Goal: Task Accomplishment & Management: Use online tool/utility

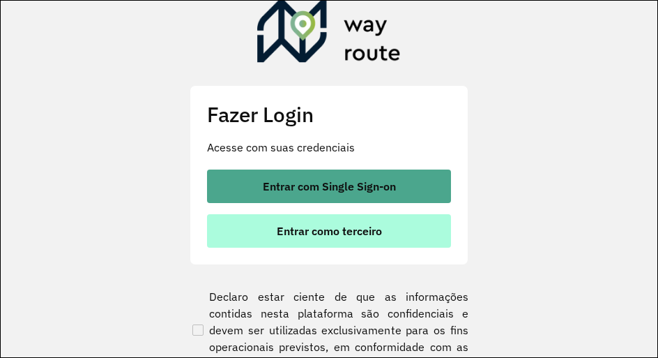
drag, startPoint x: 364, startPoint y: 234, endPoint x: 382, endPoint y: 227, distance: 19.7
click at [364, 234] on span "Entrar como terceiro" at bounding box center [329, 230] width 105 height 11
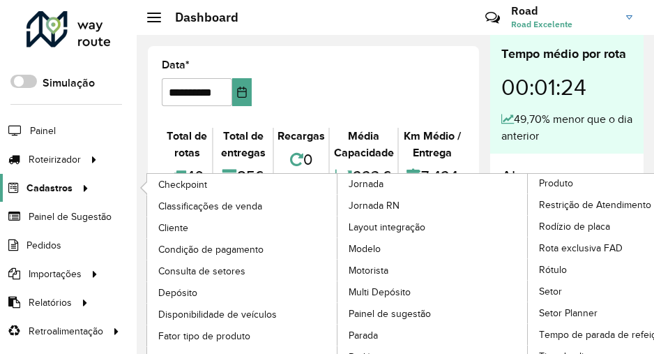
click at [74, 195] on link "Cadastros" at bounding box center [46, 188] width 93 height 28
click at [181, 227] on span "Cliente" at bounding box center [174, 227] width 33 height 15
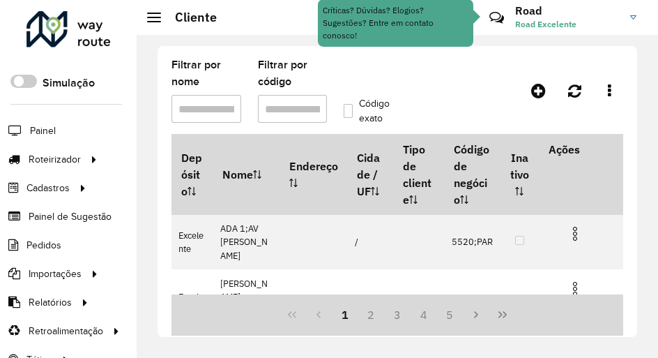
click at [268, 114] on input "Filtrar por código" at bounding box center [293, 109] width 70 height 28
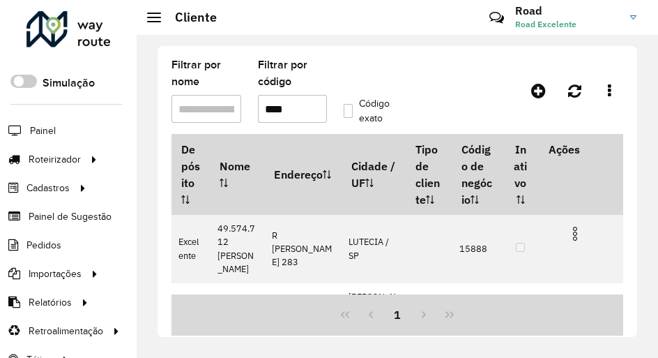
click at [350, 105] on label "Código exato" at bounding box center [369, 110] width 51 height 29
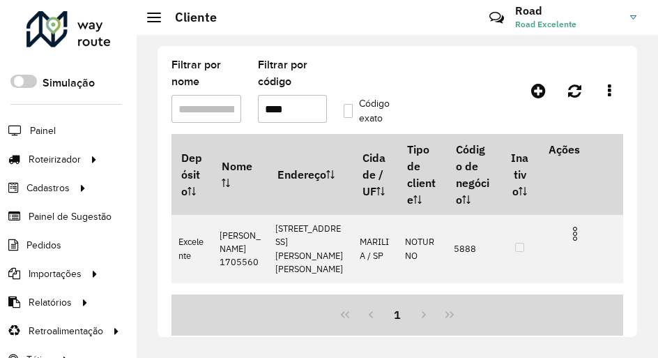
click at [298, 126] on formly-field "Filtrar por código ****" at bounding box center [293, 97] width 86 height 74
click at [296, 118] on input "****" at bounding box center [293, 109] width 70 height 28
click at [295, 118] on input "****" at bounding box center [293, 109] width 70 height 28
click at [295, 117] on input "****" at bounding box center [293, 109] width 70 height 28
click at [299, 109] on input "****" at bounding box center [293, 109] width 70 height 28
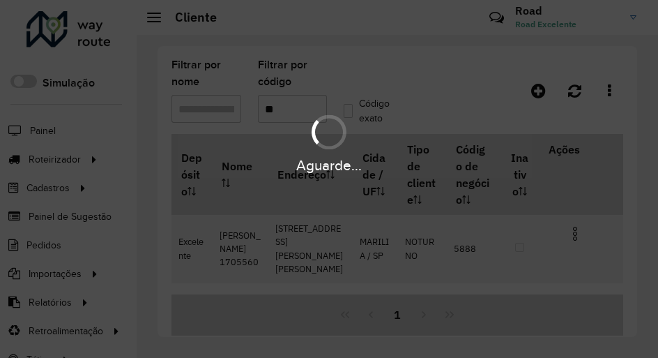
type input "*"
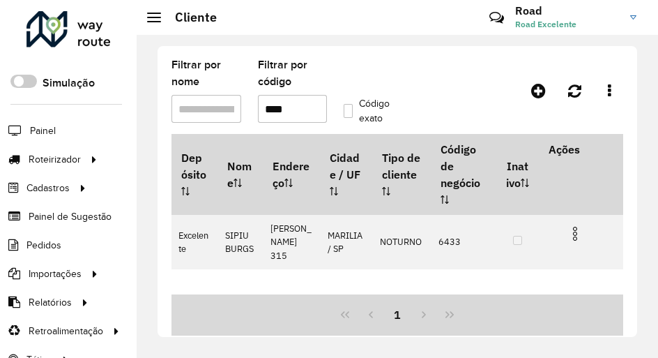
drag, startPoint x: 389, startPoint y: 98, endPoint x: 354, endPoint y: 105, distance: 35.7
click at [386, 98] on label "Código exato" at bounding box center [369, 110] width 51 height 29
click at [309, 105] on input "****" at bounding box center [293, 109] width 70 height 28
click at [298, 106] on hb-app "Aguarde... Pop-up bloqueado! Seu navegador bloqueou automáticamente a abertura …" at bounding box center [329, 179] width 658 height 358
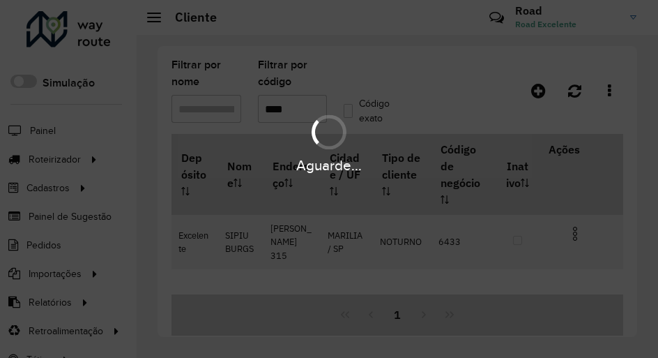
click at [298, 106] on div "Aguarde..." at bounding box center [329, 179] width 658 height 358
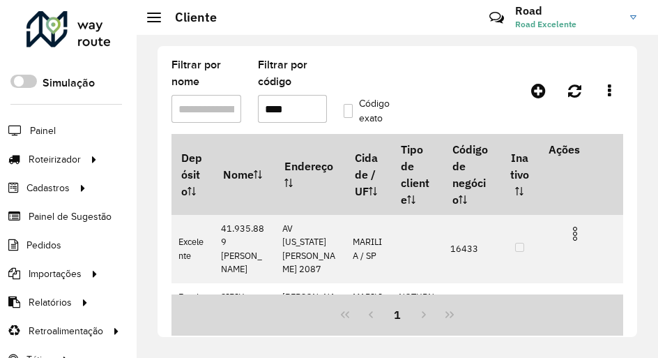
click at [298, 107] on input "****" at bounding box center [293, 109] width 70 height 28
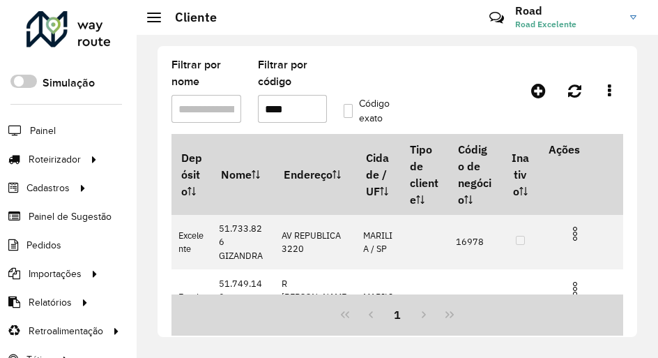
click at [312, 114] on input "****" at bounding box center [293, 109] width 70 height 28
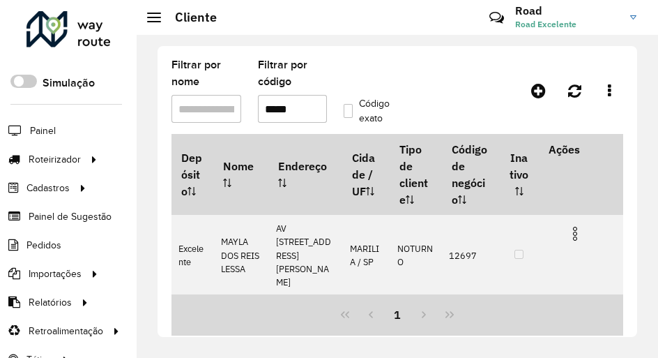
click at [287, 111] on input "*****" at bounding box center [293, 109] width 70 height 28
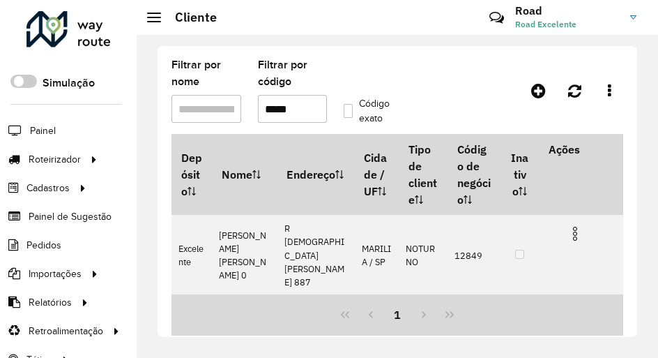
click at [276, 106] on input "*****" at bounding box center [293, 109] width 70 height 28
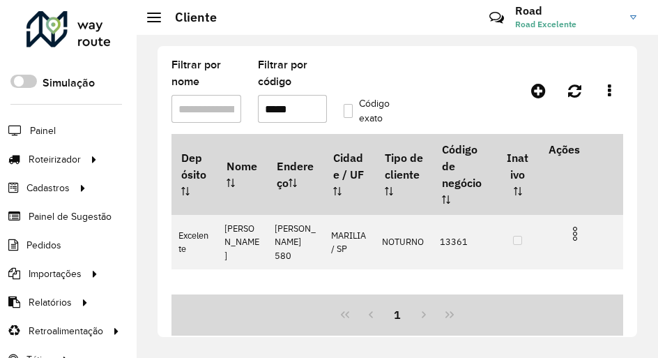
click at [318, 109] on input "*****" at bounding box center [293, 109] width 70 height 28
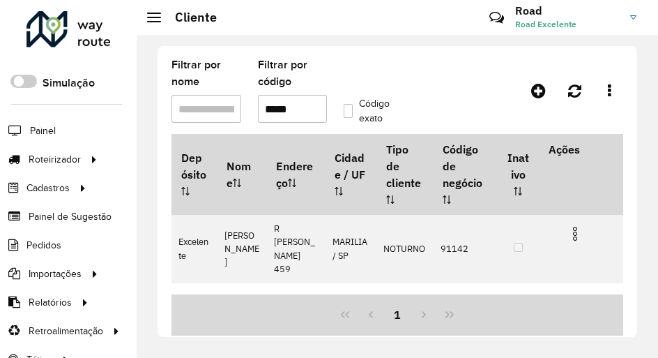
click at [283, 112] on input "*****" at bounding box center [293, 109] width 70 height 28
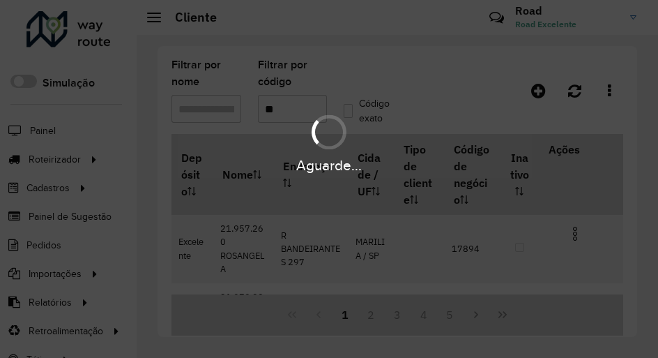
type input "*"
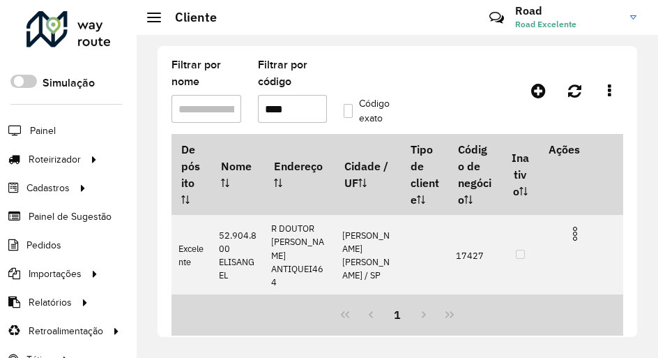
click at [363, 121] on label "Código exato" at bounding box center [369, 110] width 51 height 29
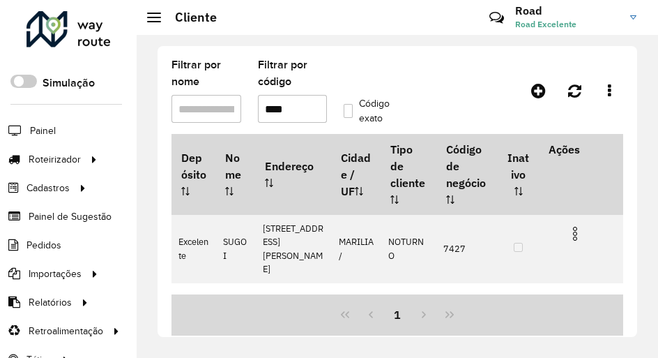
click at [258, 100] on input "****" at bounding box center [293, 109] width 70 height 28
click at [261, 102] on input "****" at bounding box center [293, 109] width 70 height 28
click at [275, 107] on input "****" at bounding box center [293, 109] width 70 height 28
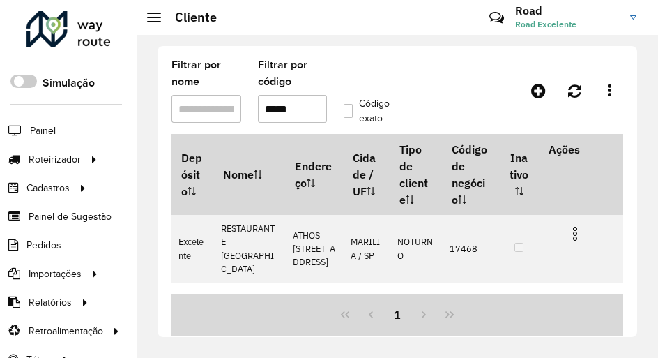
click at [291, 115] on input "*****" at bounding box center [293, 109] width 70 height 28
click at [289, 113] on input "*****" at bounding box center [293, 109] width 70 height 28
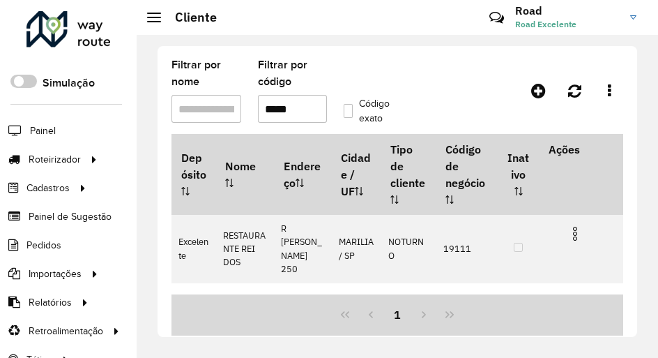
click at [286, 104] on input "*****" at bounding box center [293, 109] width 70 height 28
type input "*****"
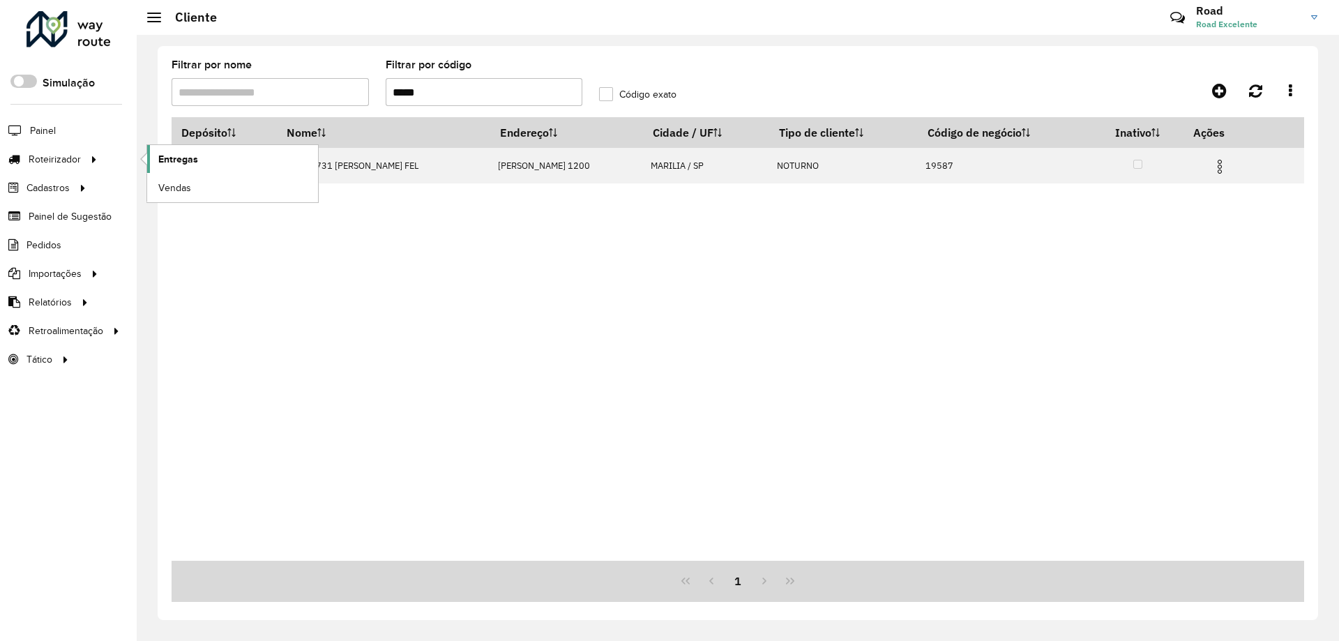
click at [191, 162] on span "Entregas" at bounding box center [178, 159] width 40 height 15
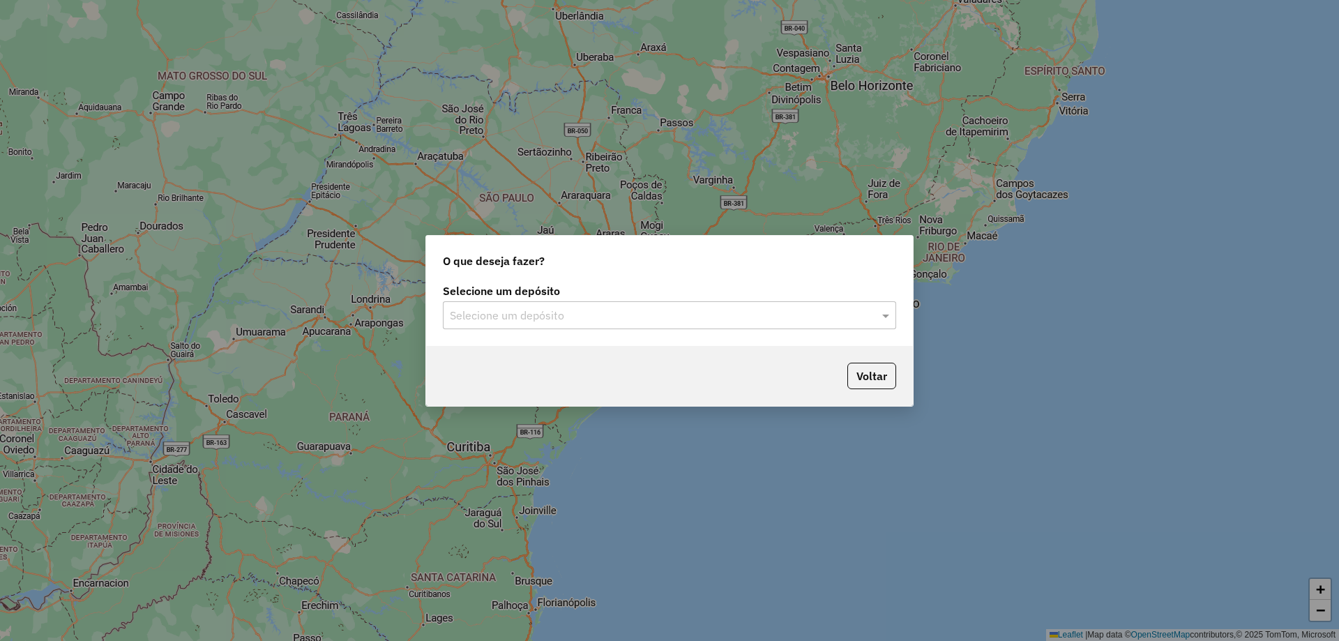
click at [639, 328] on div "Selecione um depósito" at bounding box center [669, 315] width 453 height 28
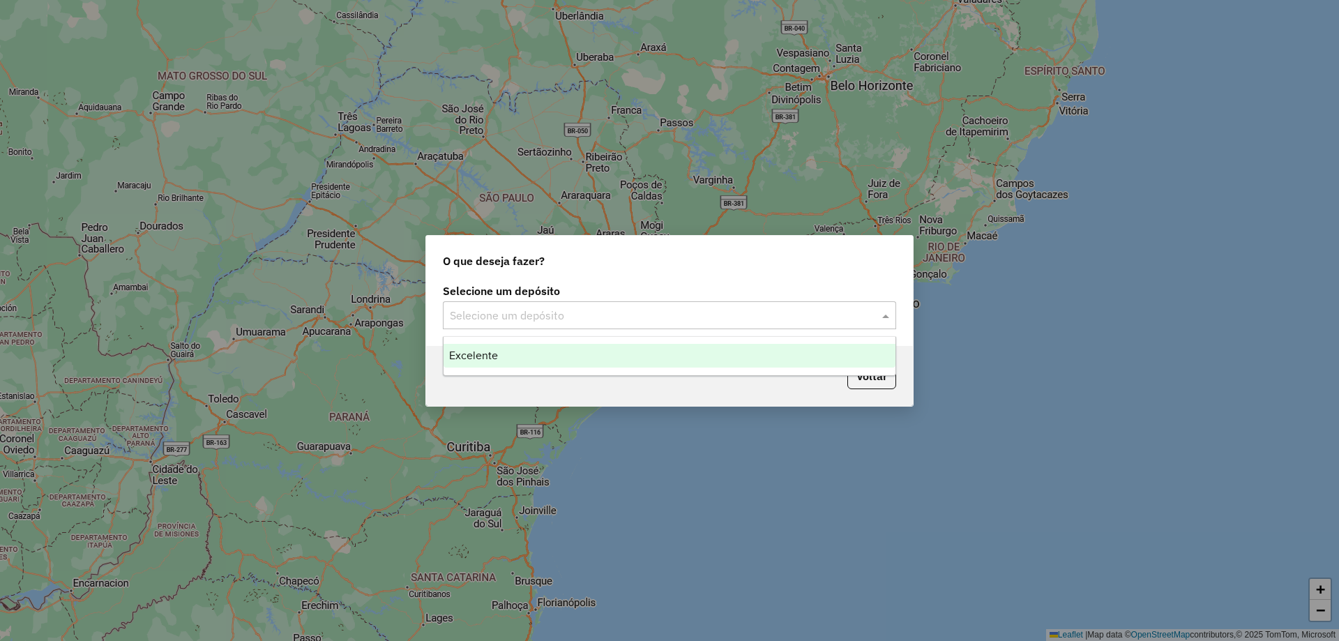
click at [500, 364] on div "Excelente" at bounding box center [670, 356] width 452 height 24
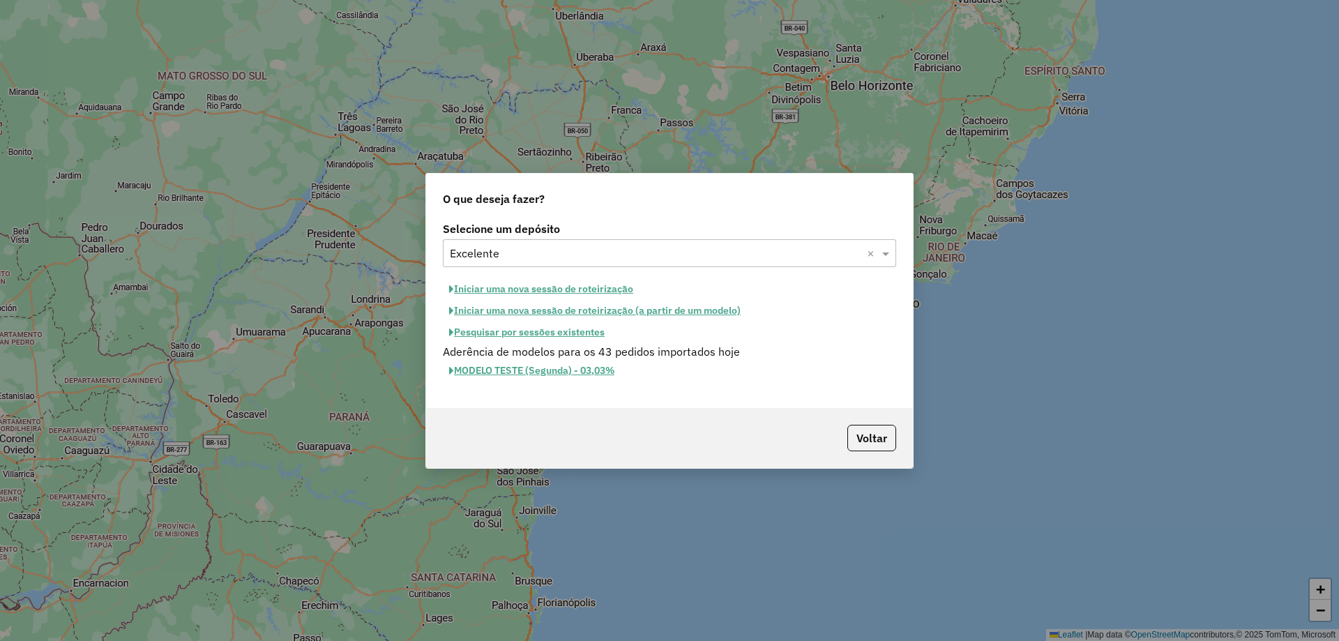
click at [543, 292] on button "Iniciar uma nova sessão de roteirização" at bounding box center [541, 289] width 197 height 22
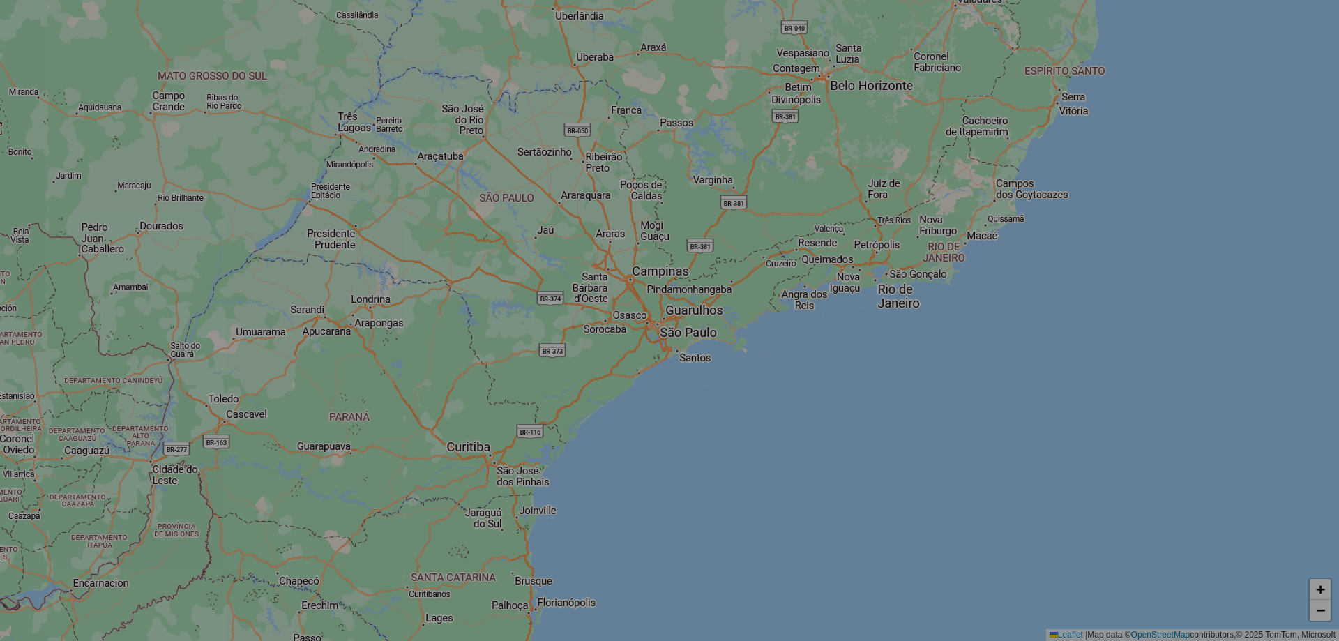
select select "*"
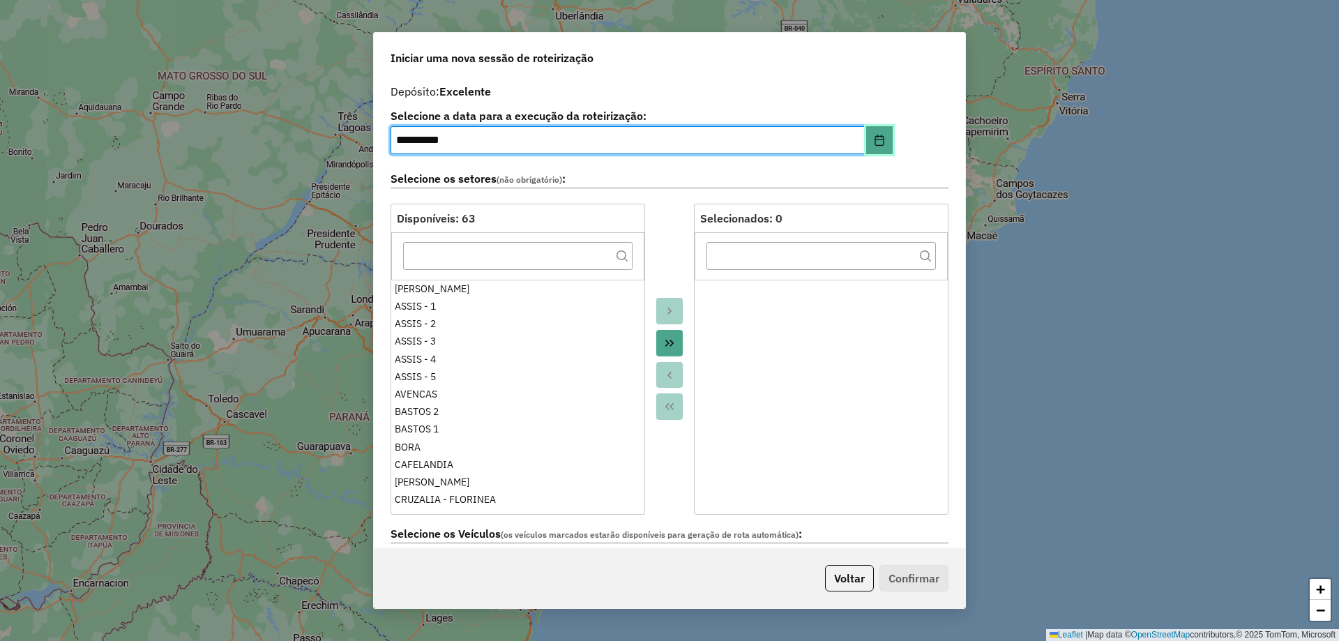
click at [880, 149] on button "Choose Date" at bounding box center [879, 140] width 27 height 28
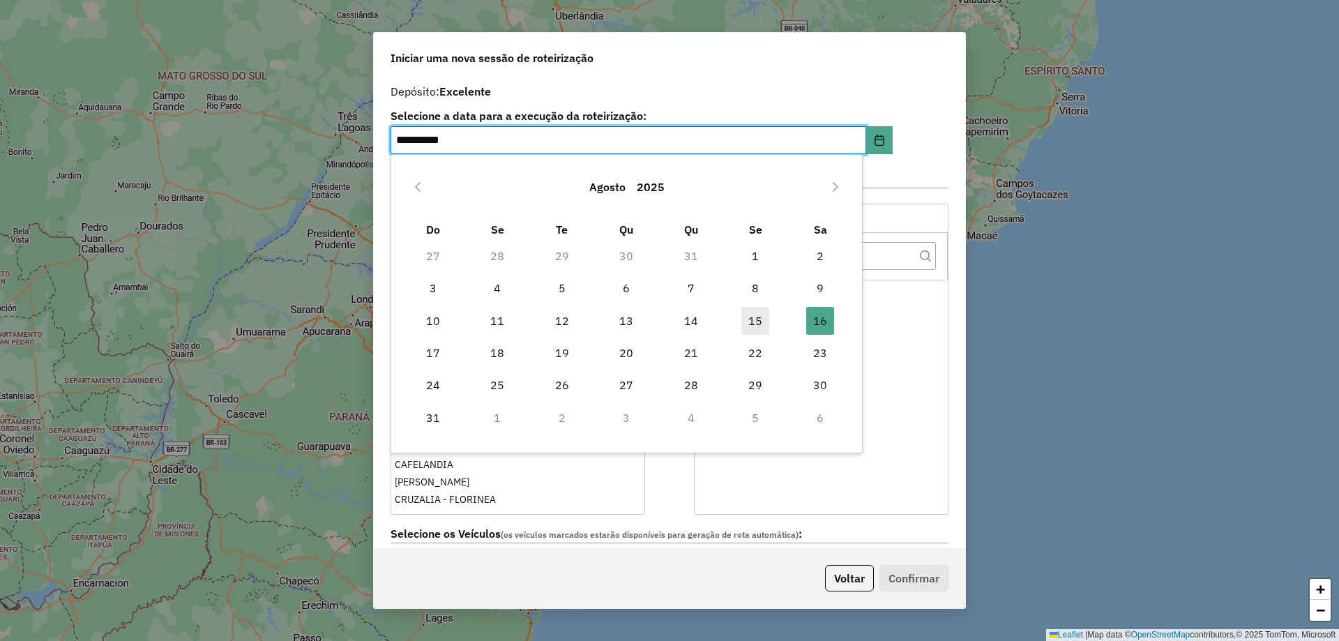
click at [756, 326] on span "15" at bounding box center [755, 321] width 28 height 28
type input "**********"
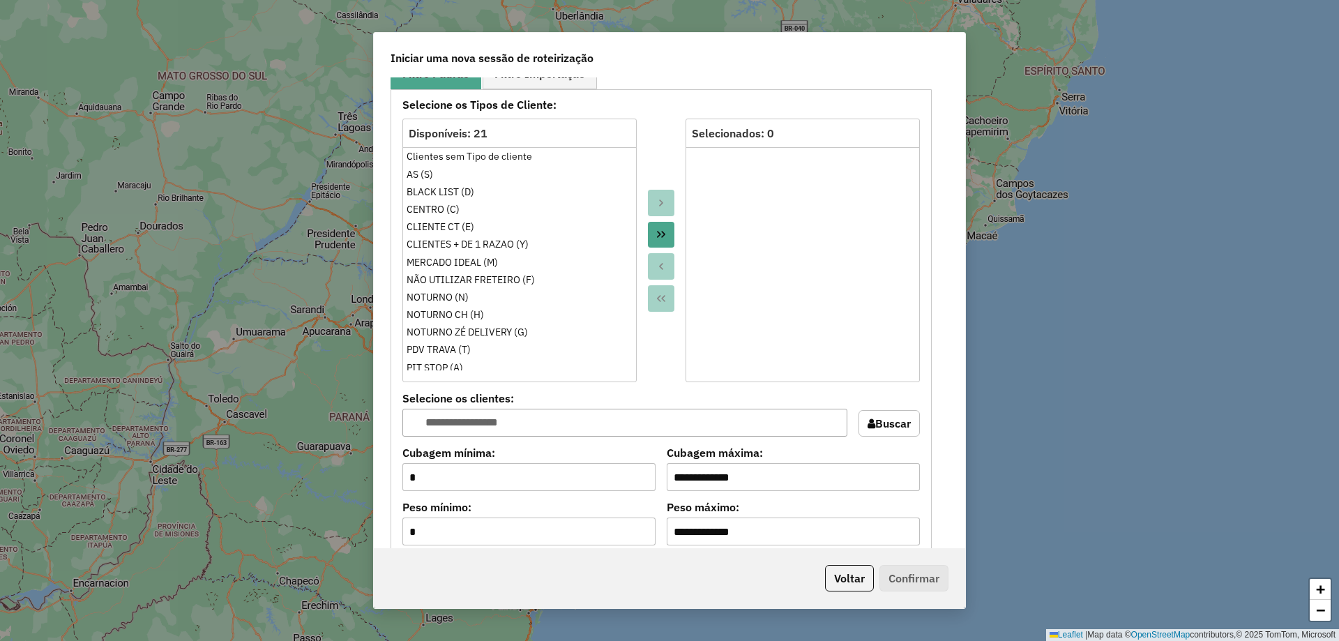
scroll to position [1046, 0]
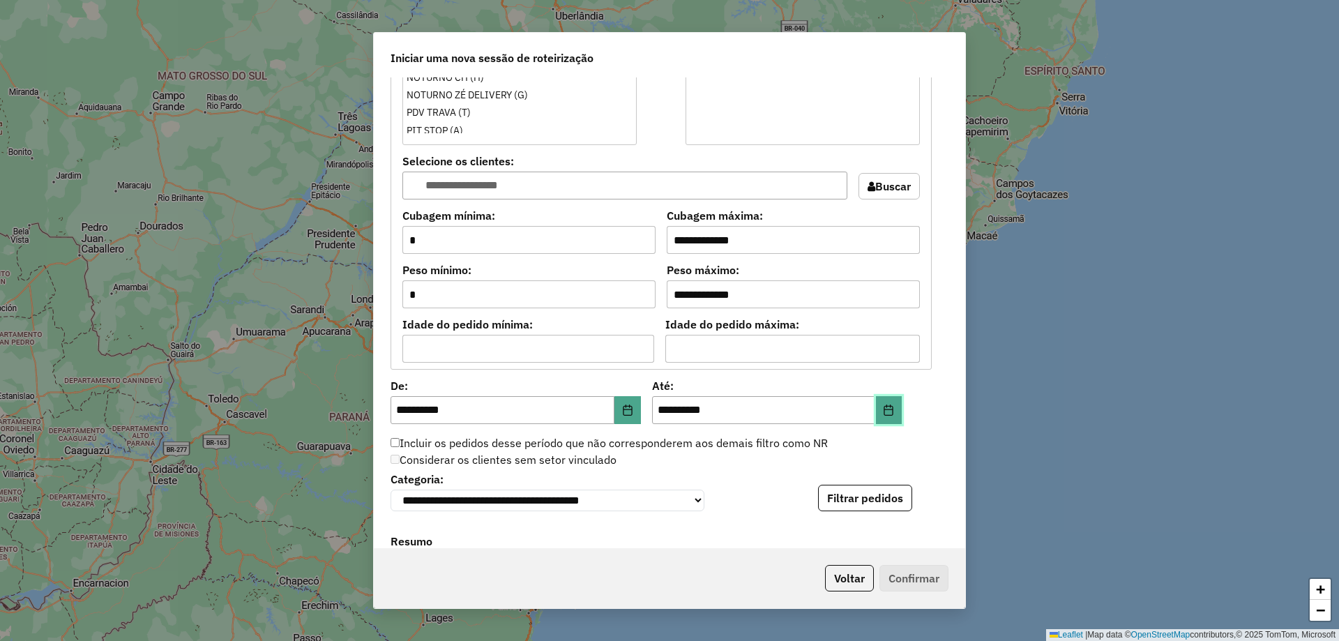
click at [890, 407] on button "Choose Date" at bounding box center [889, 410] width 27 height 28
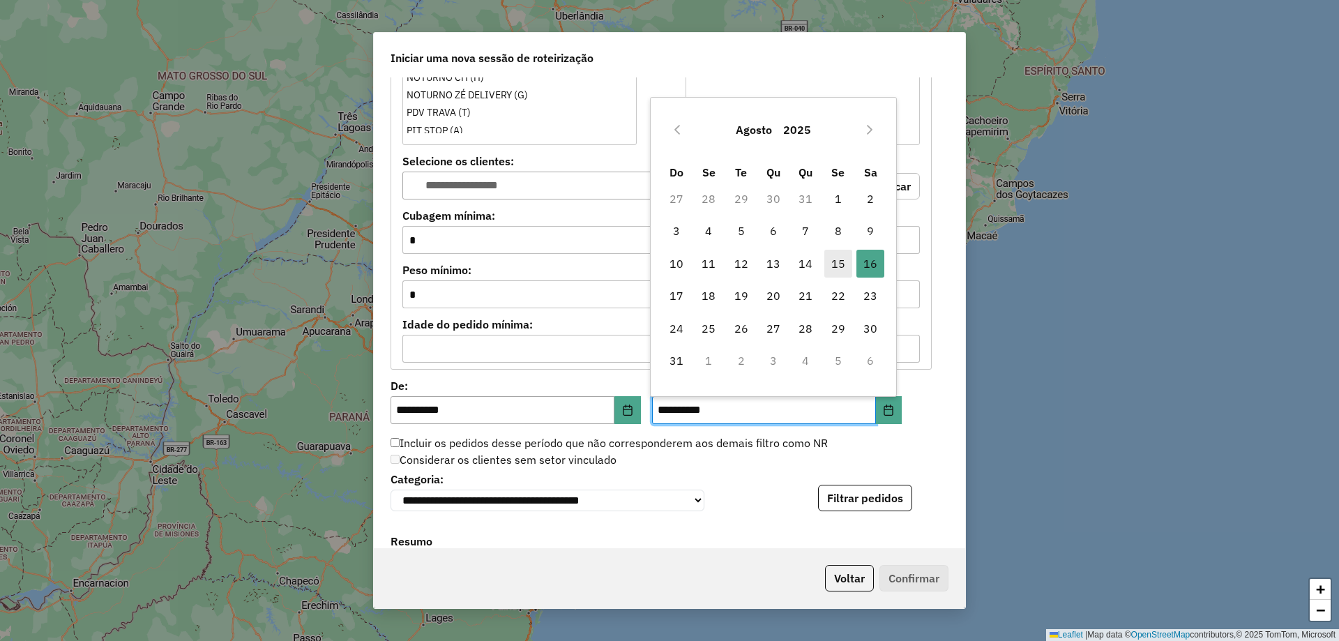
click at [833, 261] on span "15" at bounding box center [838, 264] width 28 height 28
type input "**********"
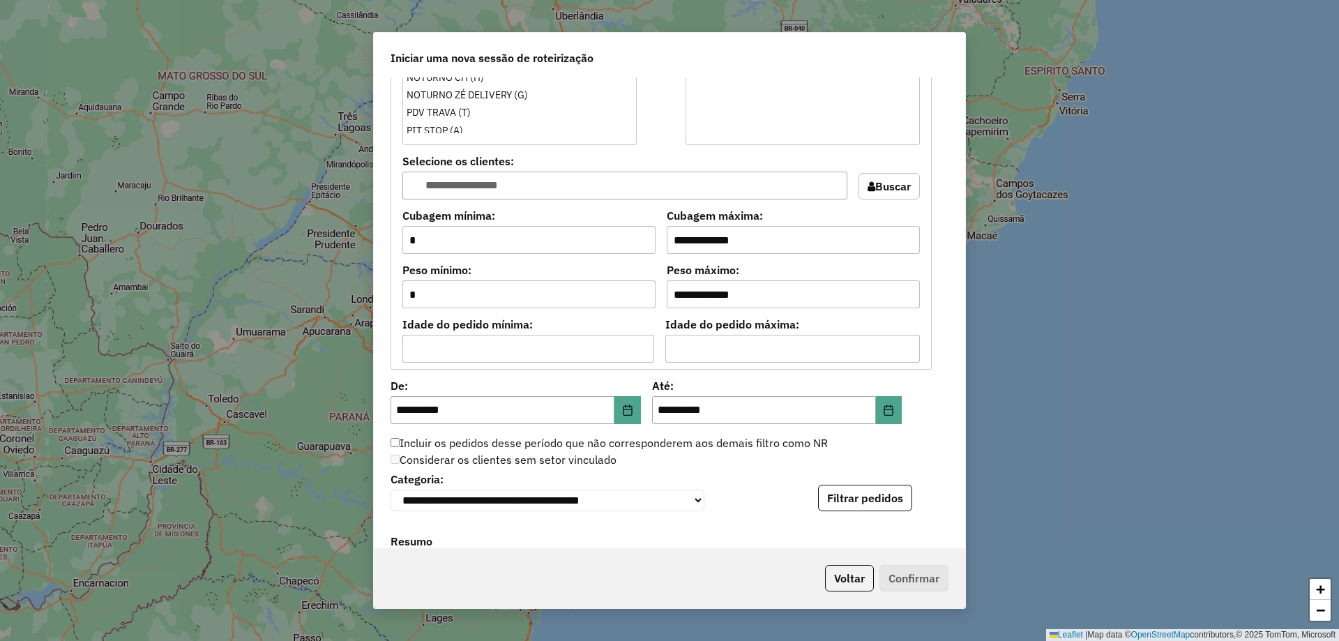
click at [932, 418] on div "**********" at bounding box center [669, 312] width 591 height 471
click at [879, 507] on button "Filtrar pedidos" at bounding box center [865, 498] width 94 height 27
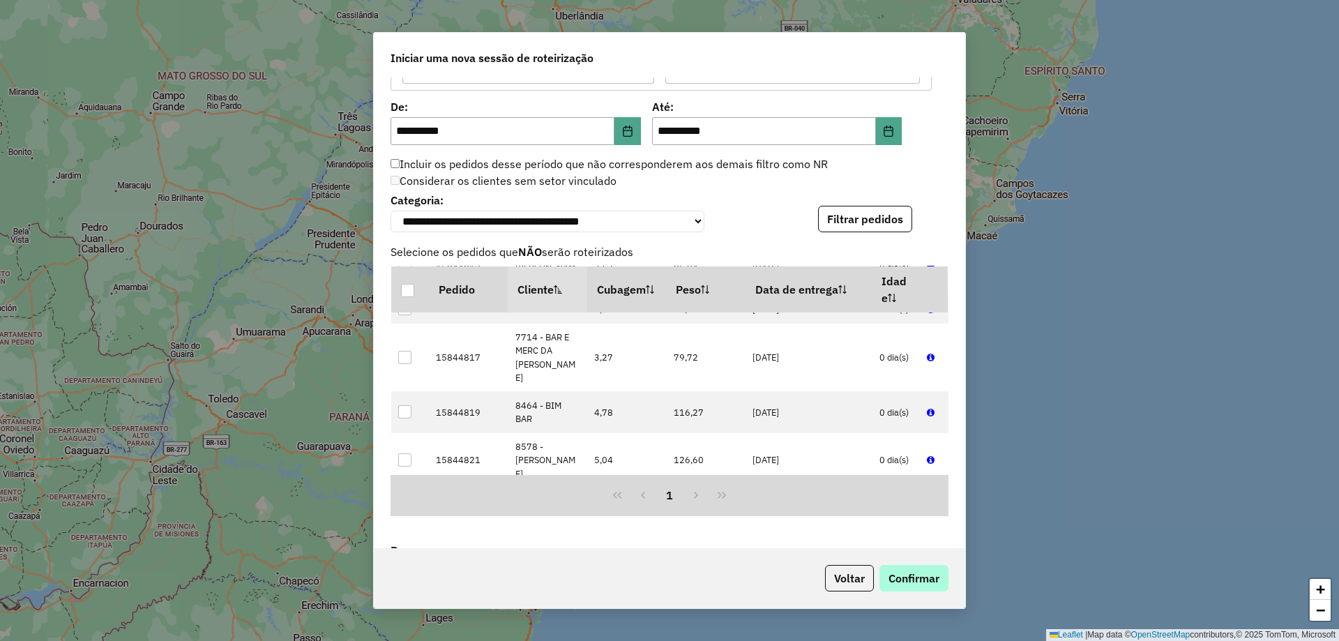
scroll to position [1465, 0]
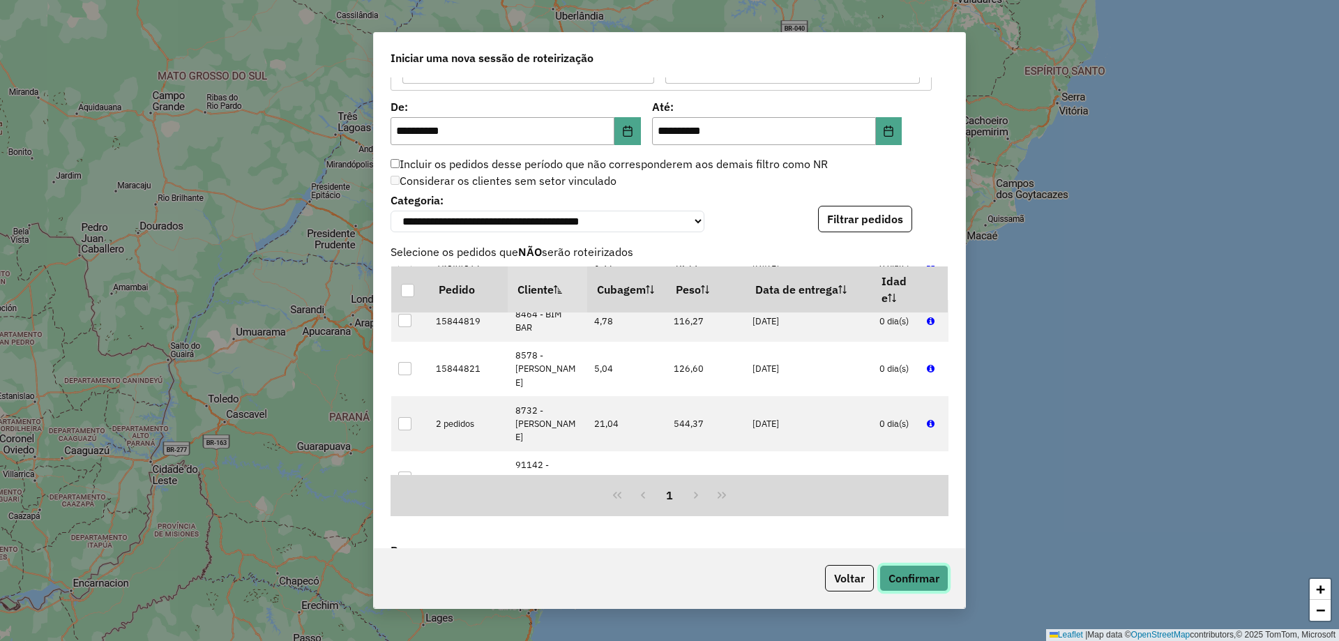
click at [927, 585] on button "Confirmar" at bounding box center [913, 578] width 69 height 27
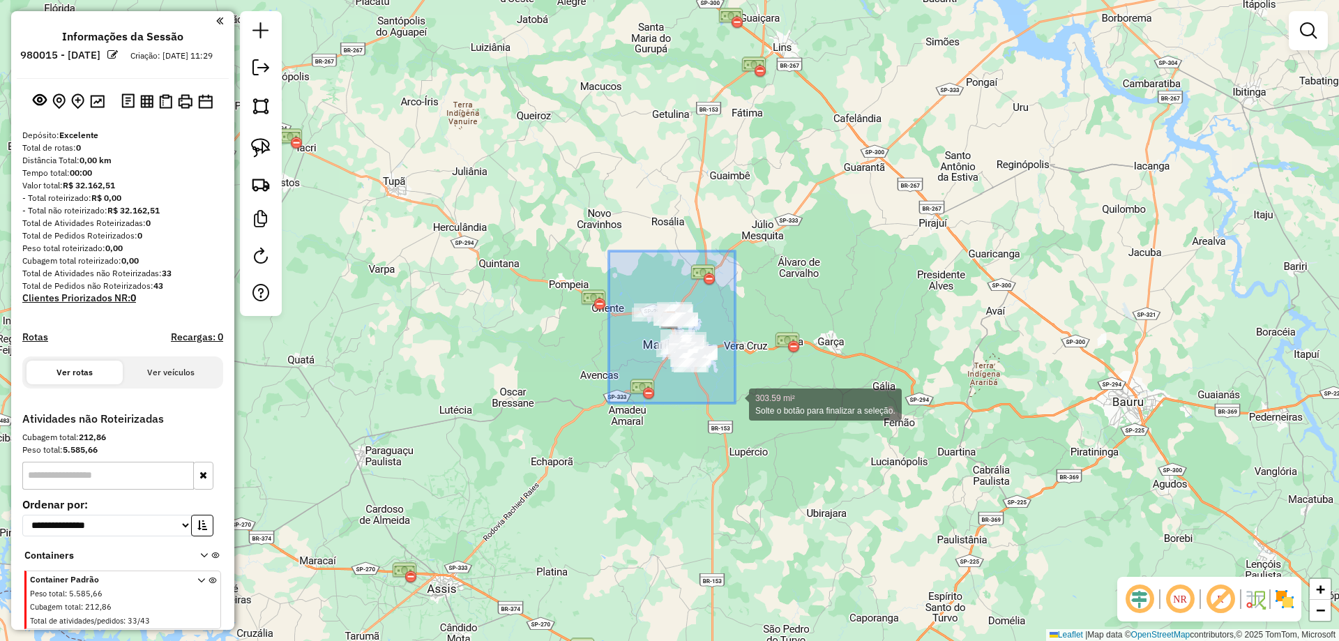
drag, startPoint x: 607, startPoint y: 255, endPoint x: 736, endPoint y: 402, distance: 195.7
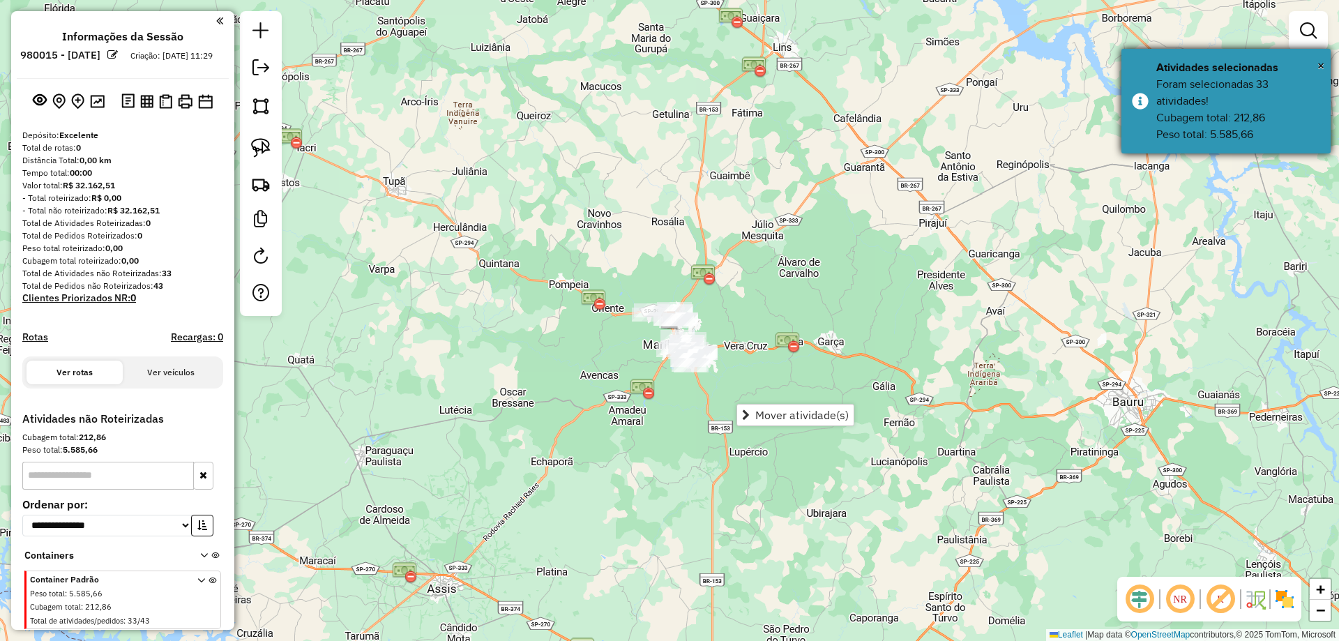
click at [1182, 125] on div "Foram selecionadas 33 atividades! Cubagem total: 212,86 Peso total: 5.585,66" at bounding box center [1238, 109] width 164 height 67
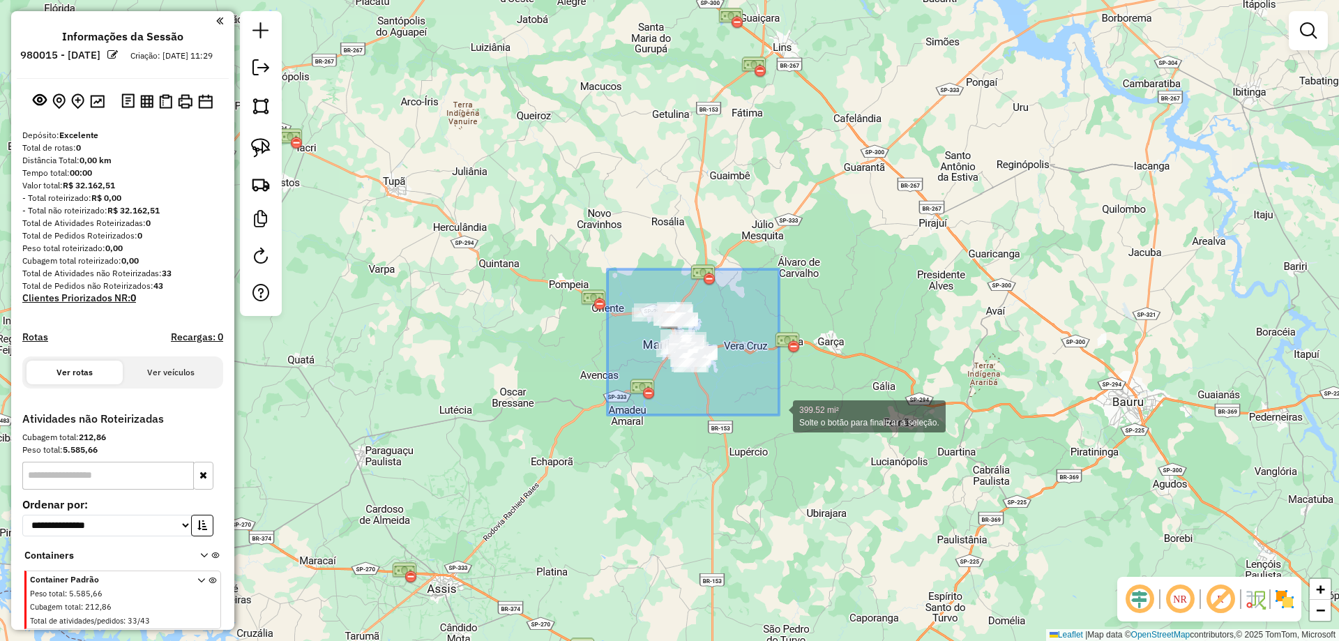
drag, startPoint x: 611, startPoint y: 298, endPoint x: 779, endPoint y: 415, distance: 204.9
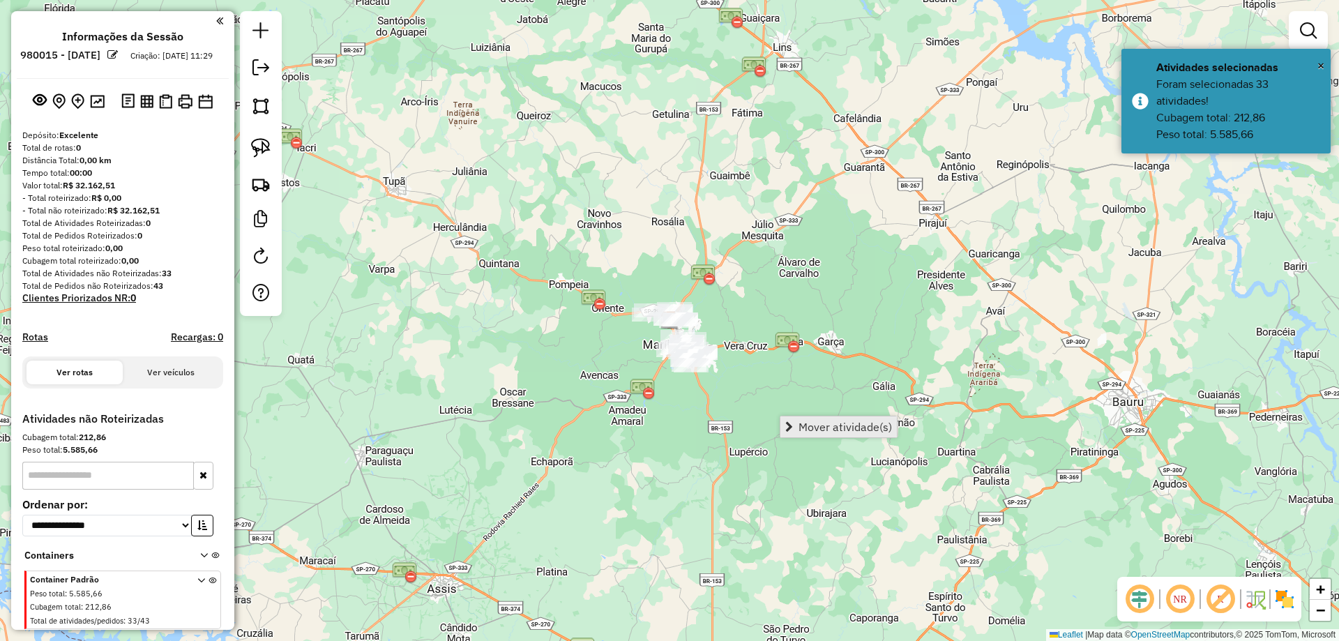
click at [842, 437] on div "Mover atividade(s)" at bounding box center [839, 427] width 118 height 22
click at [820, 430] on span "Mover atividade(s)" at bounding box center [845, 426] width 93 height 11
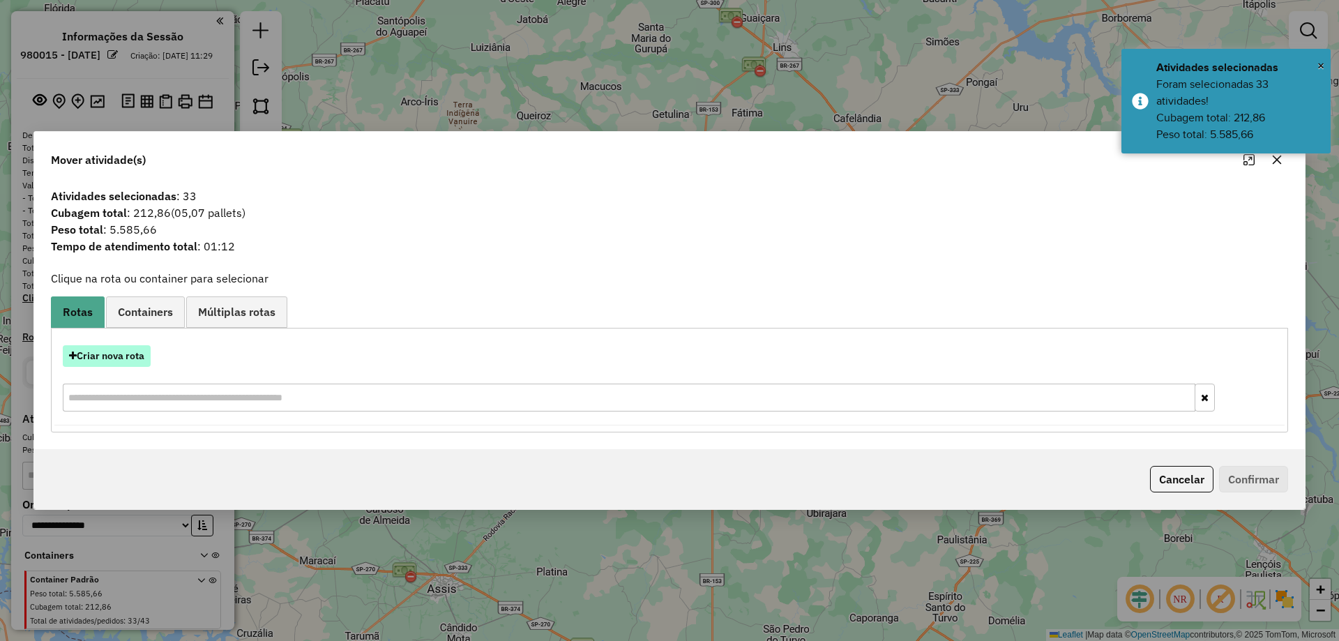
click at [121, 363] on button "Criar nova rota" at bounding box center [107, 356] width 88 height 22
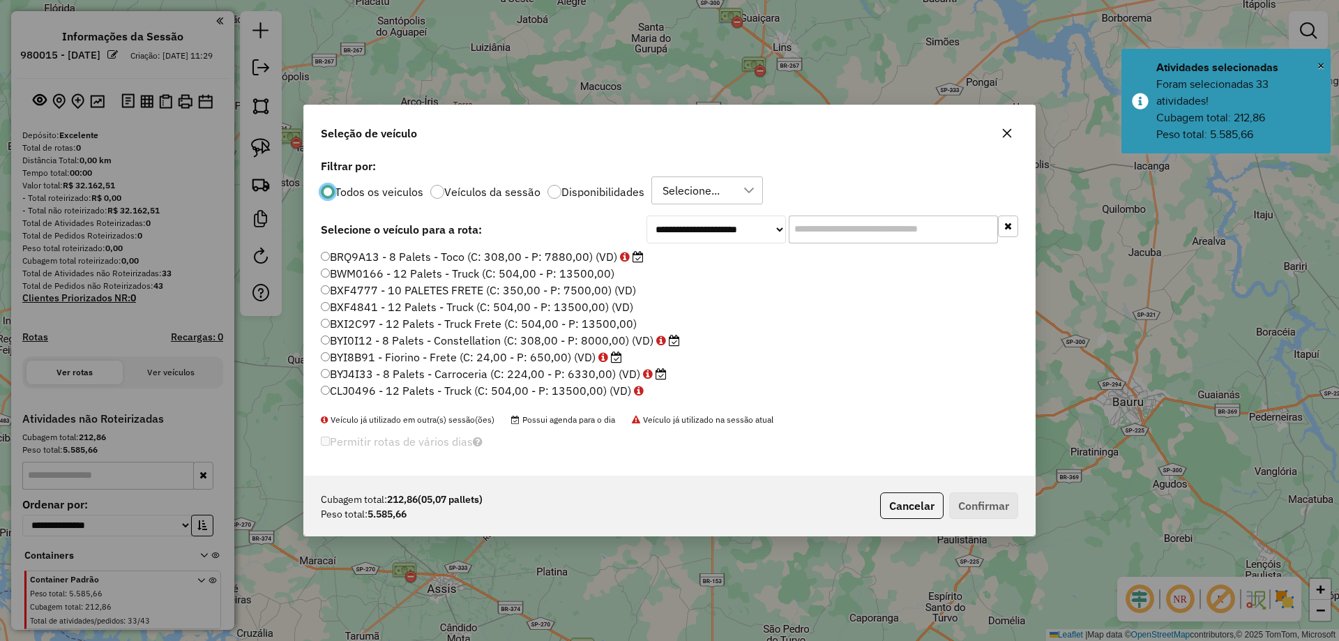
scroll to position [8, 4]
click at [810, 226] on input "text" at bounding box center [893, 230] width 209 height 28
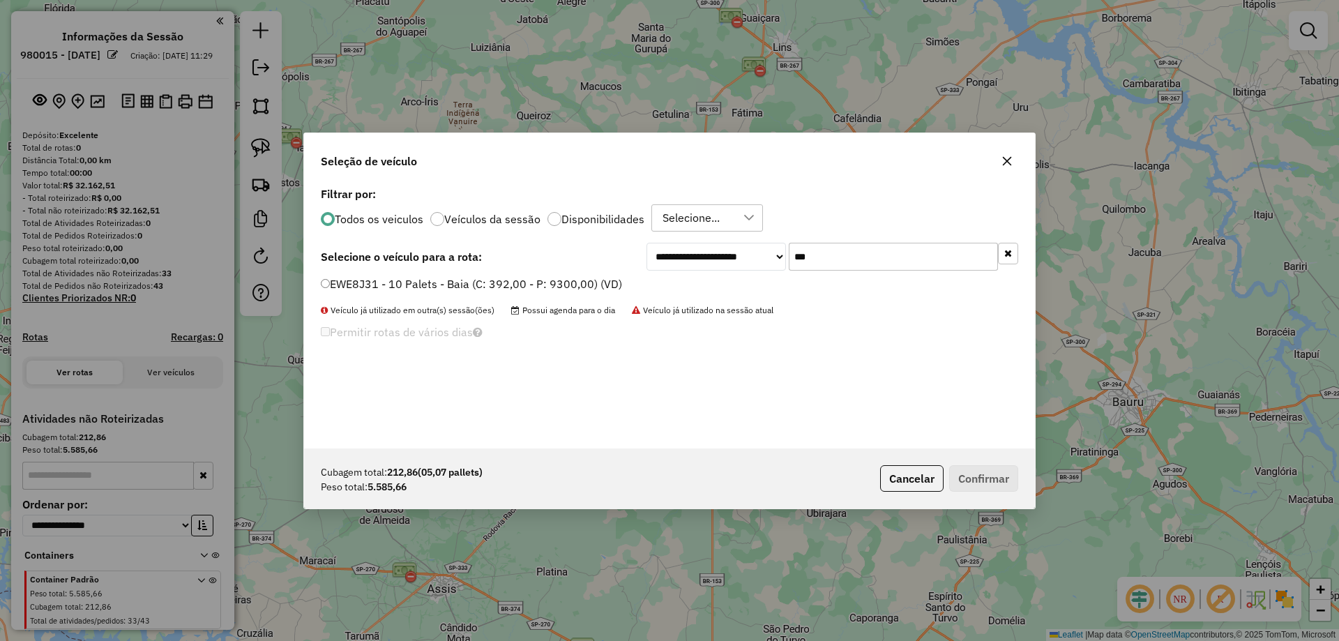
type input "***"
click at [448, 287] on label "EWE8J31 - 10 Palets - Baia (C: 392,00 - P: 9300,00) (VD)" at bounding box center [471, 283] width 301 height 17
drag, startPoint x: 993, startPoint y: 484, endPoint x: 999, endPoint y: 475, distance: 10.6
click at [993, 483] on button "Confirmar" at bounding box center [983, 478] width 69 height 27
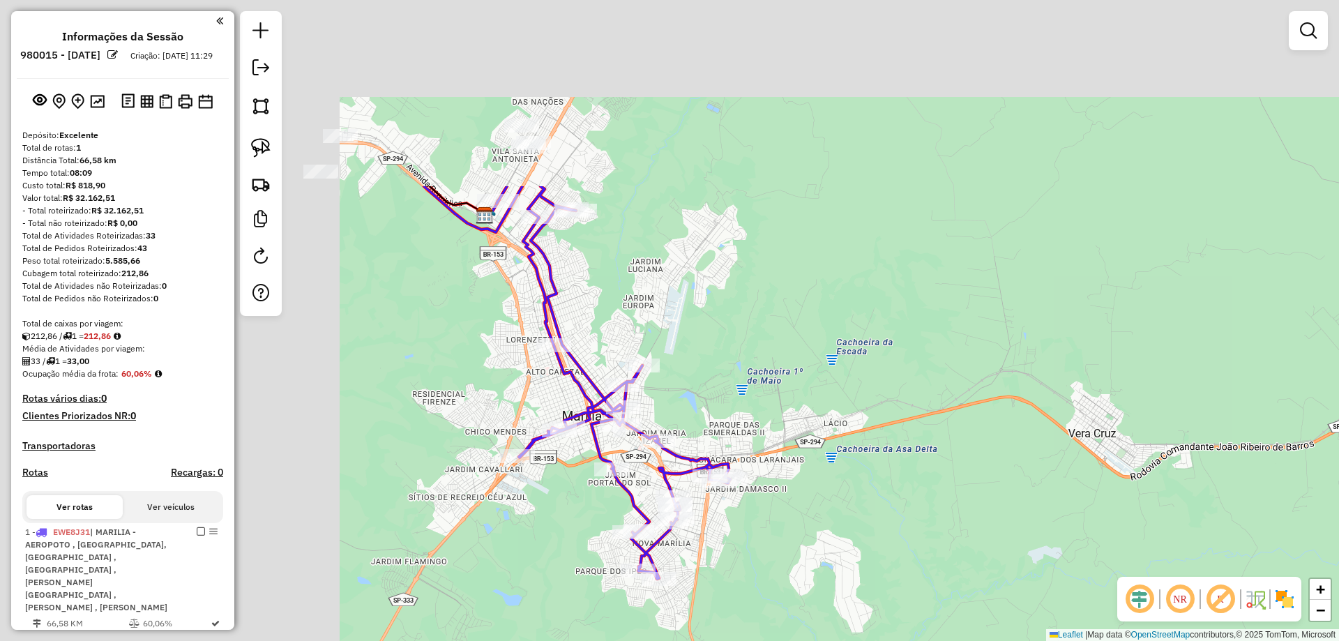
drag, startPoint x: 634, startPoint y: 153, endPoint x: 989, endPoint y: 403, distance: 434.0
click at [989, 403] on div "Janela de atendimento Grade de atendimento Capacidade Transportadoras Veículos …" at bounding box center [669, 320] width 1339 height 641
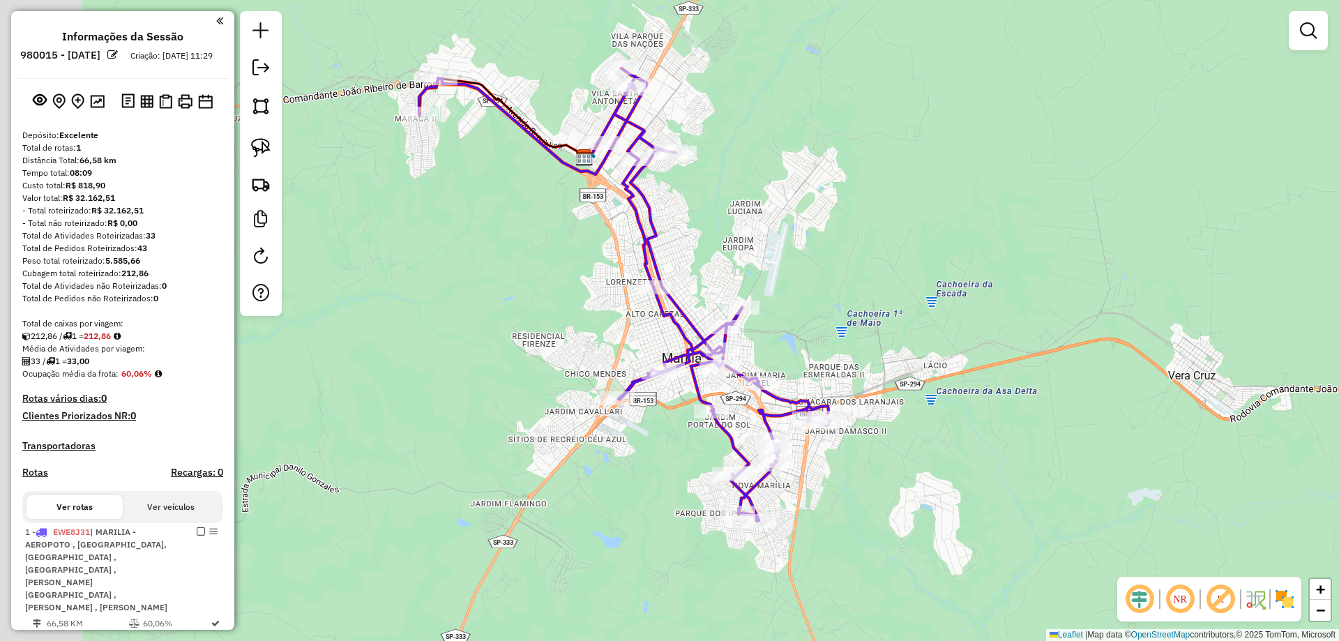
drag, startPoint x: 700, startPoint y: 232, endPoint x: 803, endPoint y: 173, distance: 118.4
click at [803, 173] on div "Janela de atendimento Grade de atendimento Capacidade Transportadoras Veículos …" at bounding box center [669, 320] width 1339 height 641
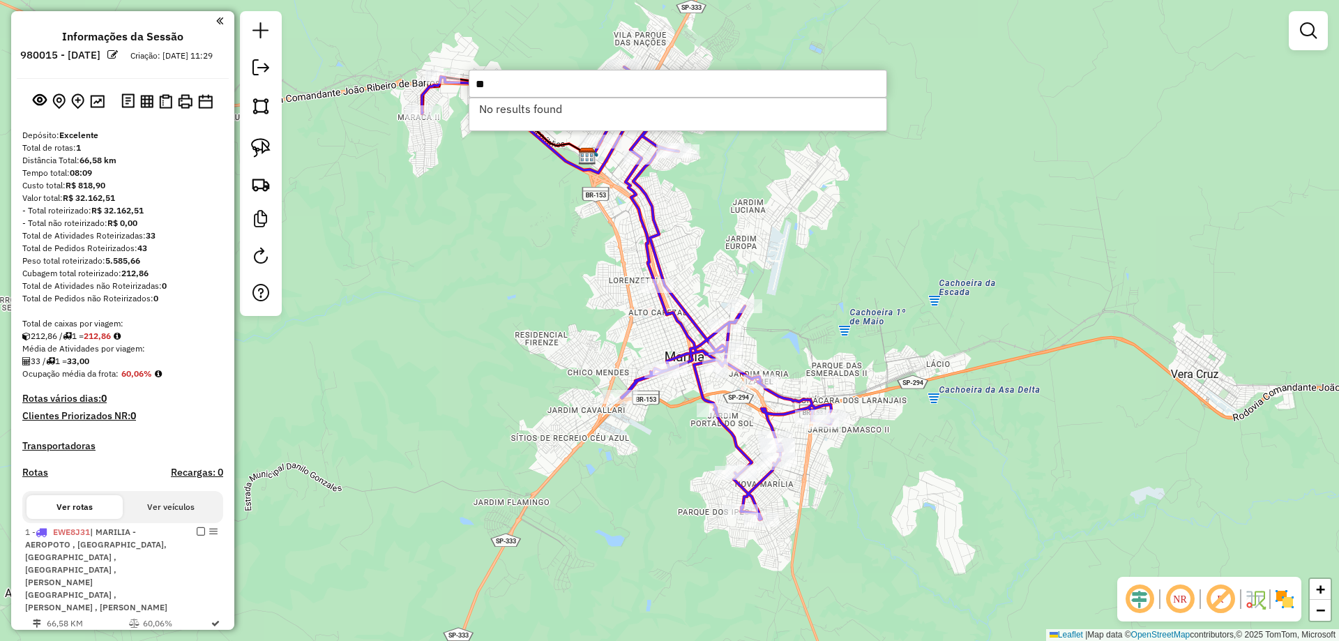
type input "*"
type input "****"
click at [608, 116] on li "8732 - [PERSON_NAME] (Rota: 1 - Sequência: 27)" at bounding box center [677, 108] width 417 height 21
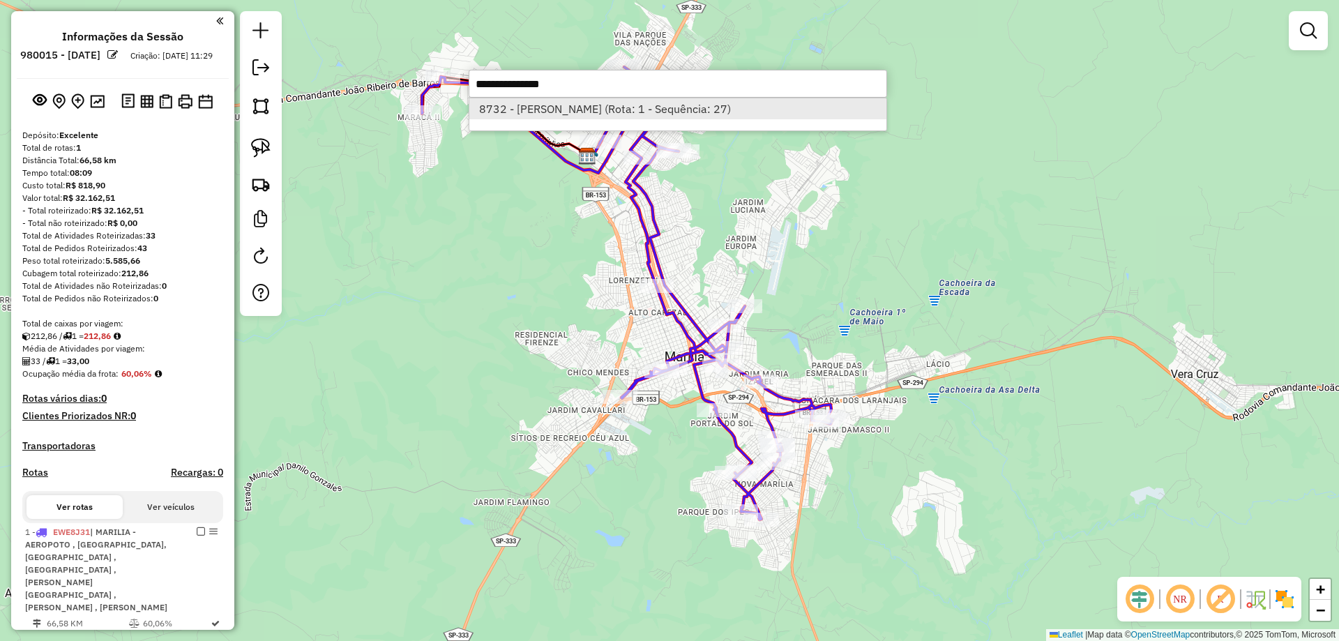
select select "**********"
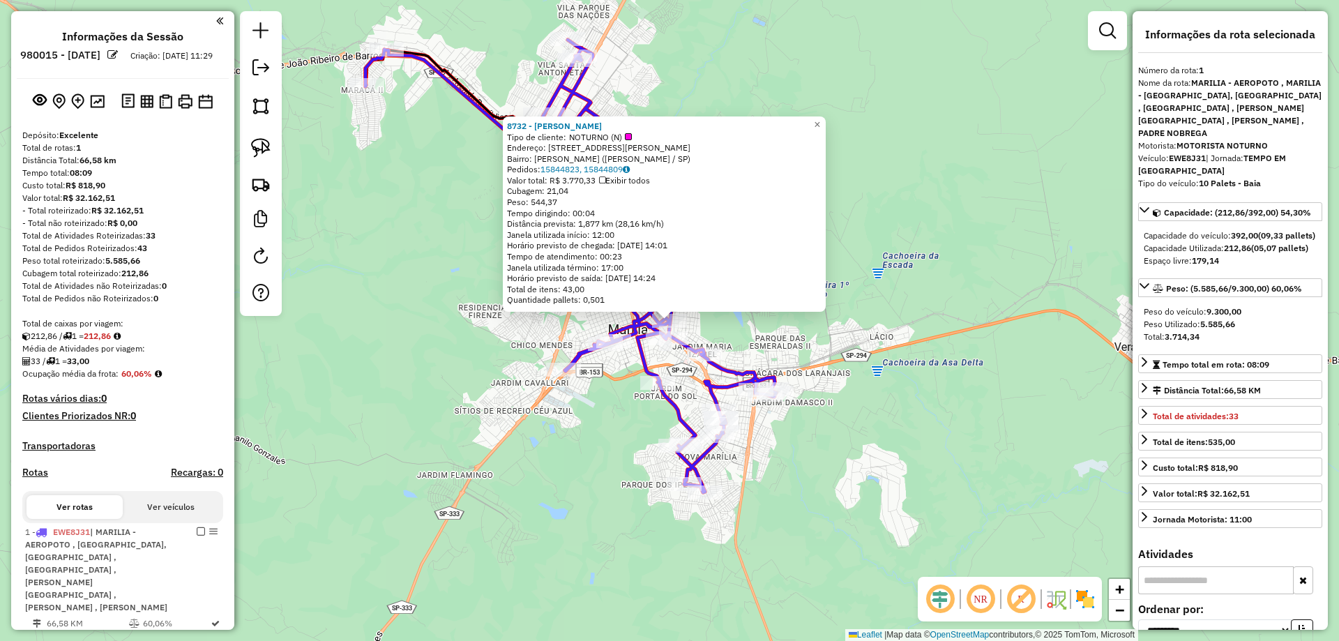
scroll to position [102, 0]
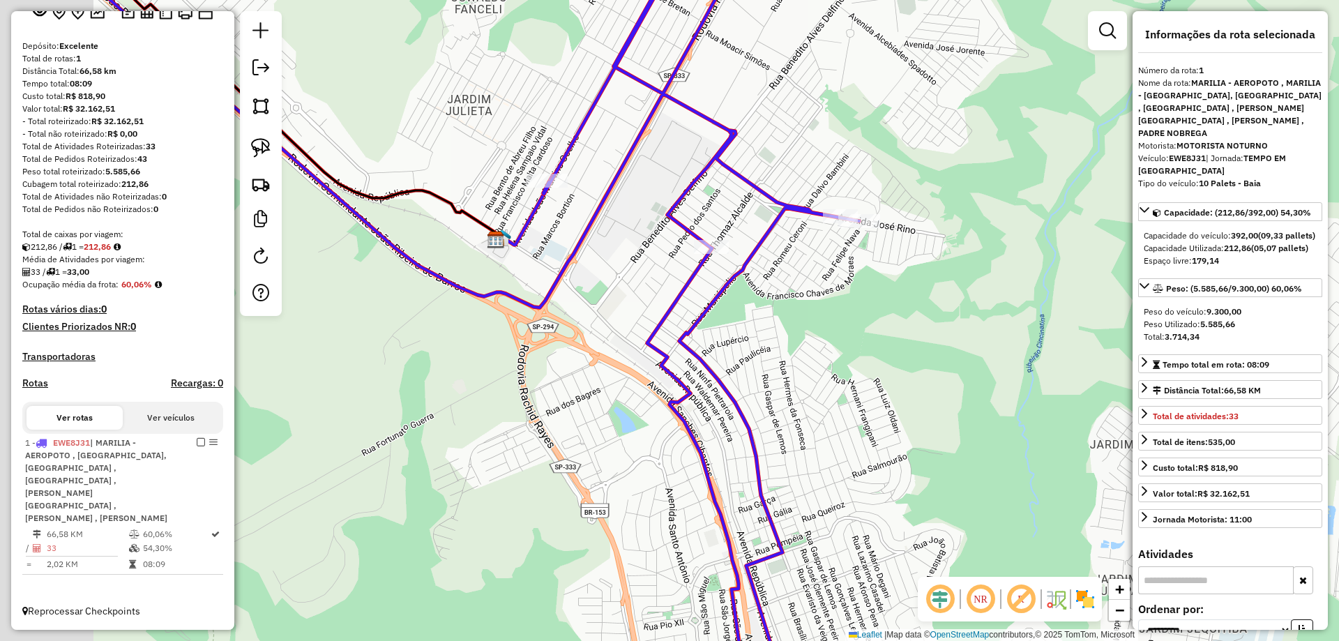
drag, startPoint x: 474, startPoint y: 322, endPoint x: 589, endPoint y: 297, distance: 117.0
click at [589, 297] on div "8732 - [PERSON_NAME] Tipo de cliente: NOTURNO (N) Endereço: [STREET_ADDRESS][PE…" at bounding box center [669, 320] width 1339 height 641
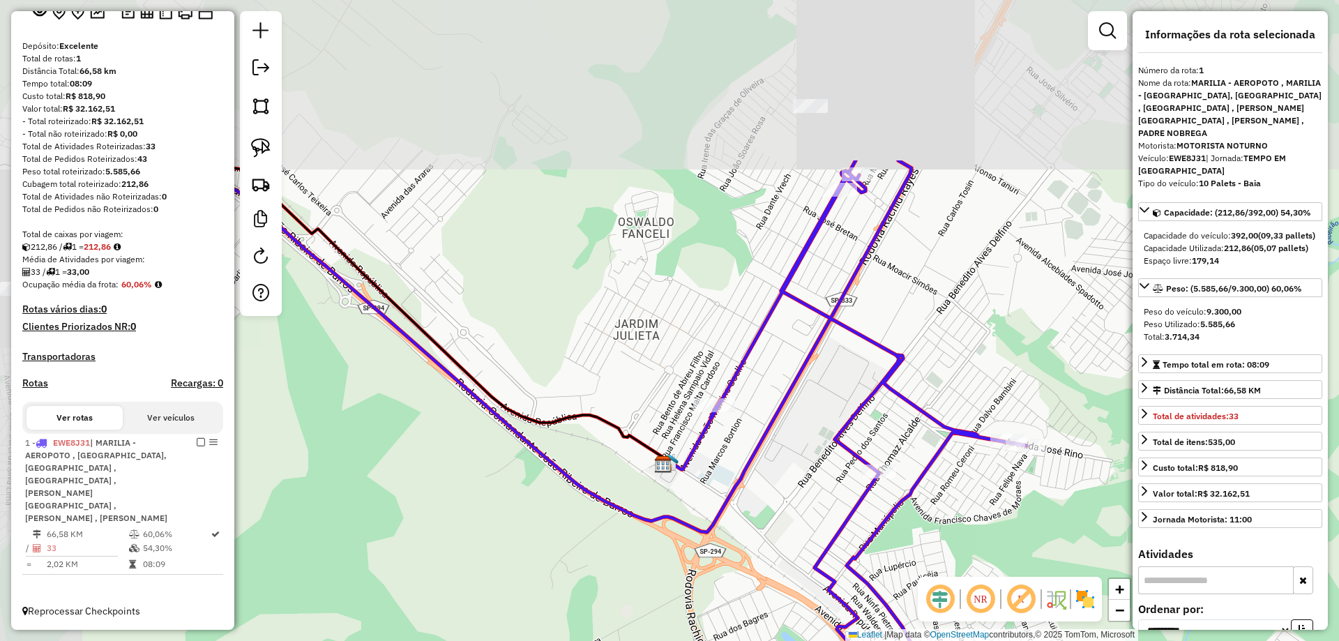
drag, startPoint x: 812, startPoint y: 294, endPoint x: 974, endPoint y: 508, distance: 267.4
click at [978, 515] on div "8732 - [PERSON_NAME] Tipo de cliente: NOTURNO (N) Endereço: [STREET_ADDRESS][PE…" at bounding box center [669, 320] width 1339 height 641
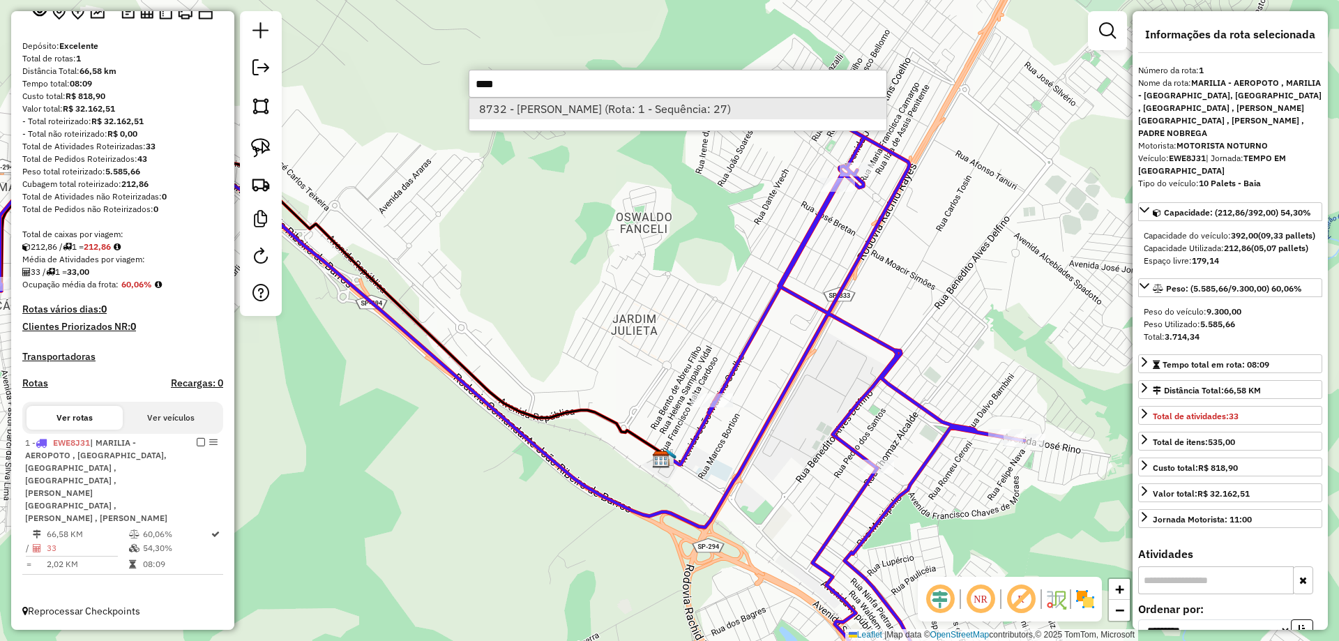
type input "****"
click at [658, 114] on li "8732 - [PERSON_NAME] (Rota: 1 - Sequência: 27)" at bounding box center [677, 108] width 417 height 21
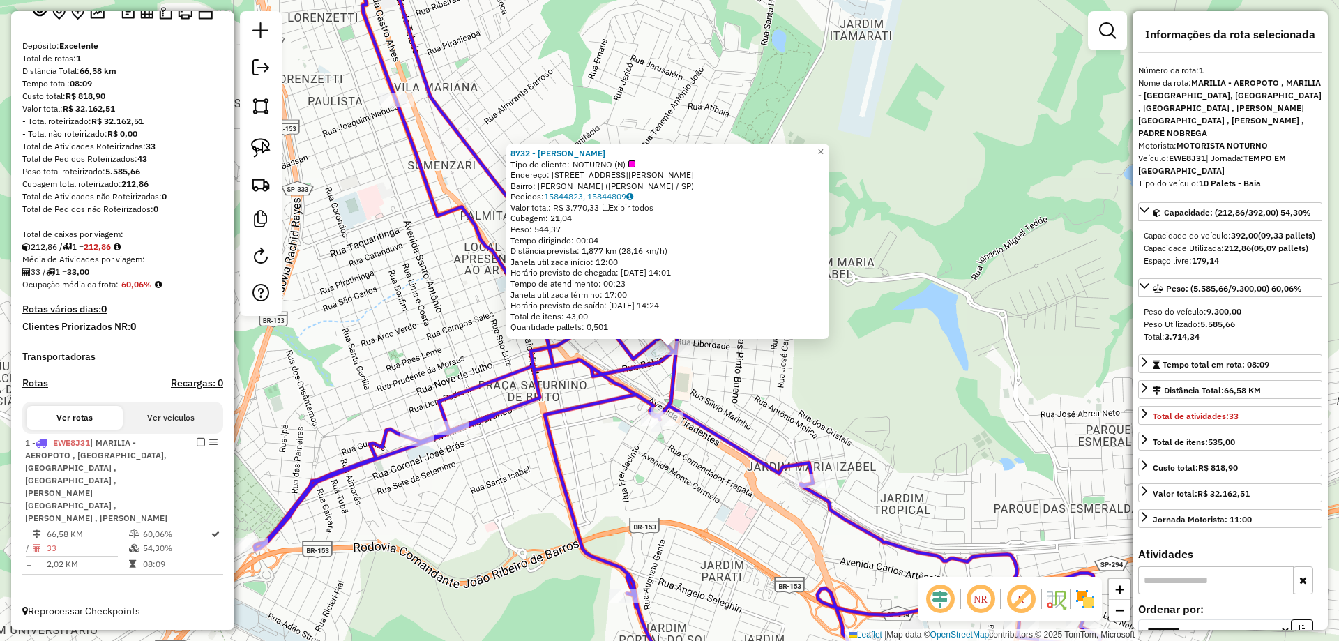
click at [723, 377] on div "8732 - [PERSON_NAME] Tipo de cliente: NOTURNO (N) Endereço: [STREET_ADDRESS][PE…" at bounding box center [669, 320] width 1339 height 641
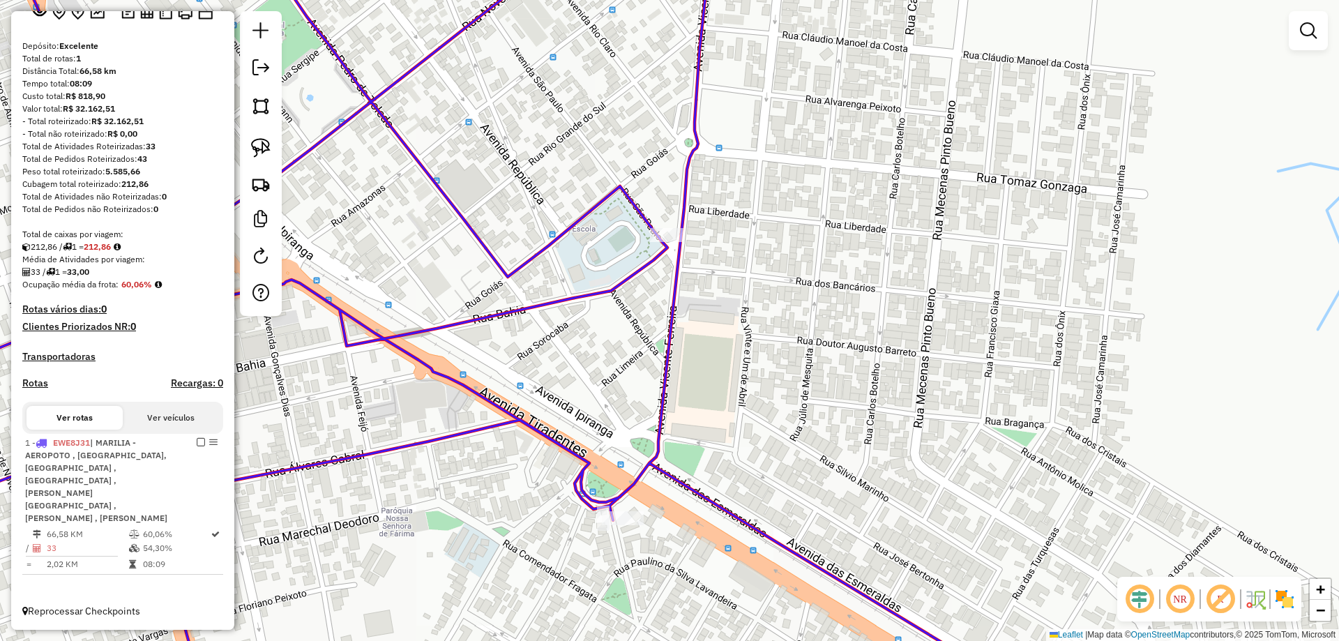
click at [715, 509] on icon at bounding box center [540, 320] width 1348 height 769
select select "**********"
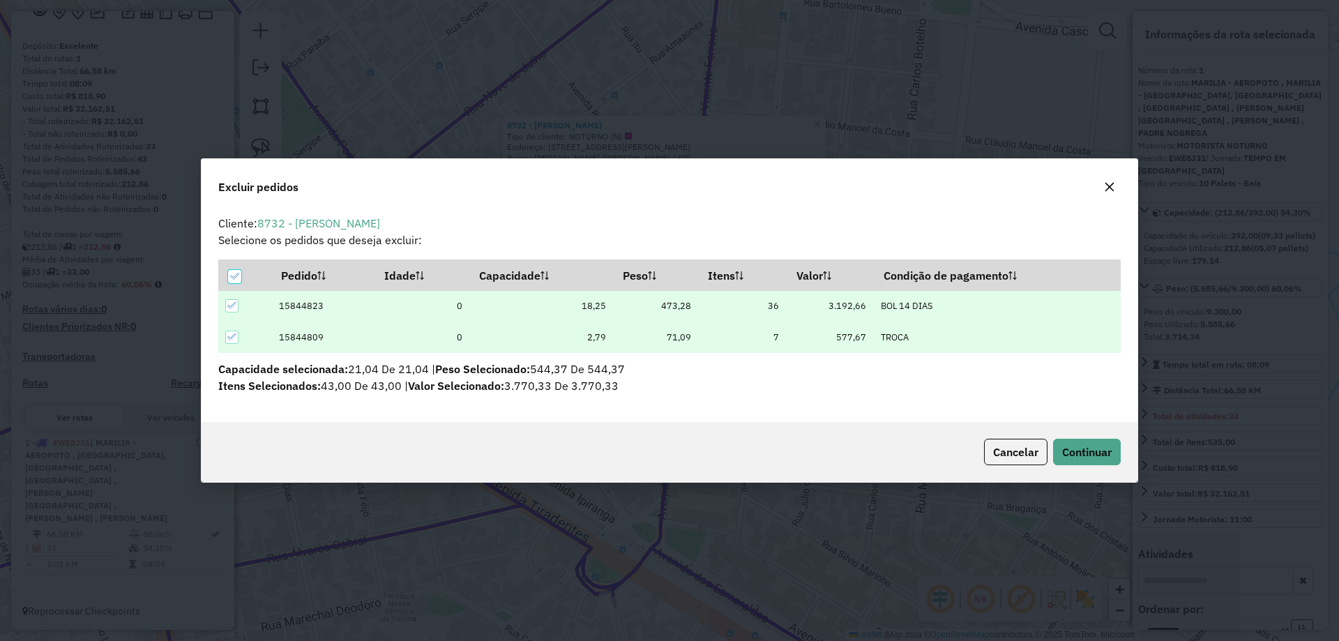
scroll to position [0, 0]
click at [1072, 446] on span "Continuar" at bounding box center [1087, 452] width 50 height 14
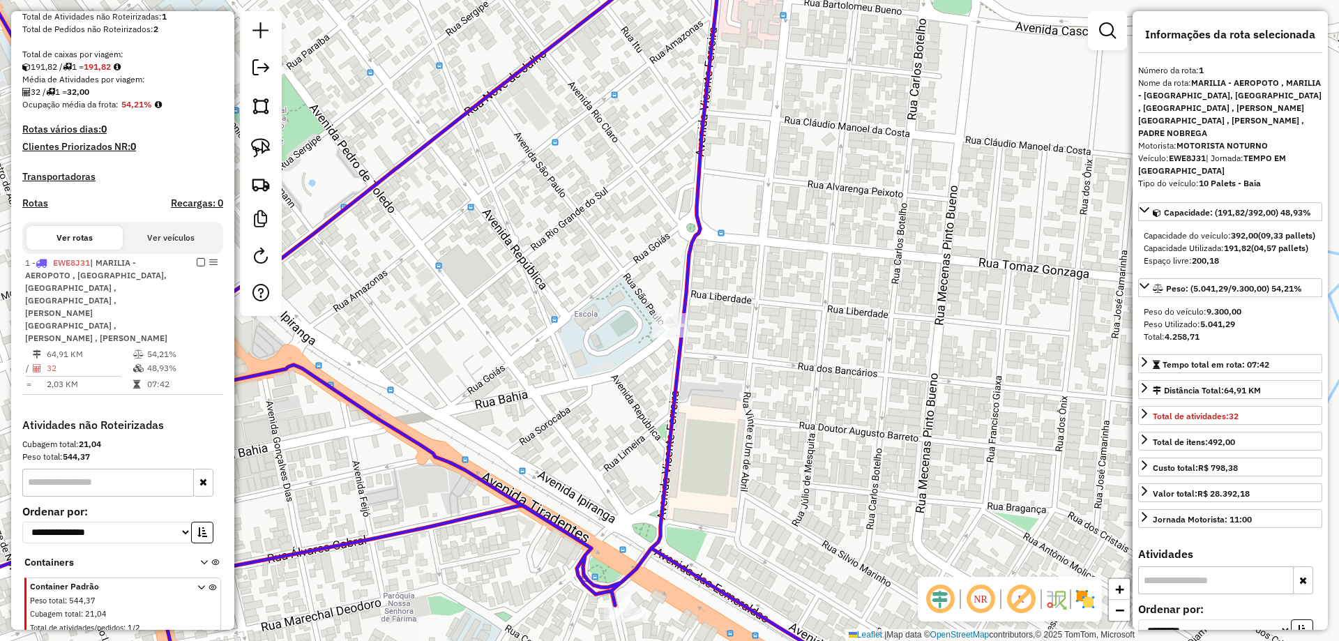
scroll to position [322, 0]
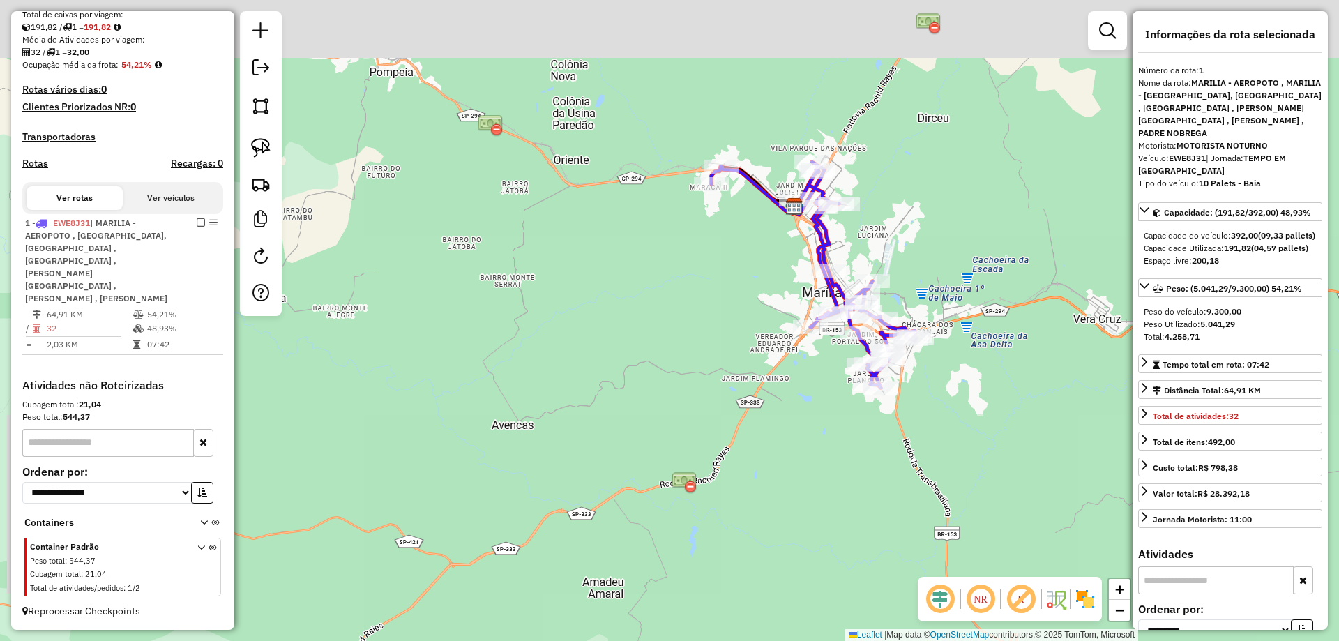
drag, startPoint x: 901, startPoint y: 101, endPoint x: 876, endPoint y: 209, distance: 110.3
click at [880, 203] on div "Janela de atendimento Grade de atendimento Capacidade Transportadoras Veículos …" at bounding box center [669, 320] width 1339 height 641
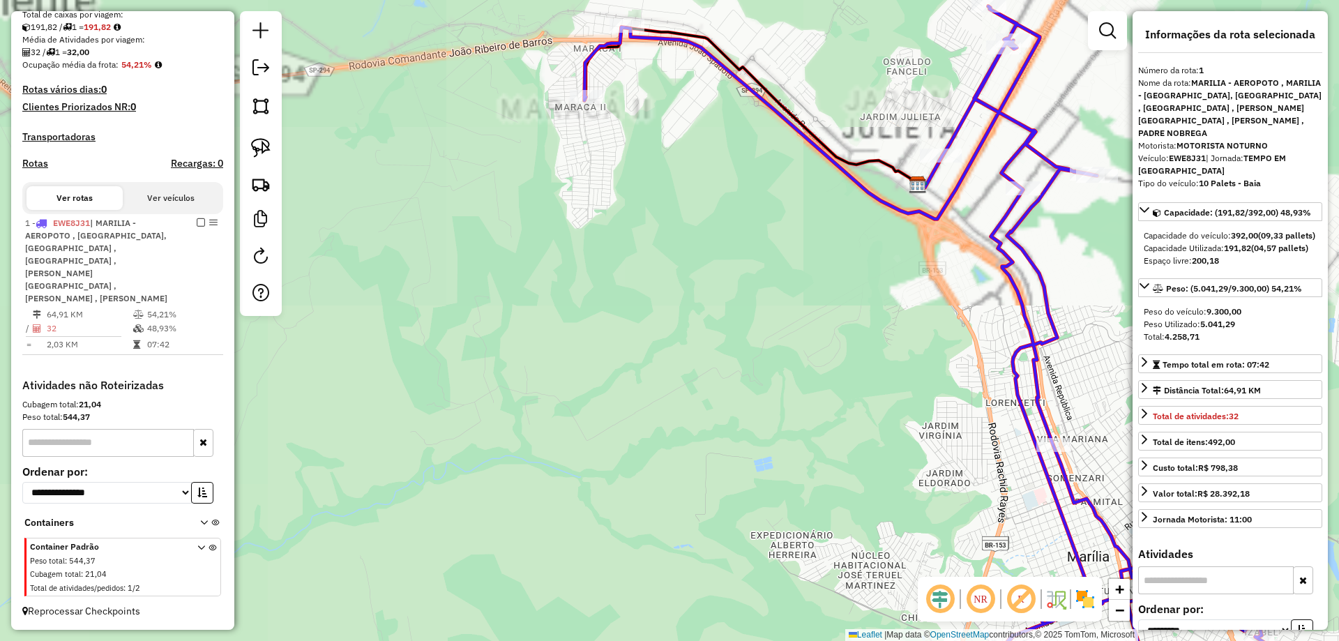
drag, startPoint x: 587, startPoint y: 175, endPoint x: 587, endPoint y: 212, distance: 37.0
click at [590, 292] on div "Janela de atendimento Grade de atendimento Capacidade Transportadoras Veículos …" at bounding box center [669, 320] width 1339 height 641
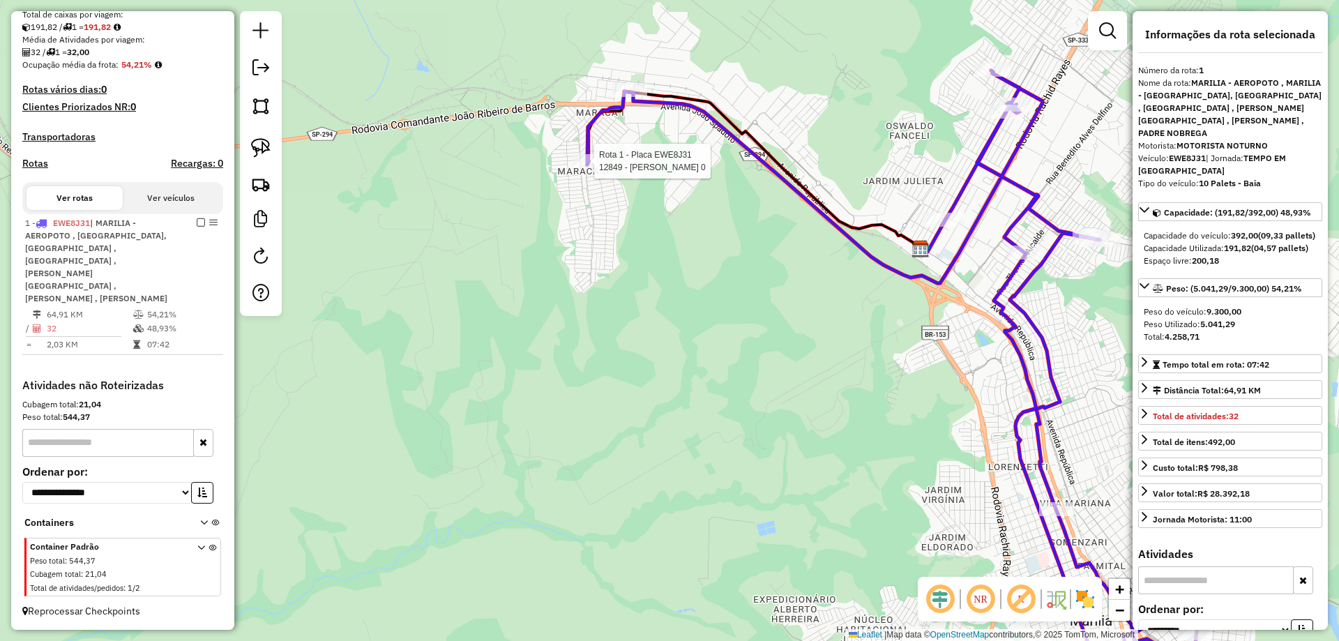
click at [587, 168] on div at bounding box center [590, 161] width 35 height 14
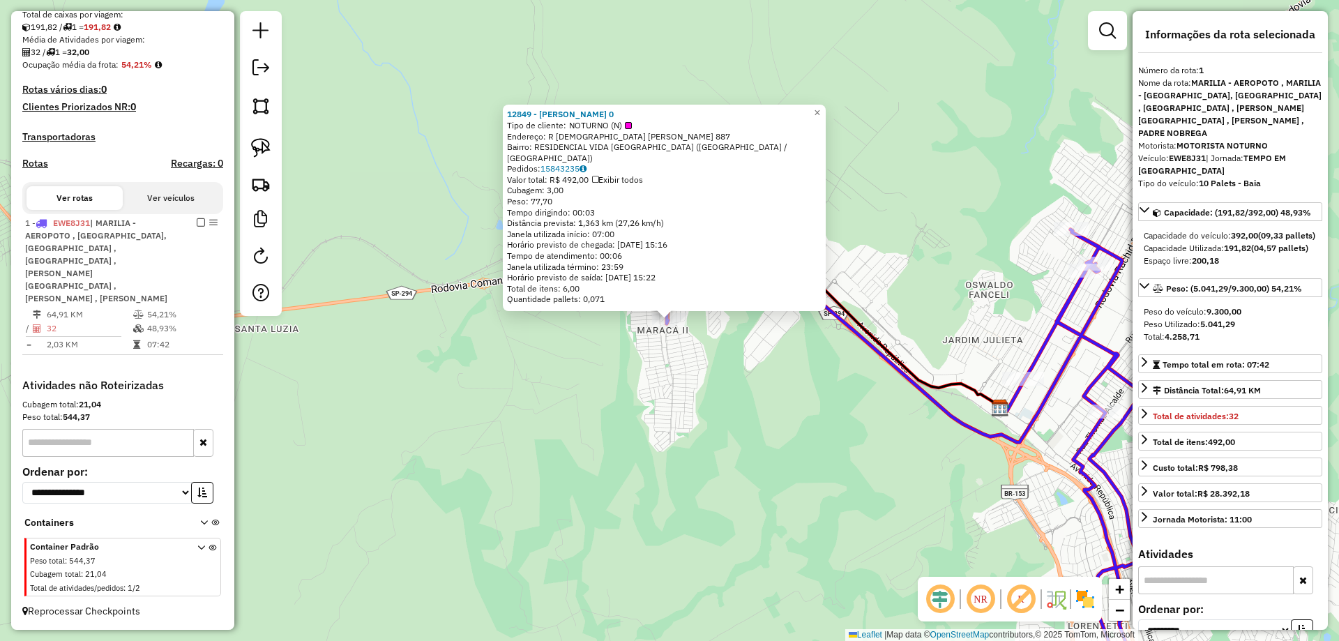
click at [813, 382] on div "12849 - [PERSON_NAME] 0 Tipo de cliente: NOTURNO (N) Endereço: [STREET_ADDRESS]…" at bounding box center [669, 320] width 1339 height 641
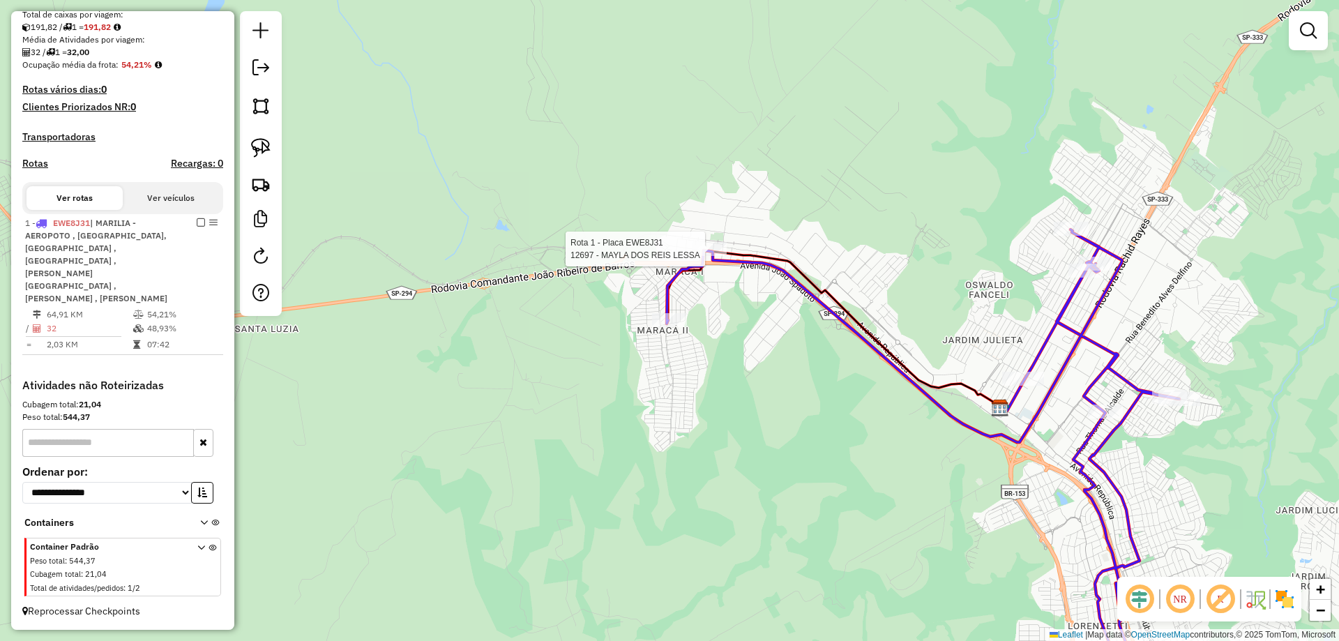
select select "**********"
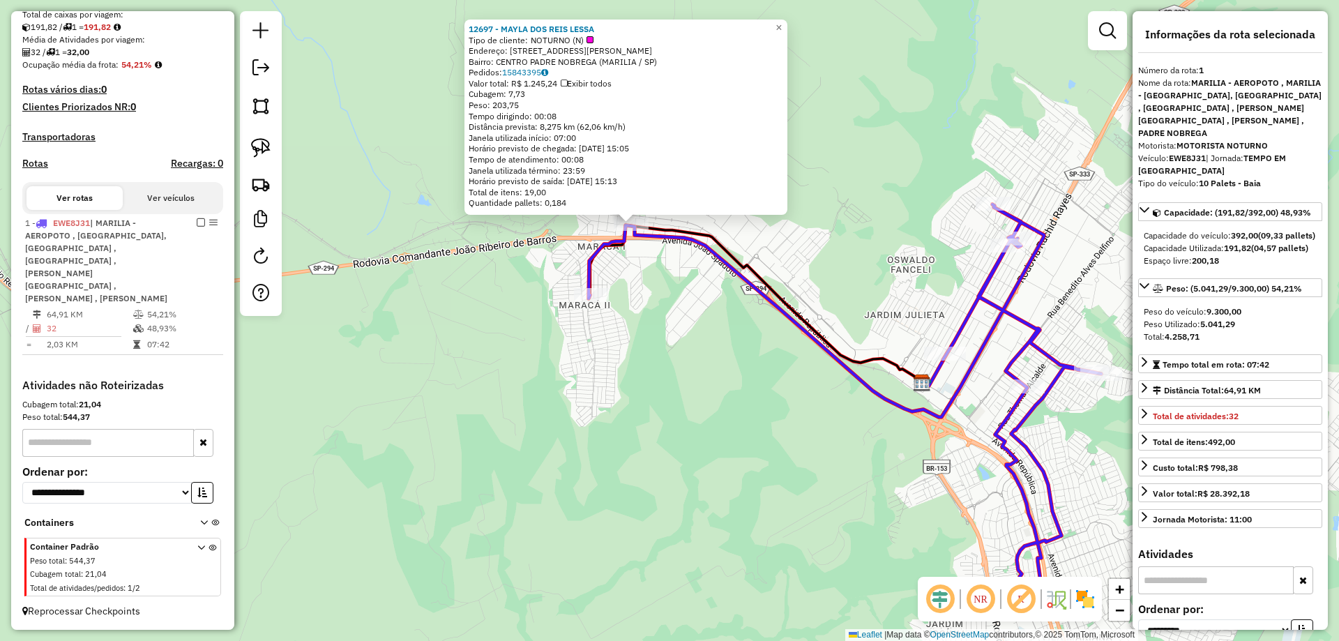
drag, startPoint x: 942, startPoint y: 213, endPoint x: 919, endPoint y: 158, distance: 59.7
click at [919, 158] on div "12697 - MAYLA DOS REIS LESSA Tipo de cliente: NOTURNO (N) Endereço: [STREET_ADD…" at bounding box center [669, 320] width 1339 height 641
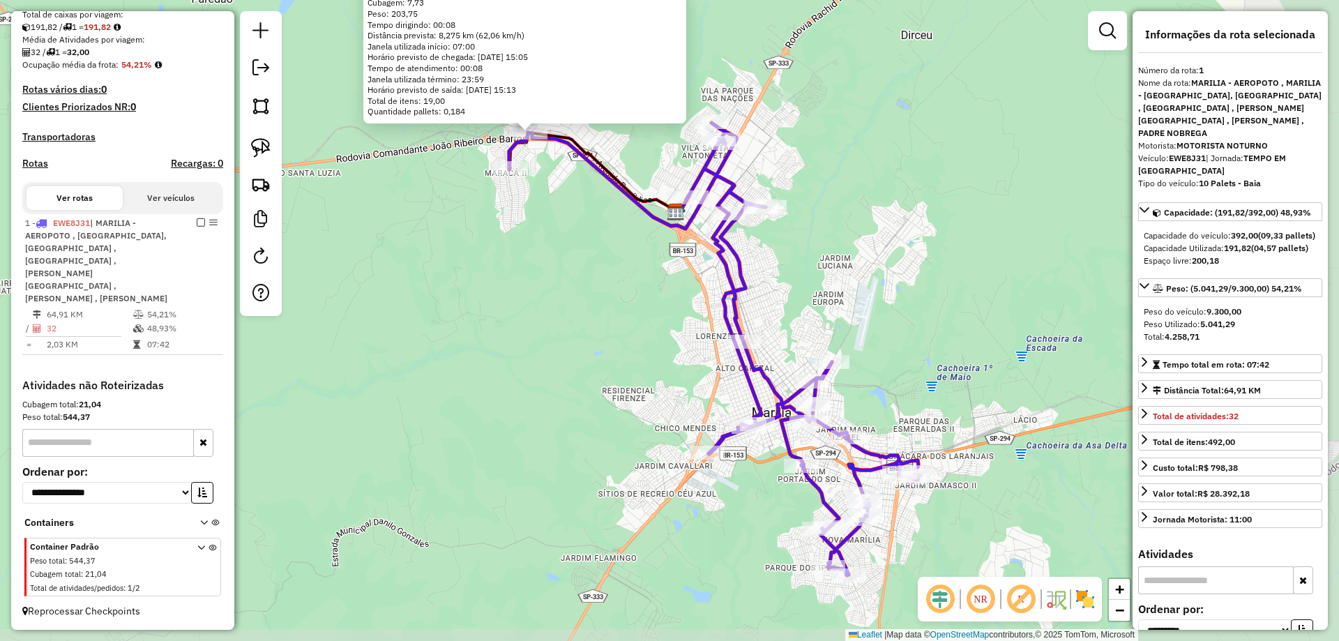
drag, startPoint x: 894, startPoint y: 397, endPoint x: 700, endPoint y: 343, distance: 201.9
click at [700, 343] on div "12697 - MAYLA DOS REIS LESSA Tipo de cliente: NOTURNO (N) Endereço: [STREET_ADD…" at bounding box center [669, 320] width 1339 height 641
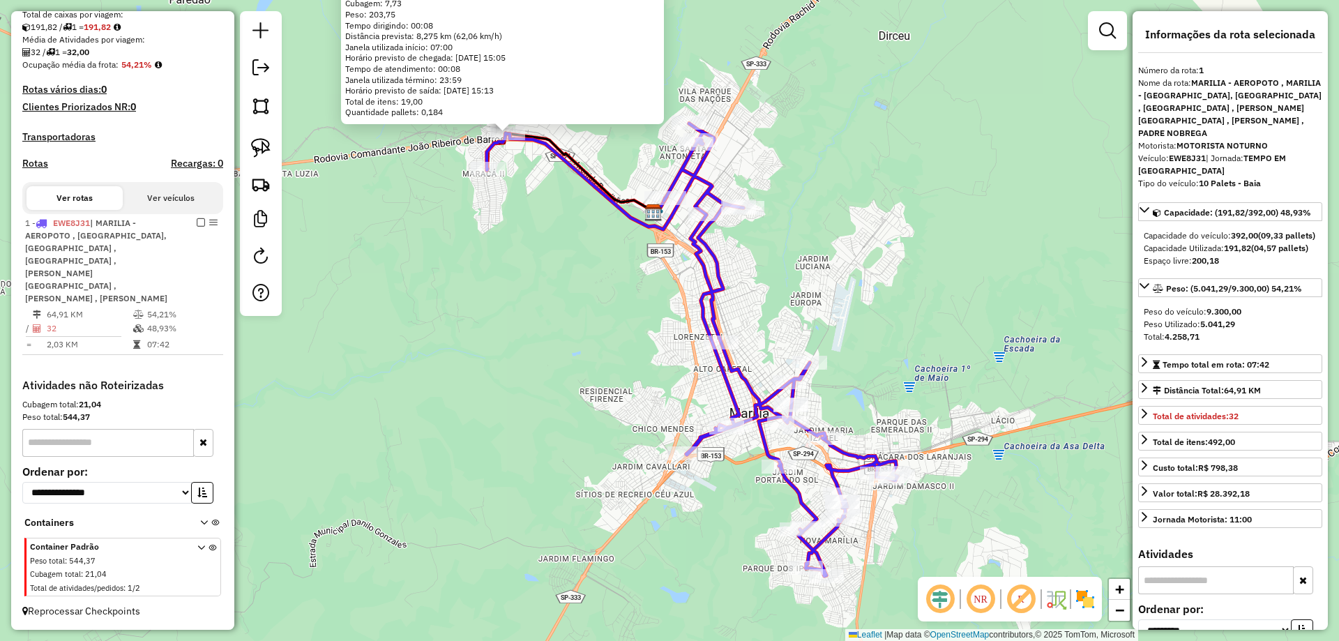
drag, startPoint x: 873, startPoint y: 136, endPoint x: 852, endPoint y: 137, distance: 21.6
click at [852, 137] on div "12697 - MAYLA DOS REIS LESSA Tipo de cliente: NOTURNO (N) Endereço: [STREET_ADD…" at bounding box center [669, 320] width 1339 height 641
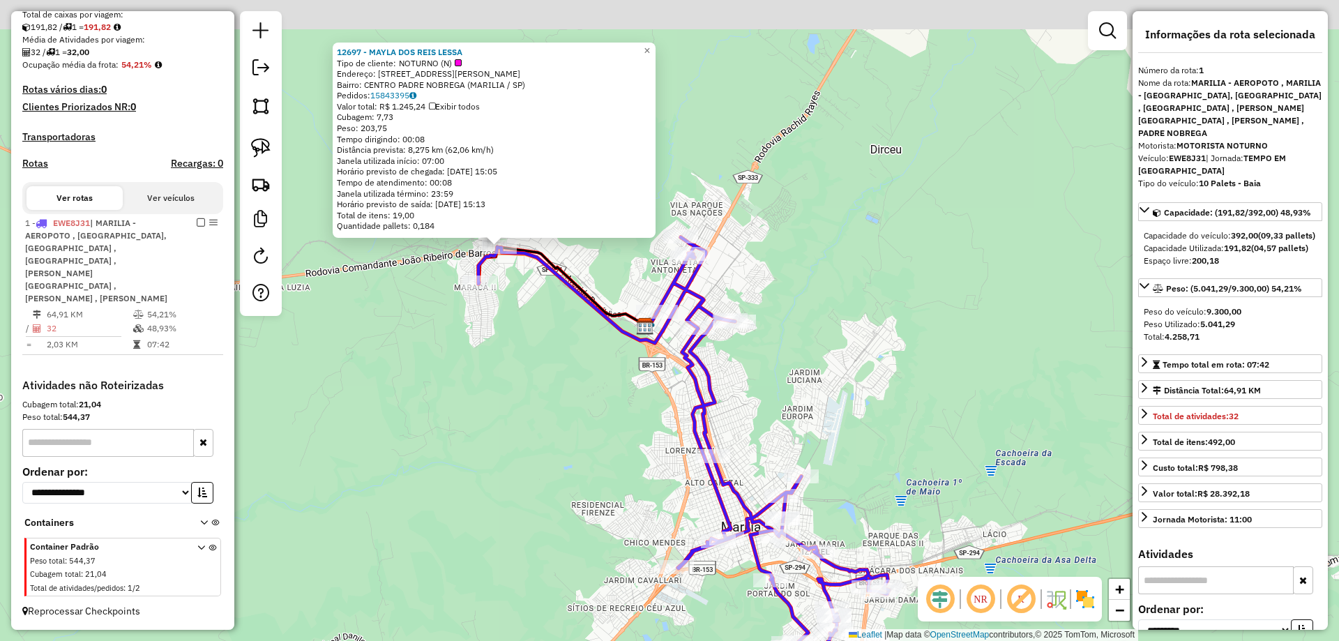
drag, startPoint x: 753, startPoint y: 137, endPoint x: 754, endPoint y: 172, distance: 34.9
click at [754, 172] on div "12697 - MAYLA DOS REIS LESSA Tipo de cliente: NOTURNO (N) Endereço: [STREET_ADD…" at bounding box center [669, 320] width 1339 height 641
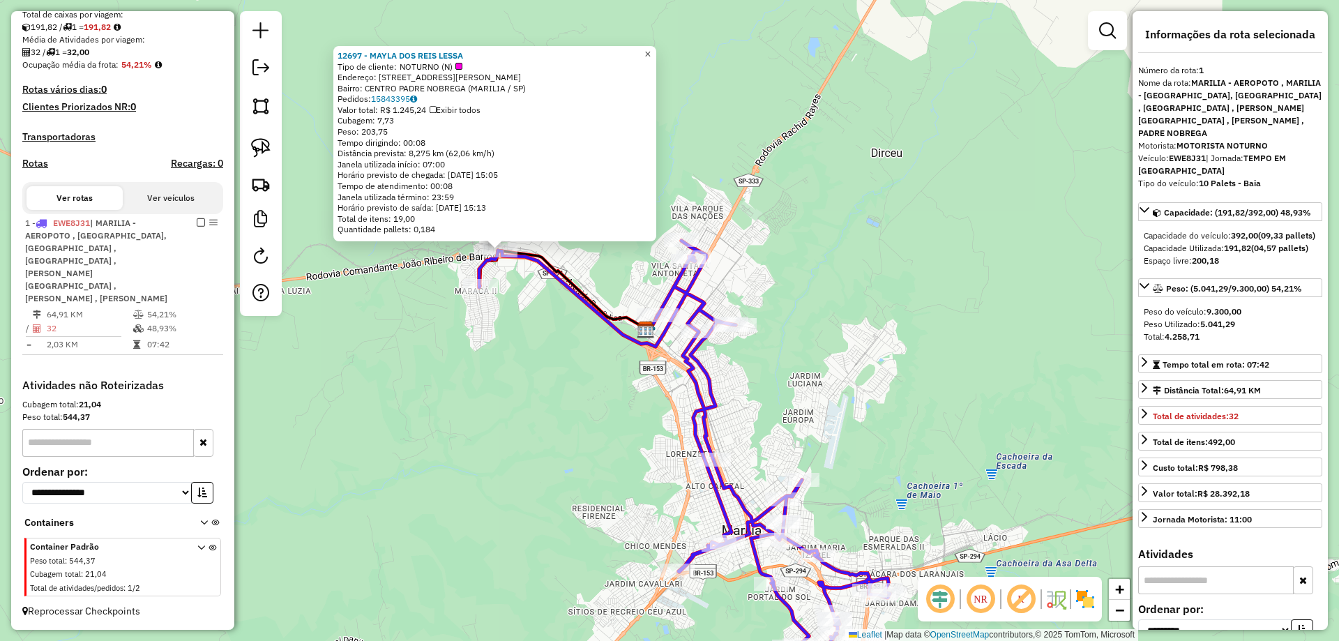
click at [651, 50] on span "×" at bounding box center [647, 54] width 6 height 12
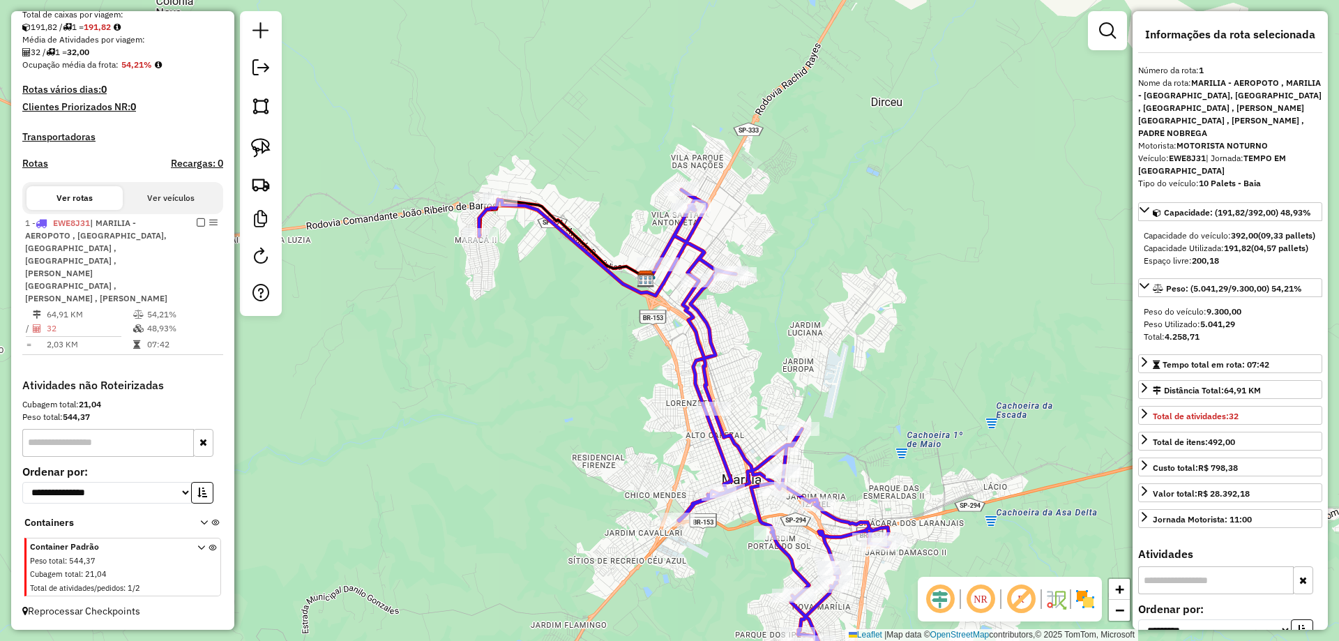
drag, startPoint x: 846, startPoint y: 197, endPoint x: 841, endPoint y: 186, distance: 12.2
click at [841, 186] on div "Janela de atendimento Grade de atendimento Capacidade Transportadoras Veículos …" at bounding box center [669, 320] width 1339 height 641
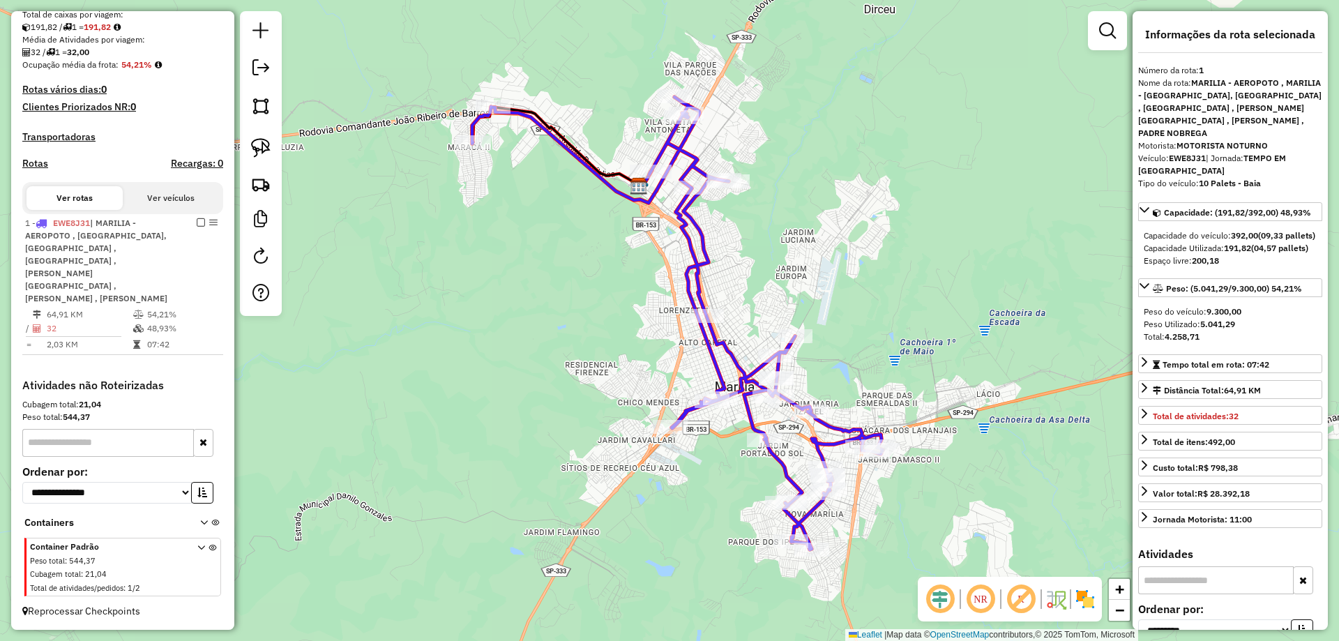
drag, startPoint x: 814, startPoint y: 242, endPoint x: 809, endPoint y: 149, distance: 92.9
click at [809, 149] on div "Janela de atendimento Grade de atendimento Capacidade Transportadoras Veículos …" at bounding box center [669, 320] width 1339 height 641
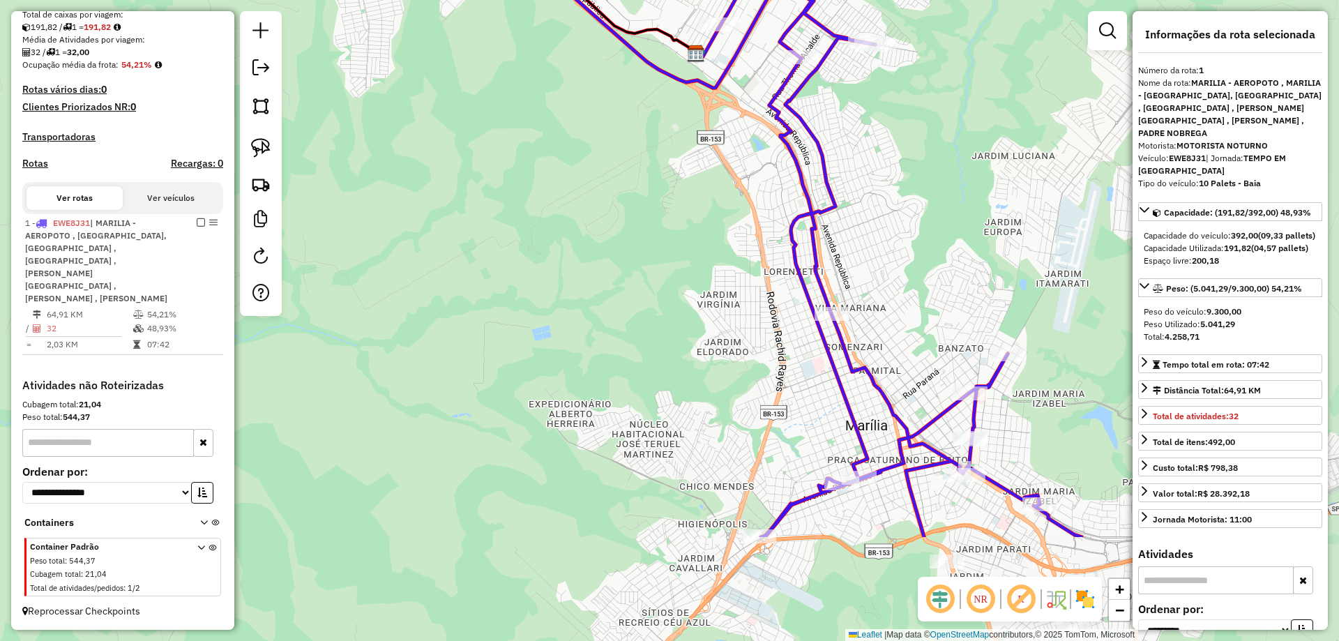
drag, startPoint x: 1001, startPoint y: 351, endPoint x: 900, endPoint y: 197, distance: 184.9
click at [915, 229] on div "Janela de atendimento Grade de atendimento Capacidade Transportadoras Veículos …" at bounding box center [669, 320] width 1339 height 641
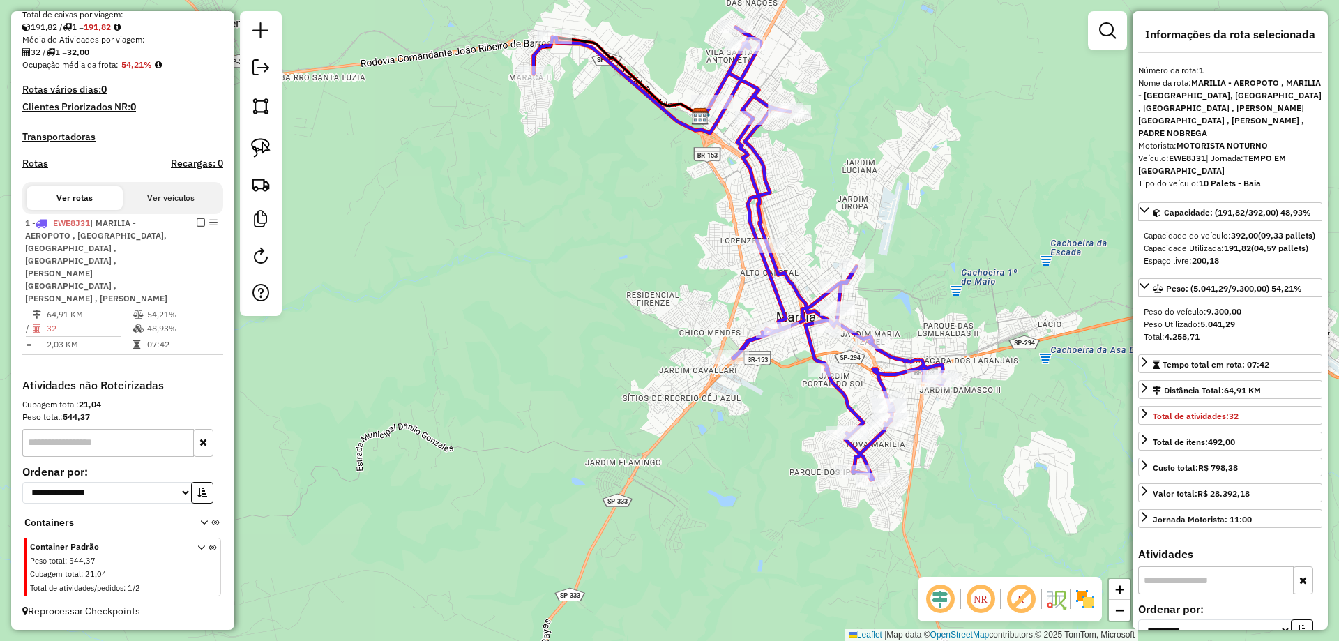
drag, startPoint x: 946, startPoint y: 119, endPoint x: 830, endPoint y: 114, distance: 116.6
click at [836, 114] on div "Janela de atendimento Grade de atendimento Capacidade Transportadoras Veículos …" at bounding box center [669, 320] width 1339 height 641
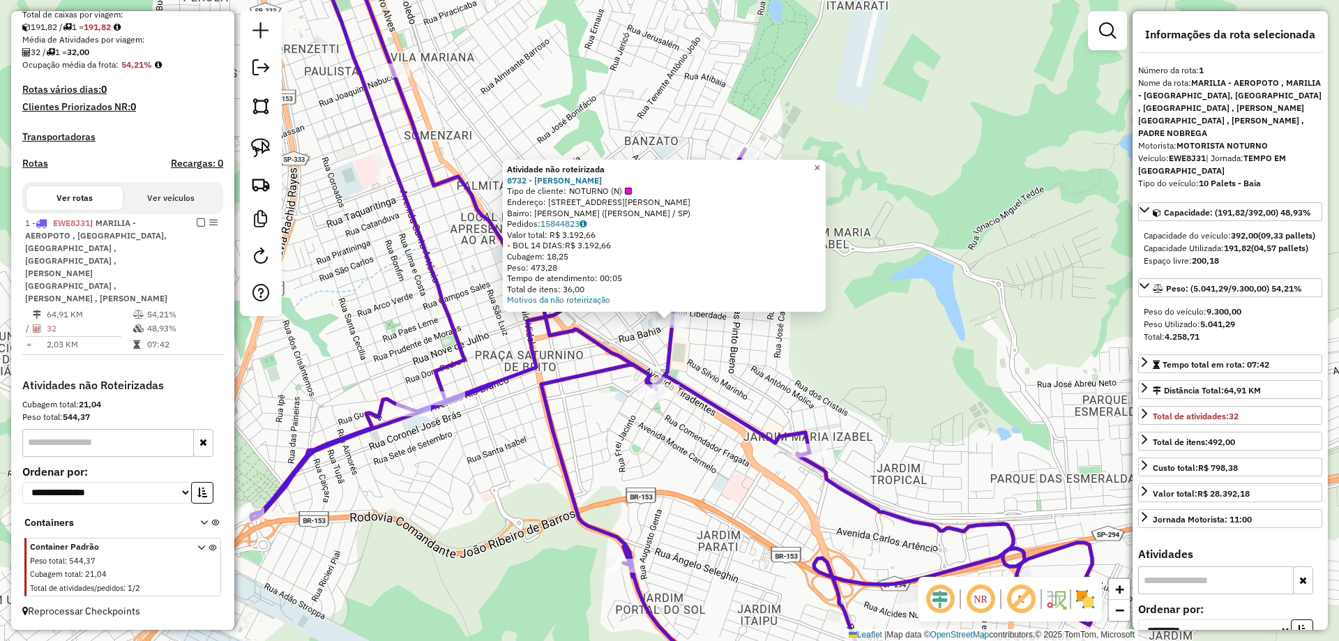
click at [820, 168] on span "×" at bounding box center [817, 168] width 6 height 12
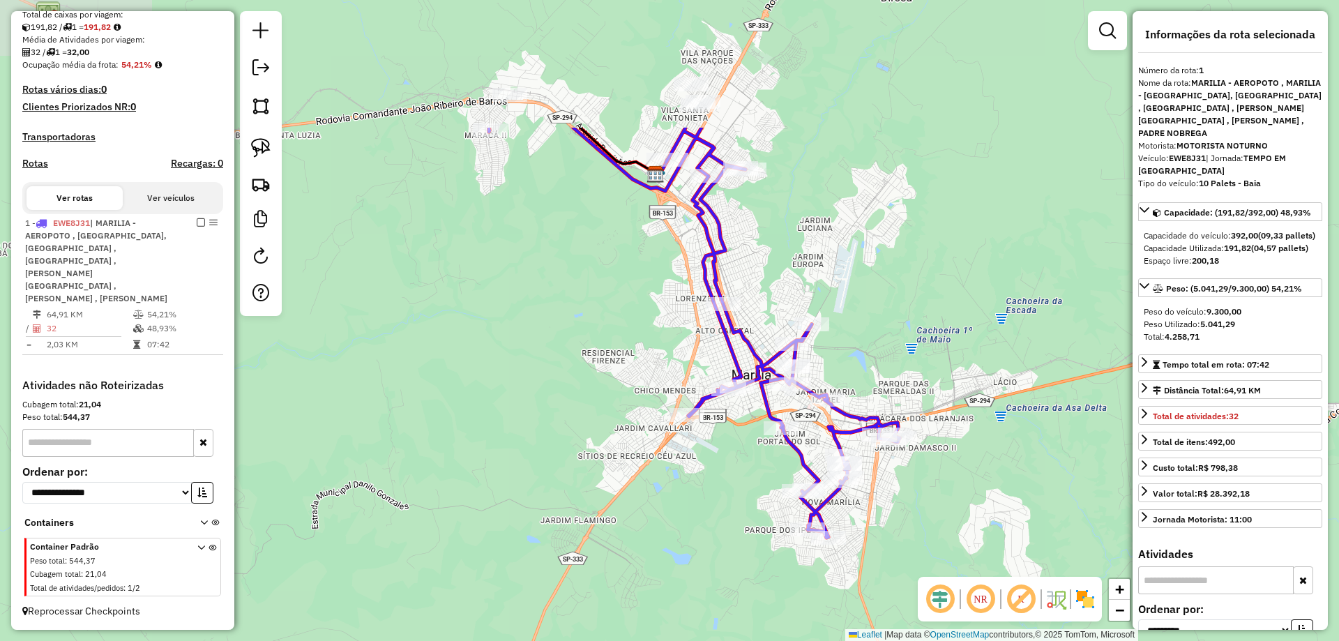
drag, startPoint x: 570, startPoint y: 94, endPoint x: 895, endPoint y: 286, distance: 377.4
click at [895, 286] on div "Janela de atendimento Grade de atendimento Capacidade Transportadoras Veículos …" at bounding box center [669, 320] width 1339 height 641
click at [260, 79] on link at bounding box center [261, 69] width 28 height 31
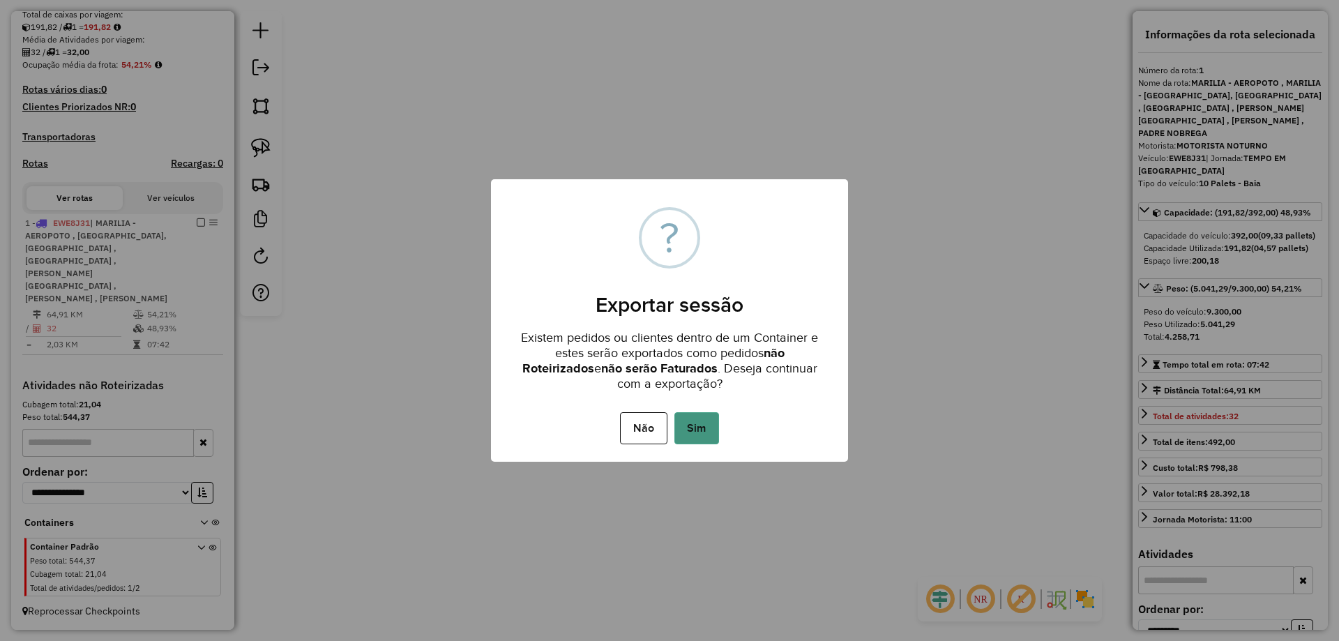
click at [702, 423] on button "Sim" at bounding box center [696, 428] width 45 height 32
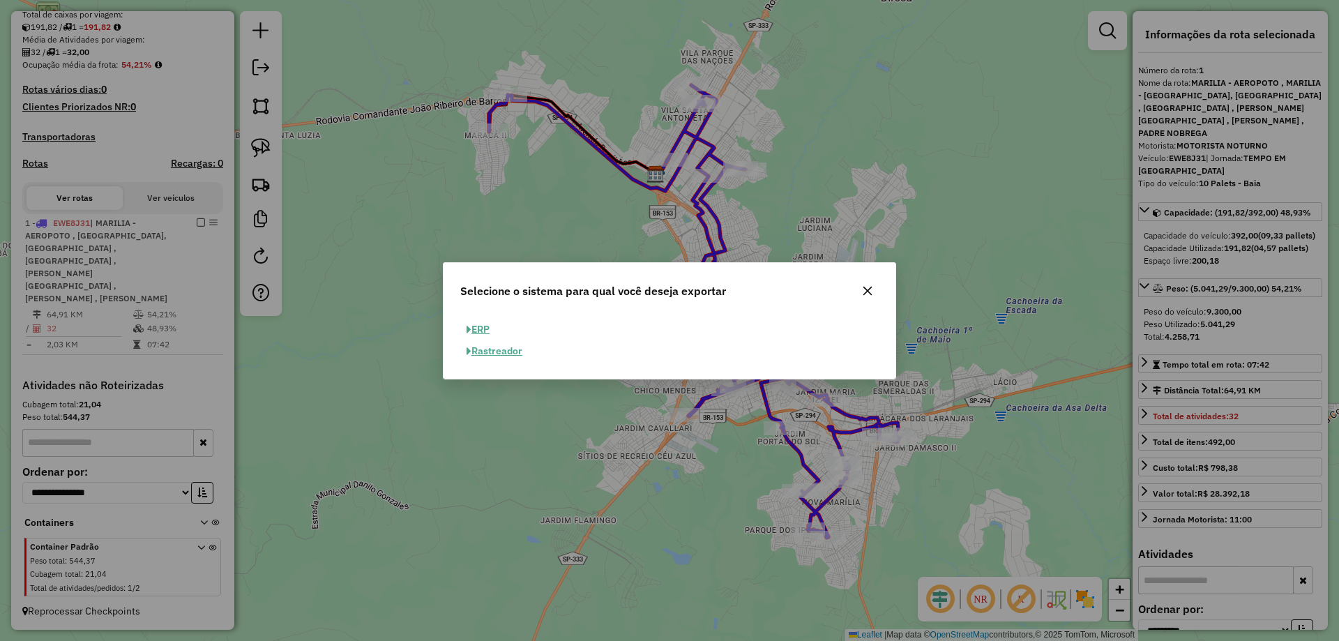
click at [474, 326] on button "ERP" at bounding box center [478, 330] width 36 height 22
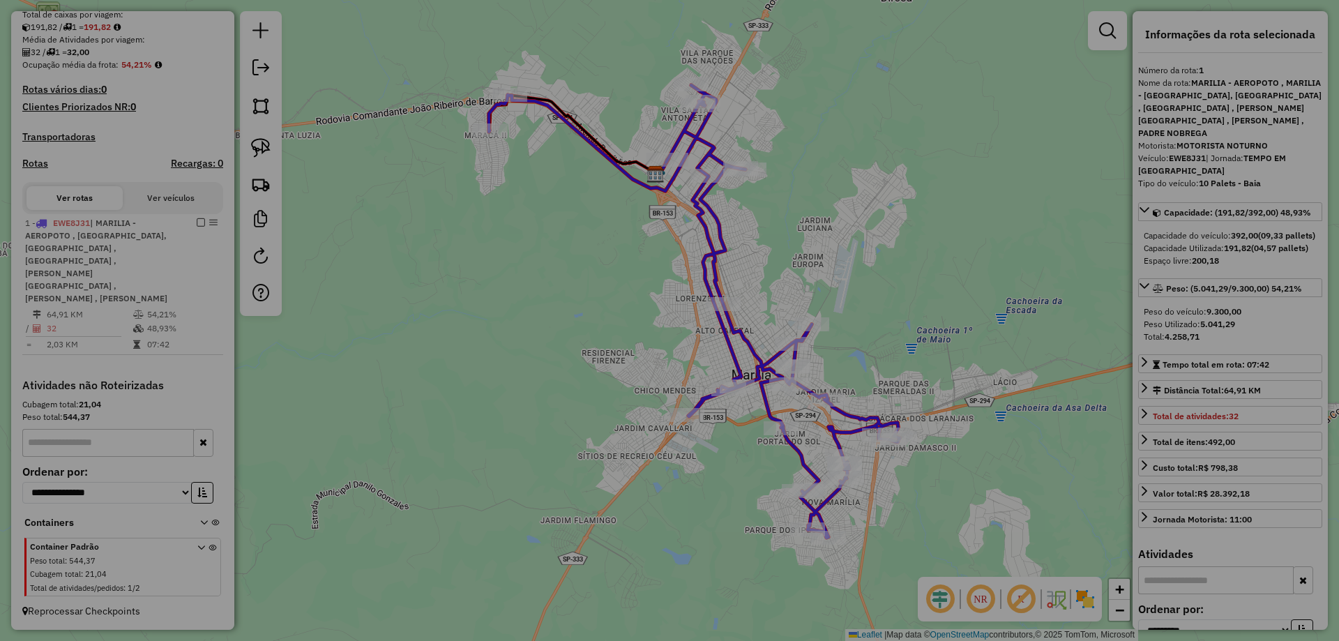
select select "**"
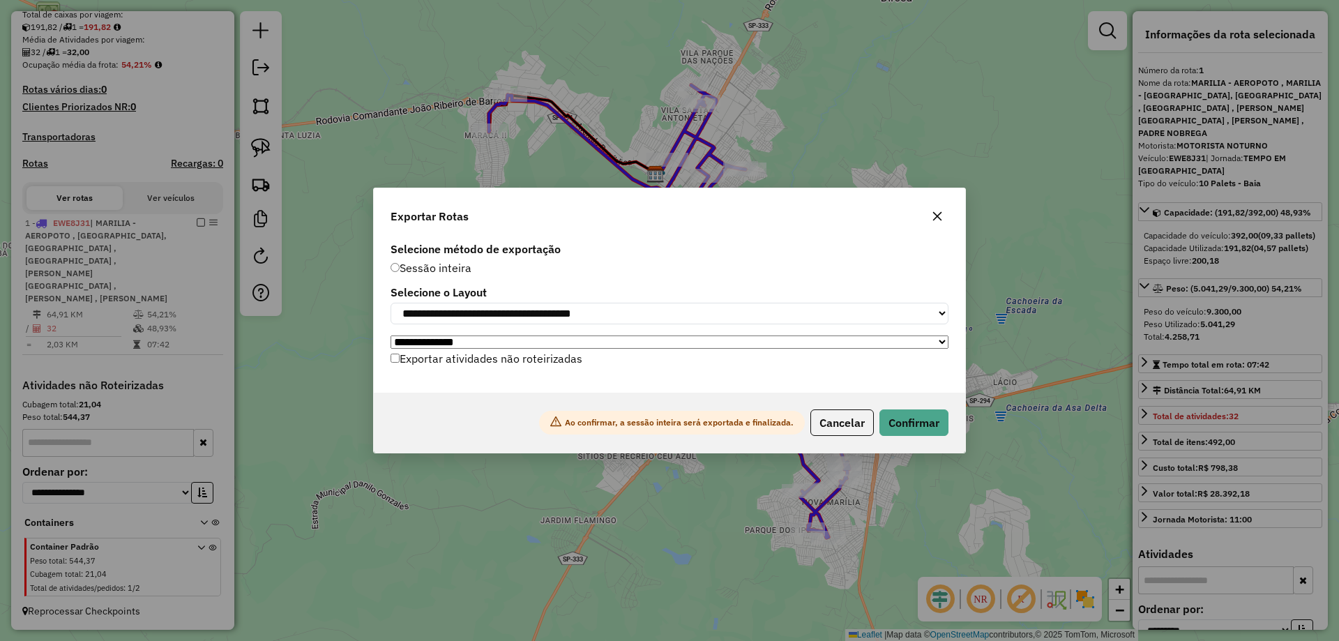
click at [861, 345] on select "**********" at bounding box center [670, 341] width 558 height 13
click at [923, 430] on button "Confirmar" at bounding box center [913, 422] width 69 height 27
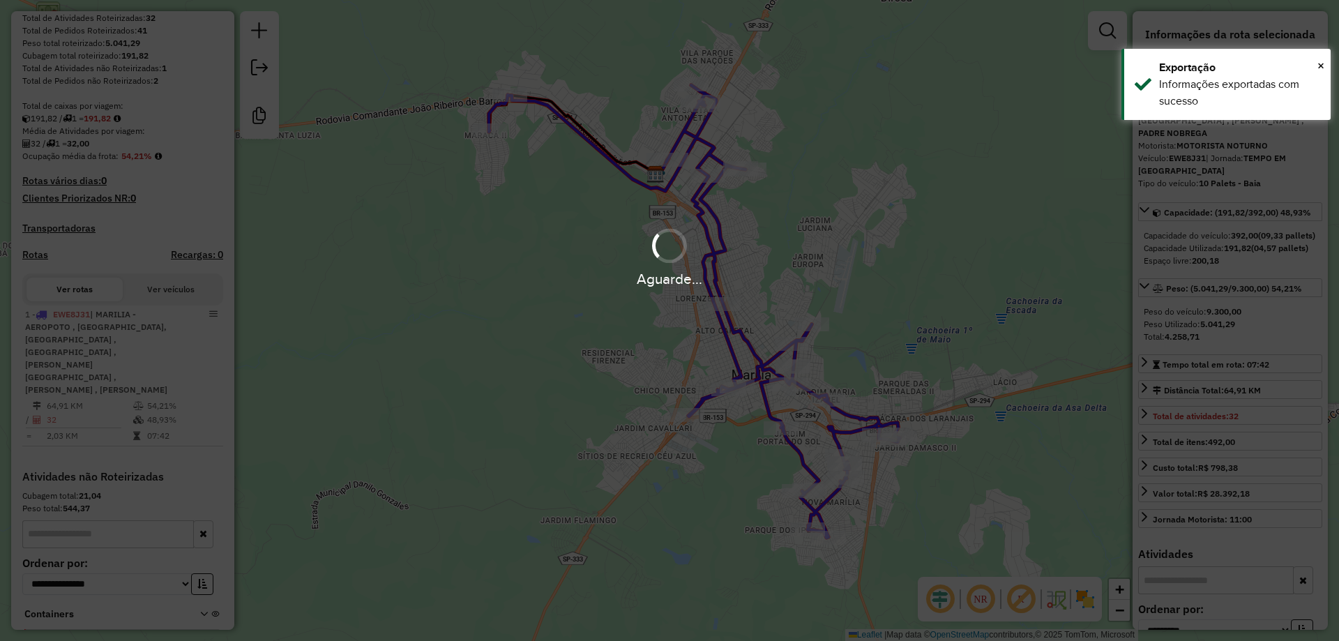
scroll to position [328, 0]
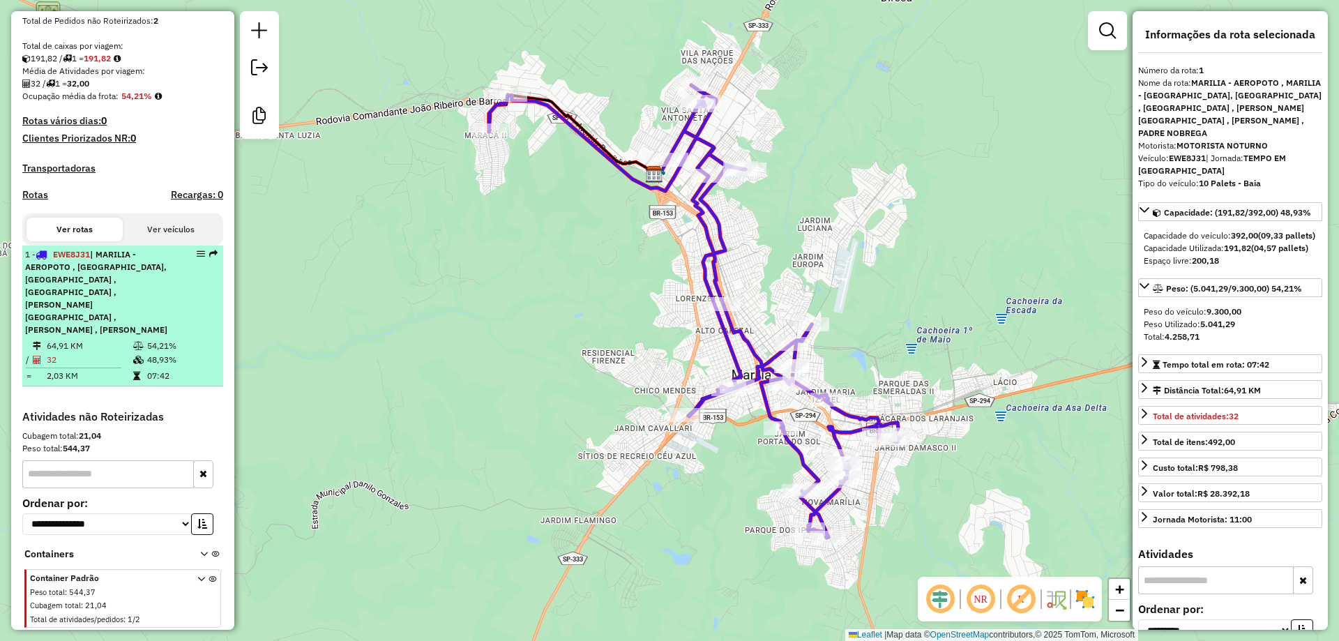
click at [197, 254] on em at bounding box center [201, 254] width 8 height 8
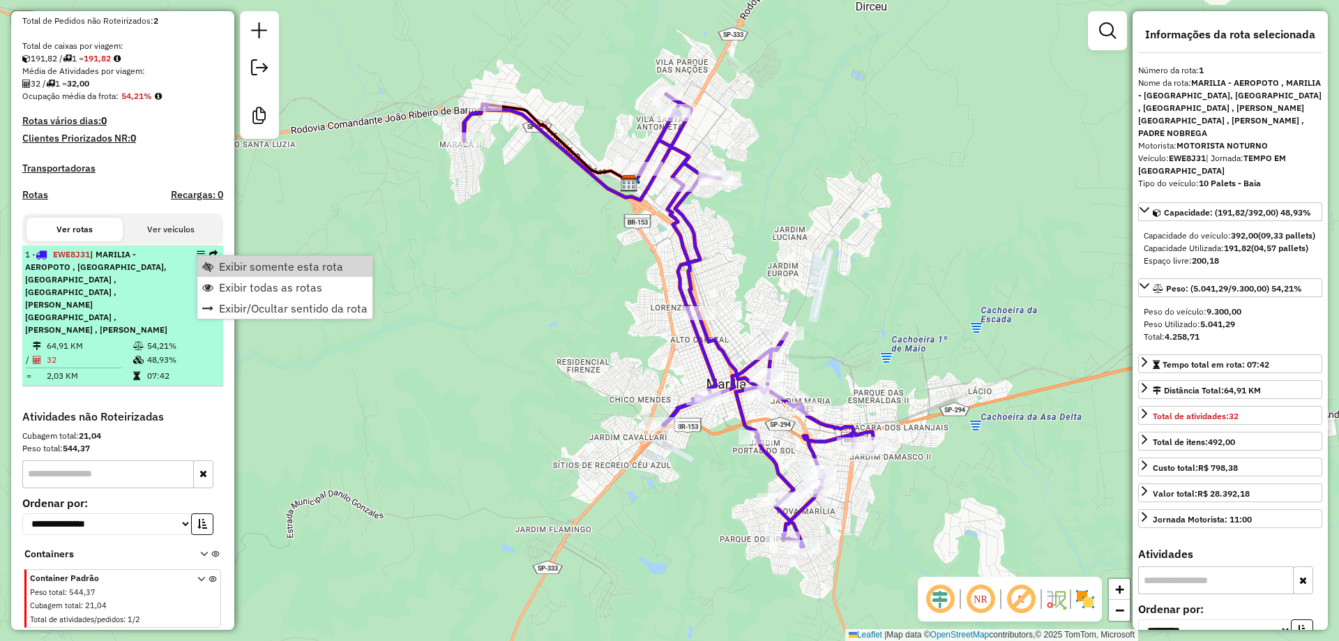
drag, startPoint x: 169, startPoint y: 282, endPoint x: 183, endPoint y: 265, distance: 22.8
click at [169, 281] on div "1 - EWE8J31 | [PERSON_NAME] , MARILIA - [GEOGRAPHIC_DATA], [GEOGRAPHIC_DATA] , …" at bounding box center [122, 292] width 195 height 88
click at [197, 251] on em at bounding box center [201, 254] width 8 height 8
click at [188, 275] on div "1 - EWE8J31 | [PERSON_NAME] , MARILIA - [GEOGRAPHIC_DATA], [GEOGRAPHIC_DATA] , …" at bounding box center [122, 292] width 195 height 88
drag, startPoint x: 176, startPoint y: 264, endPoint x: 197, endPoint y: 250, distance: 25.7
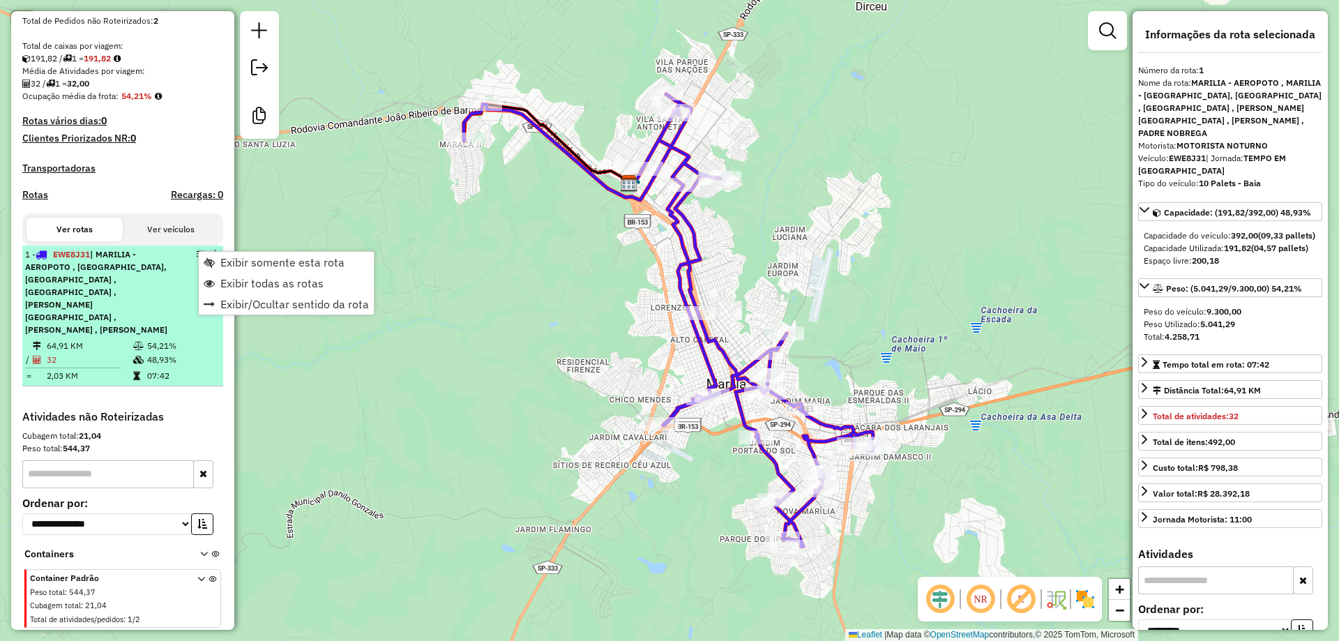
click at [190, 276] on div "1 - EWE8J31 | [PERSON_NAME] , MARILIA - [GEOGRAPHIC_DATA], [GEOGRAPHIC_DATA] , …" at bounding box center [122, 292] width 195 height 88
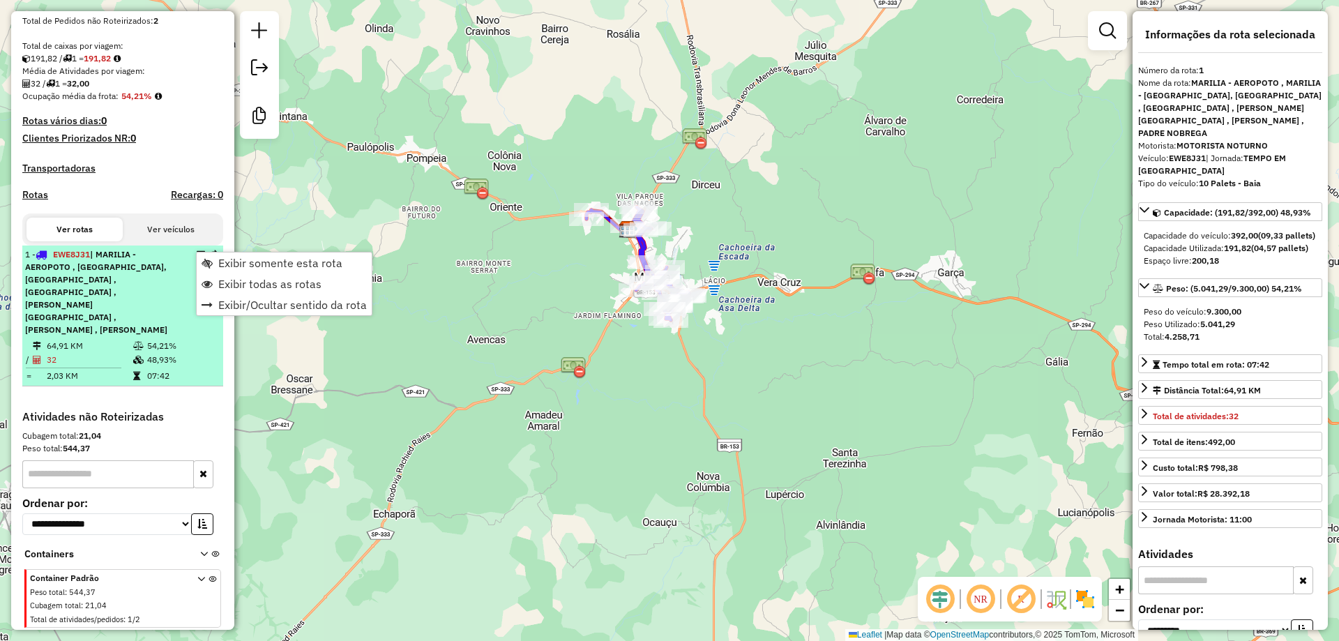
click at [166, 327] on div "1 - EWE8J31 | [PERSON_NAME] , MARILIA - [GEOGRAPHIC_DATA], [GEOGRAPHIC_DATA] , …" at bounding box center [99, 292] width 148 height 88
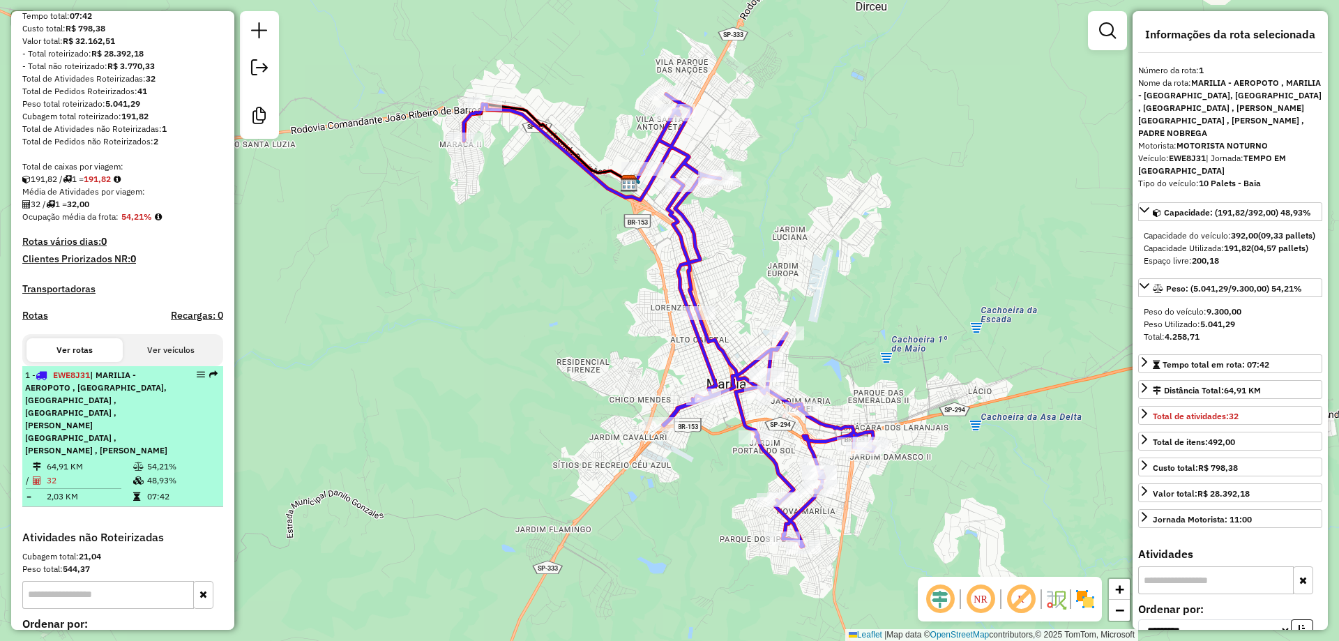
scroll to position [279, 0]
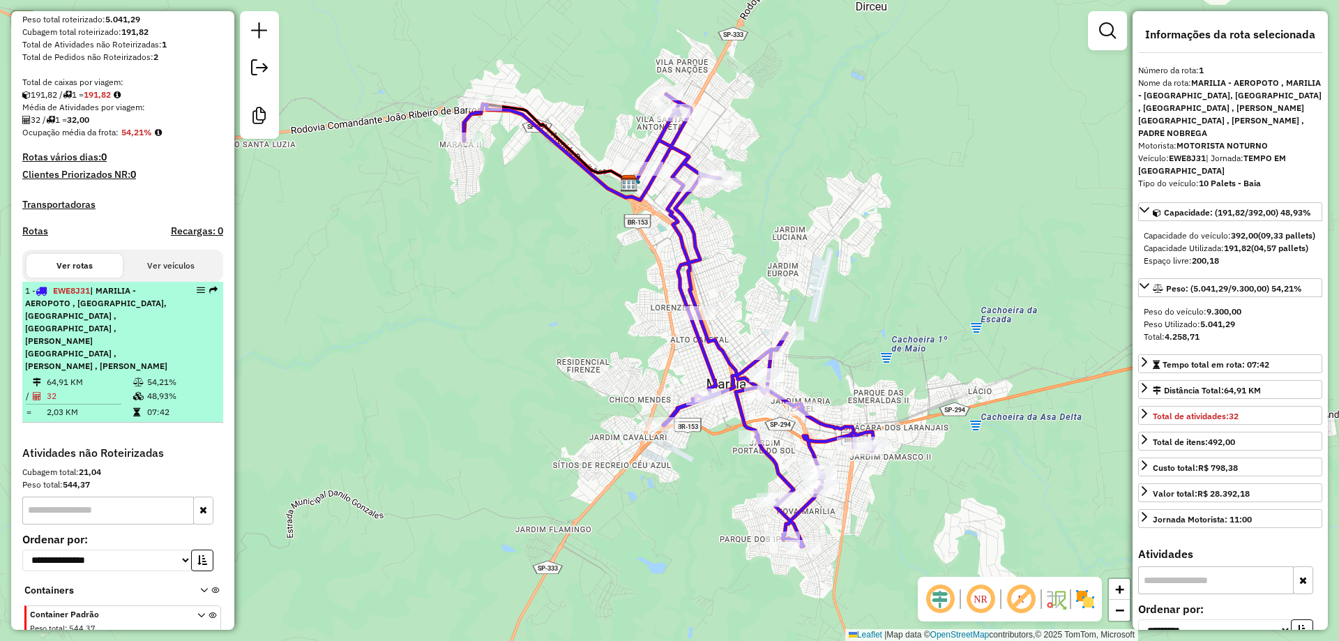
drag, startPoint x: 192, startPoint y: 302, endPoint x: 186, endPoint y: 310, distance: 9.9
click at [181, 319] on div "1 - EWE8J31 | [PERSON_NAME] , MARILIA - [GEOGRAPHIC_DATA], [GEOGRAPHIC_DATA] , …" at bounding box center [122, 329] width 195 height 88
click at [197, 294] on em at bounding box center [201, 290] width 8 height 8
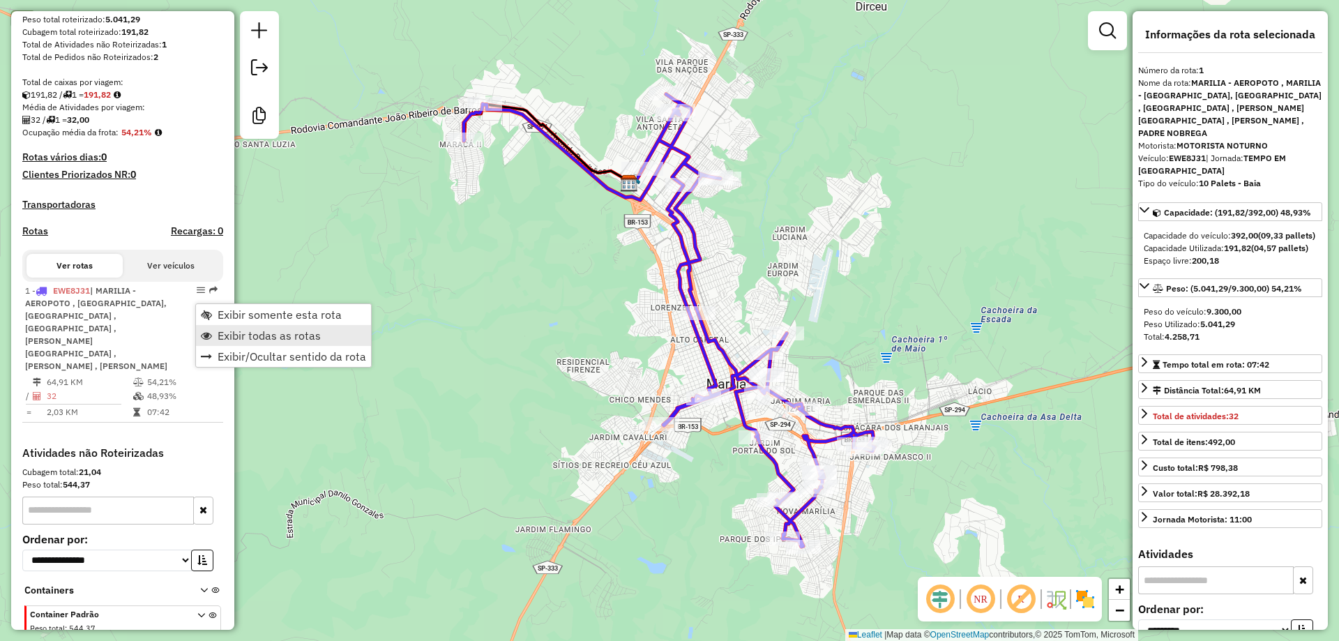
click at [289, 330] on span "Exibir todas as rotas" at bounding box center [269, 335] width 103 height 11
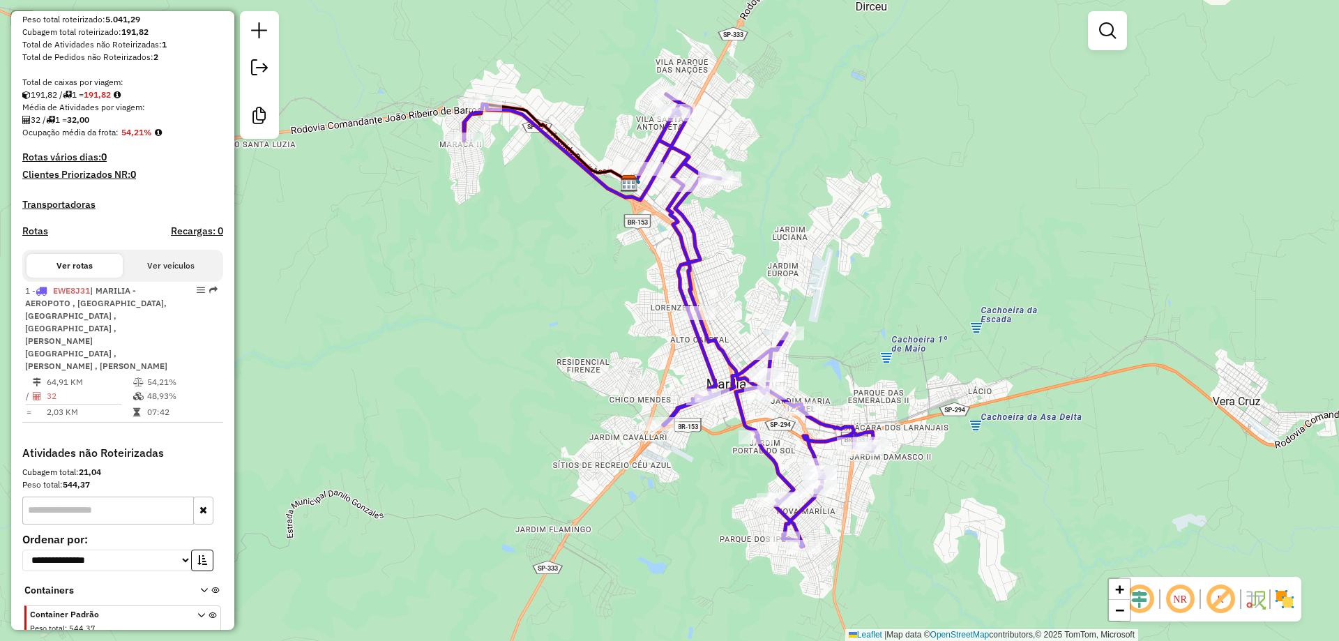
click at [177, 278] on button "Ver veículos" at bounding box center [171, 266] width 96 height 24
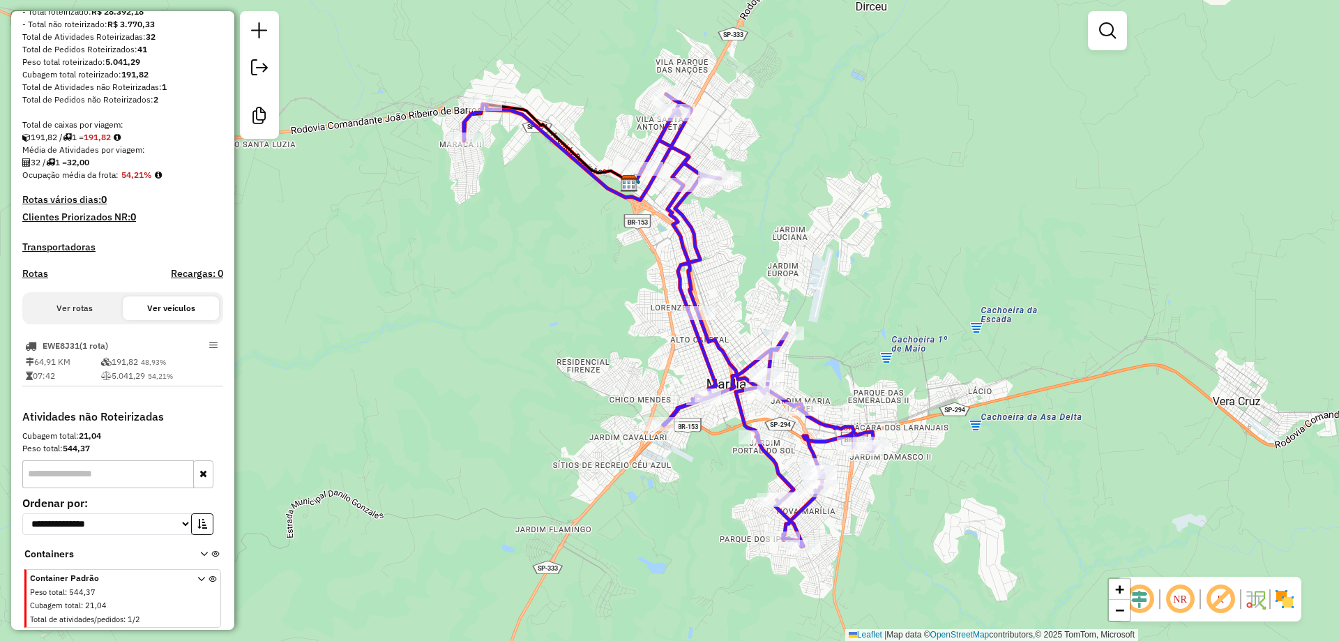
scroll to position [249, 0]
click at [94, 319] on button "Ver rotas" at bounding box center [75, 308] width 96 height 24
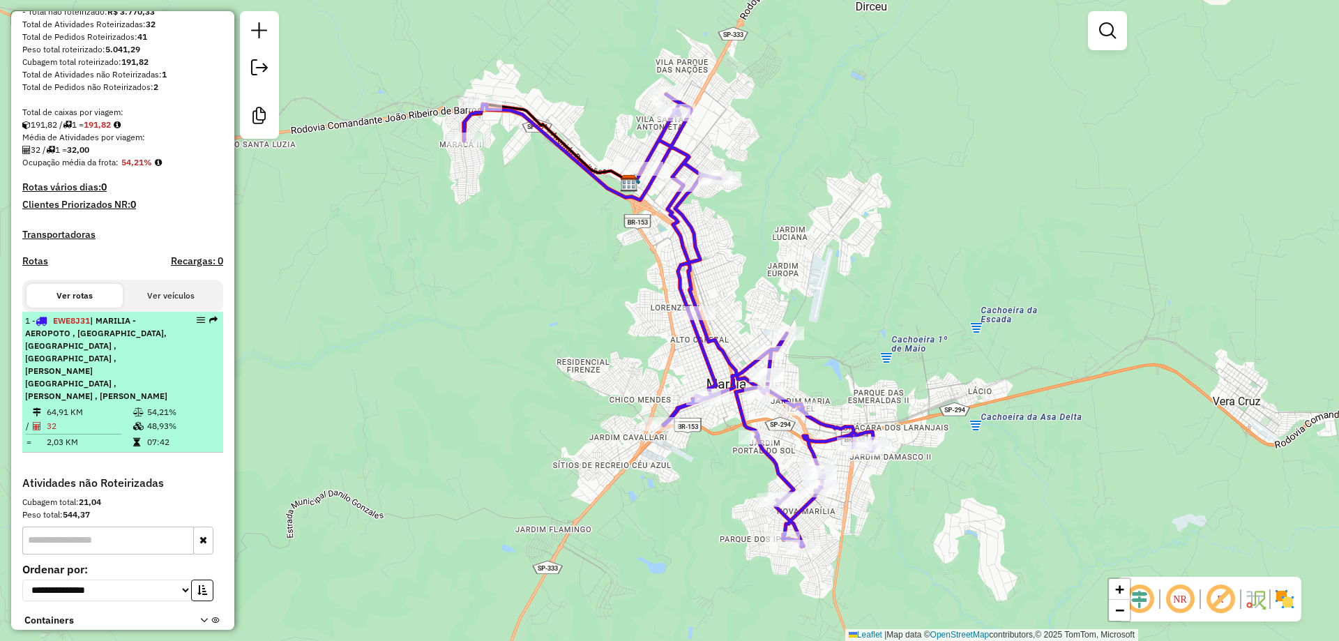
click at [197, 324] on em at bounding box center [201, 320] width 8 height 8
select select "**********"
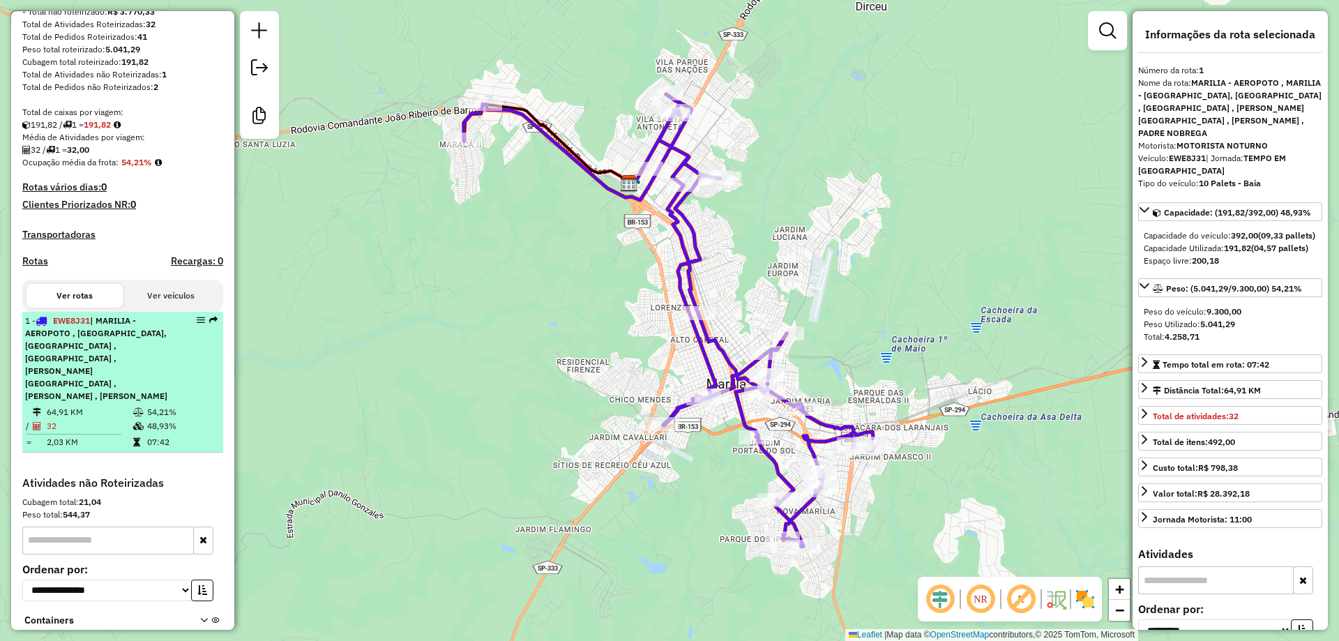
drag, startPoint x: 166, startPoint y: 371, endPoint x: 194, endPoint y: 425, distance: 61.1
click at [188, 419] on td "54,21%" at bounding box center [181, 412] width 70 height 14
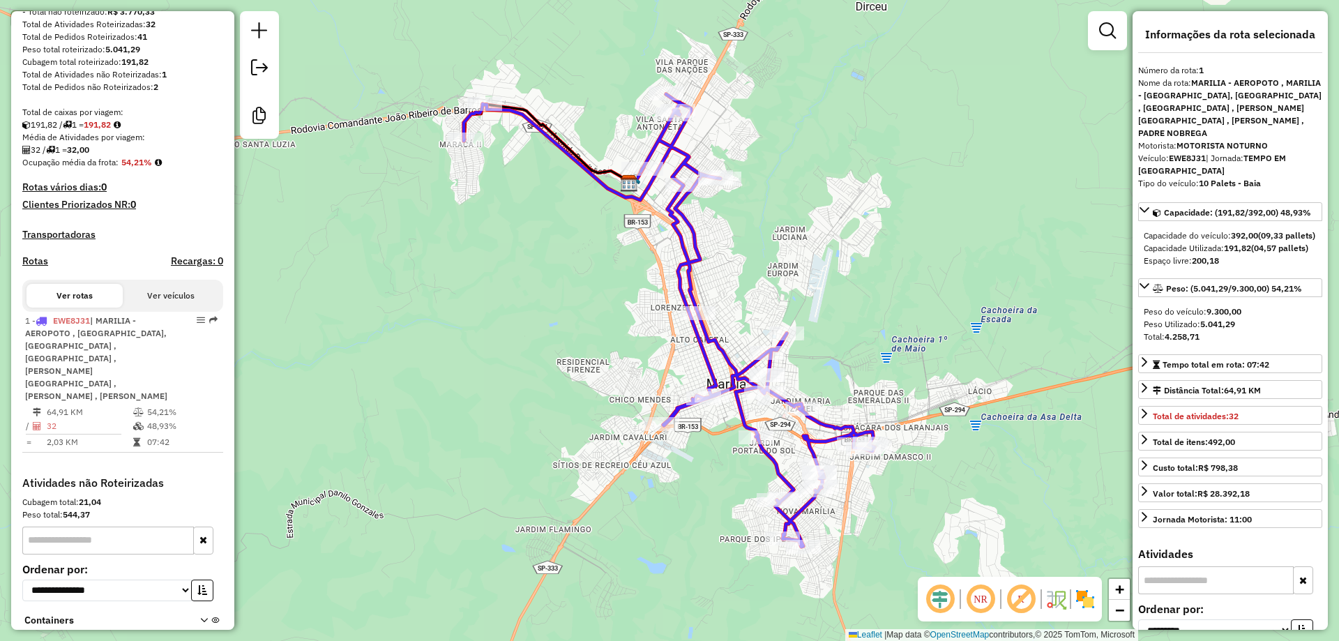
drag, startPoint x: 203, startPoint y: 419, endPoint x: 190, endPoint y: 324, distance: 96.5
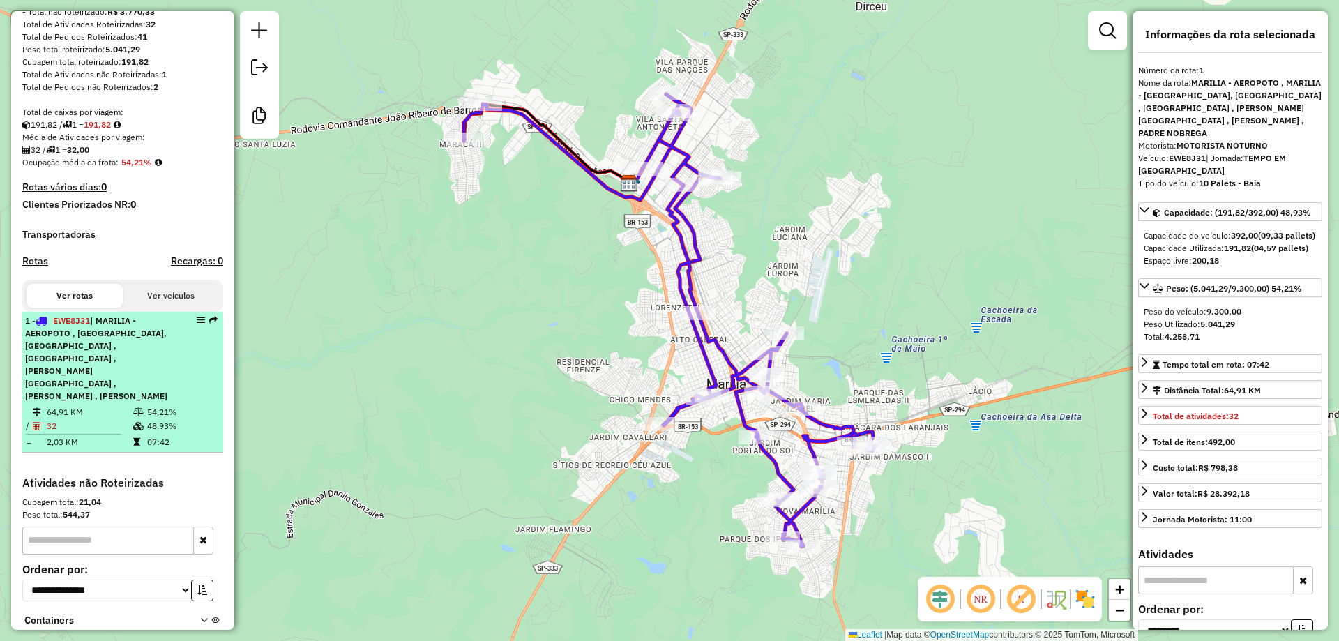
drag, startPoint x: 190, startPoint y: 324, endPoint x: 200, endPoint y: 333, distance: 13.8
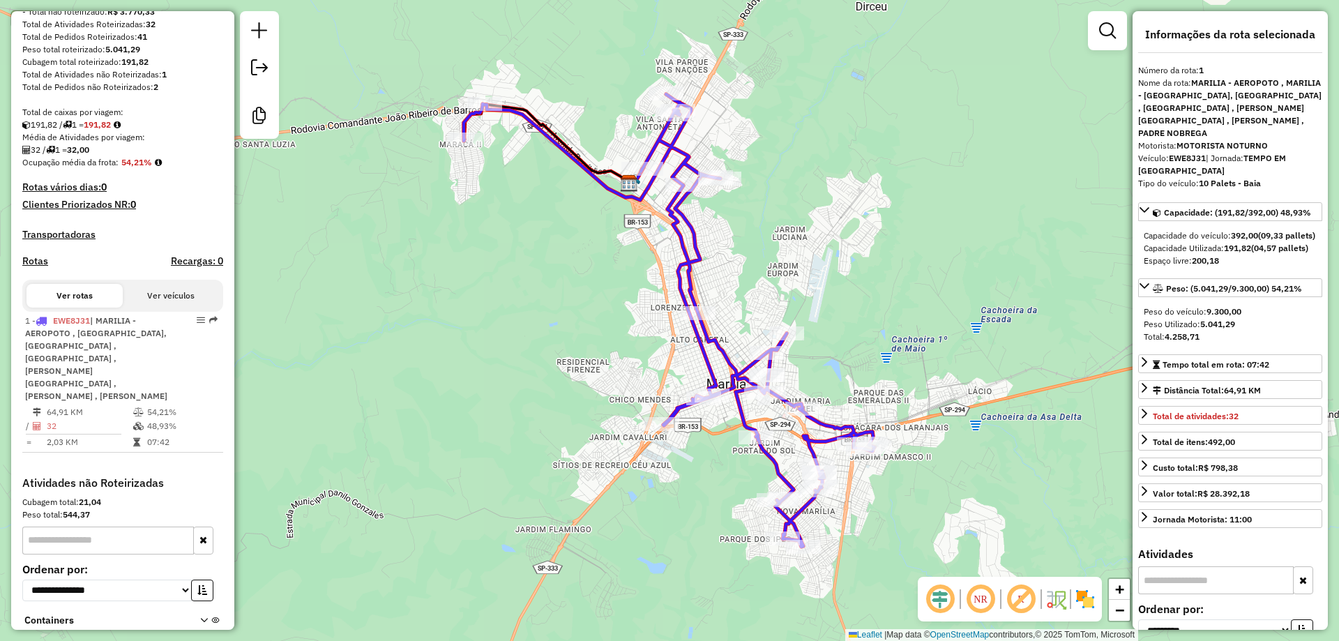
drag, startPoint x: 206, startPoint y: 331, endPoint x: 166, endPoint y: 314, distance: 43.1
click at [166, 308] on button "Ver veículos" at bounding box center [171, 296] width 96 height 24
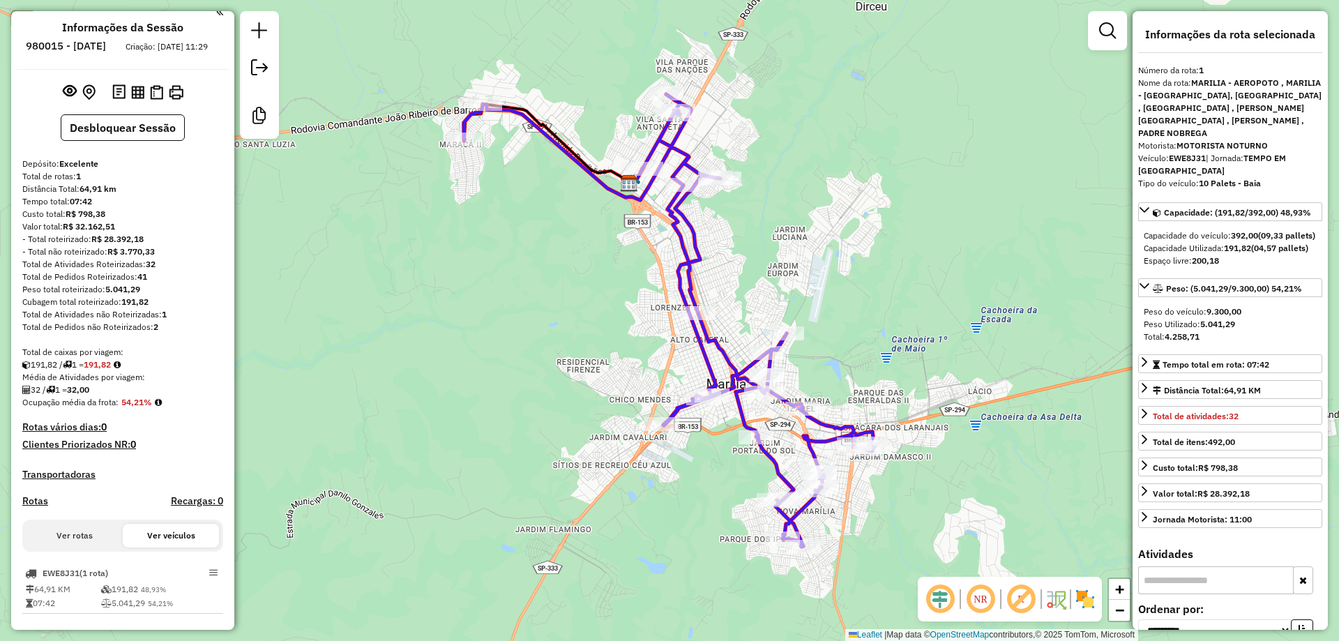
scroll to position [0, 0]
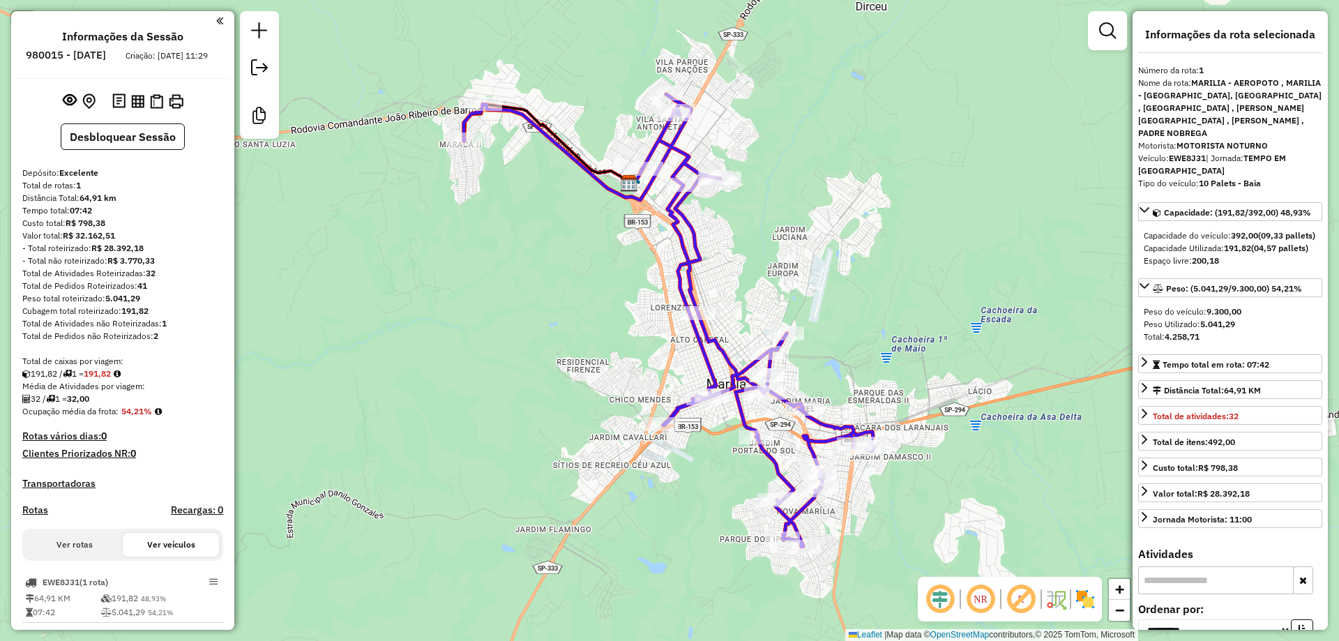
click at [211, 17] on div at bounding box center [120, 20] width 206 height 19
click at [217, 22] on em at bounding box center [219, 21] width 7 height 13
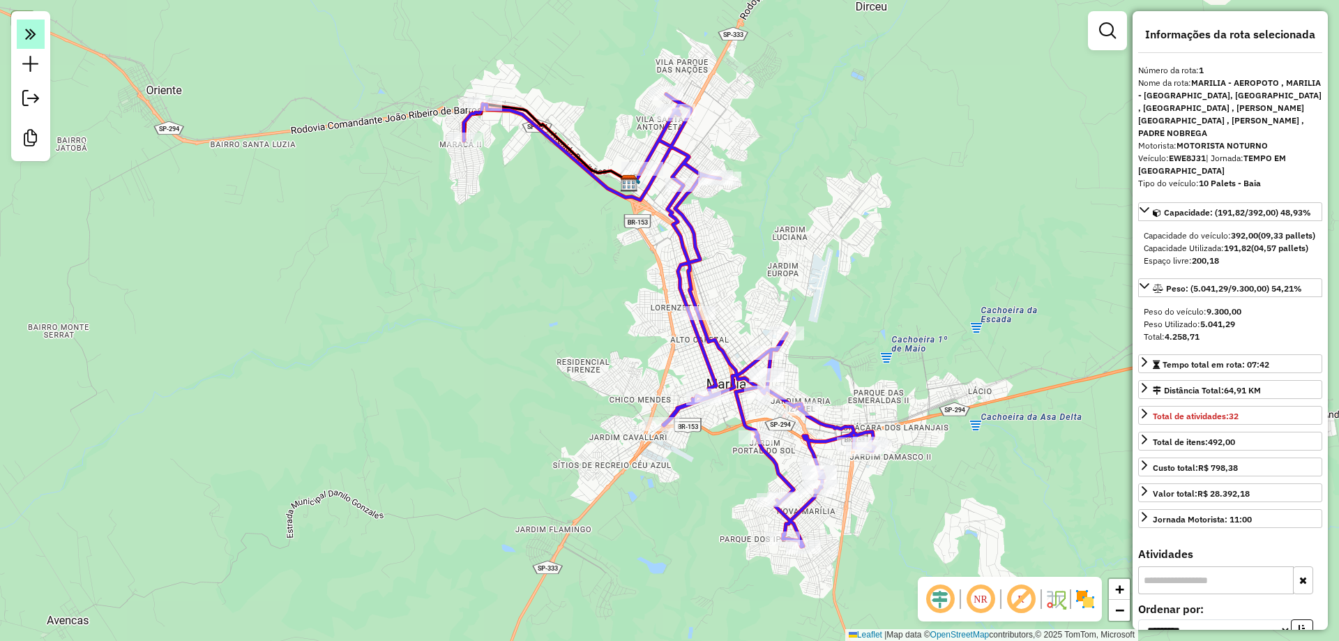
click at [42, 39] on em at bounding box center [31, 34] width 28 height 29
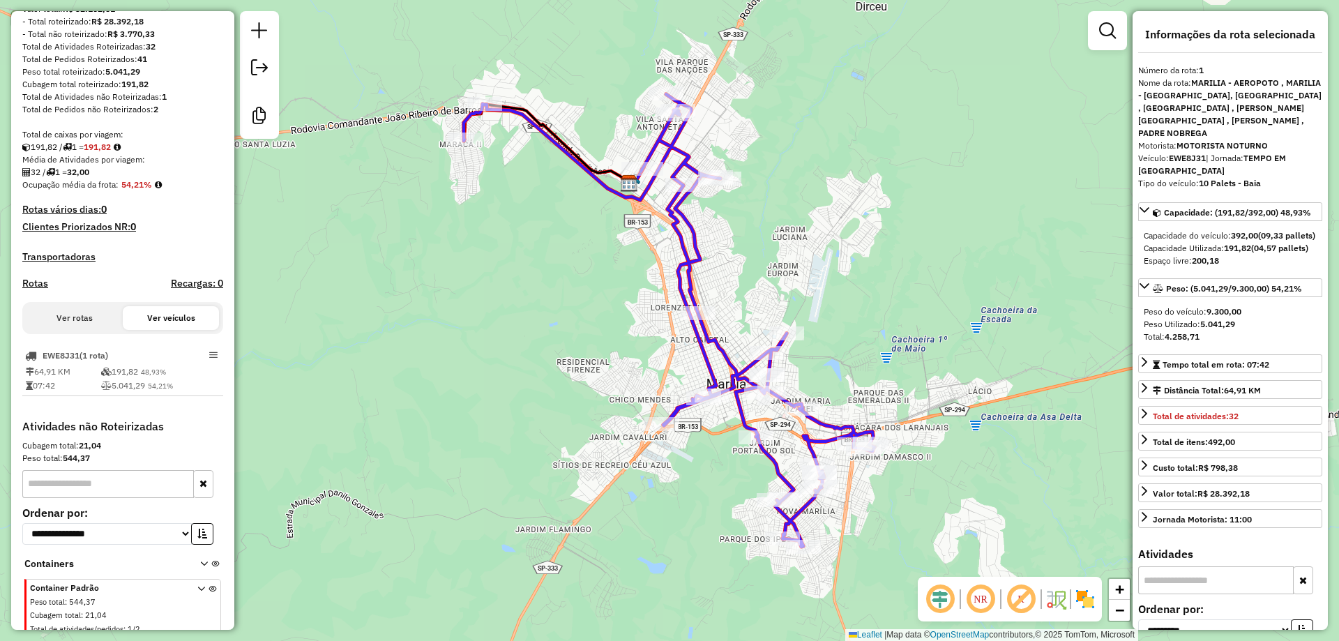
scroll to position [249, 0]
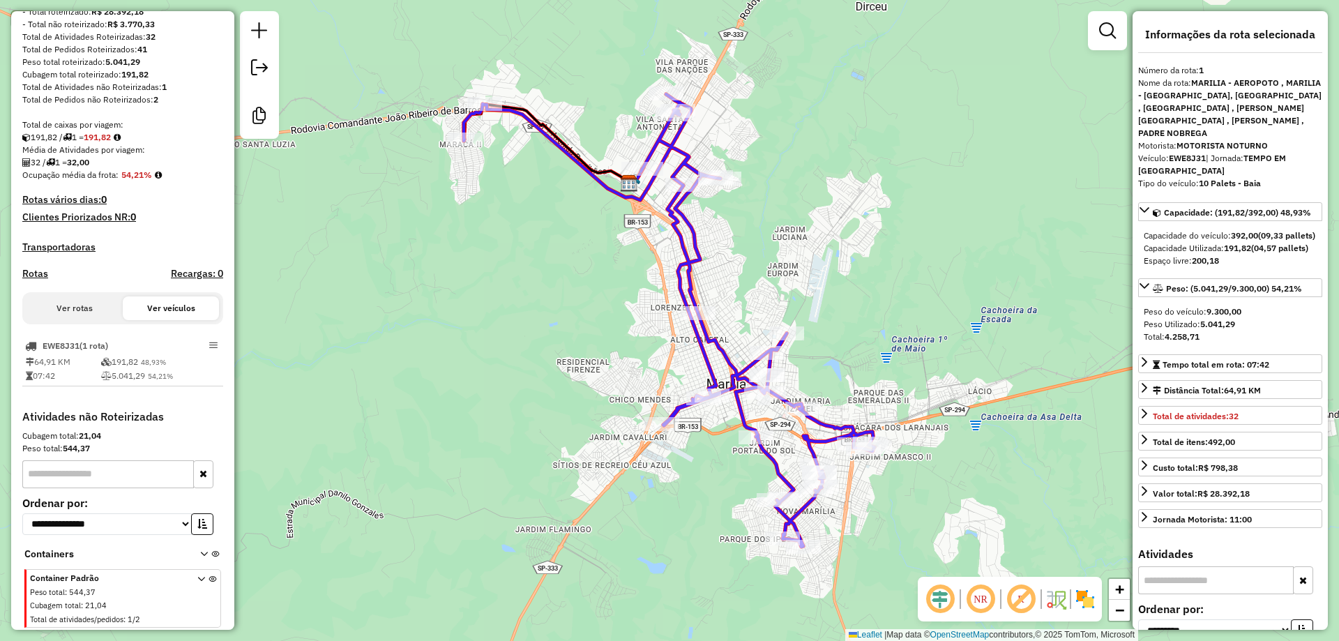
click at [93, 316] on button "Ver rotas" at bounding box center [75, 308] width 96 height 24
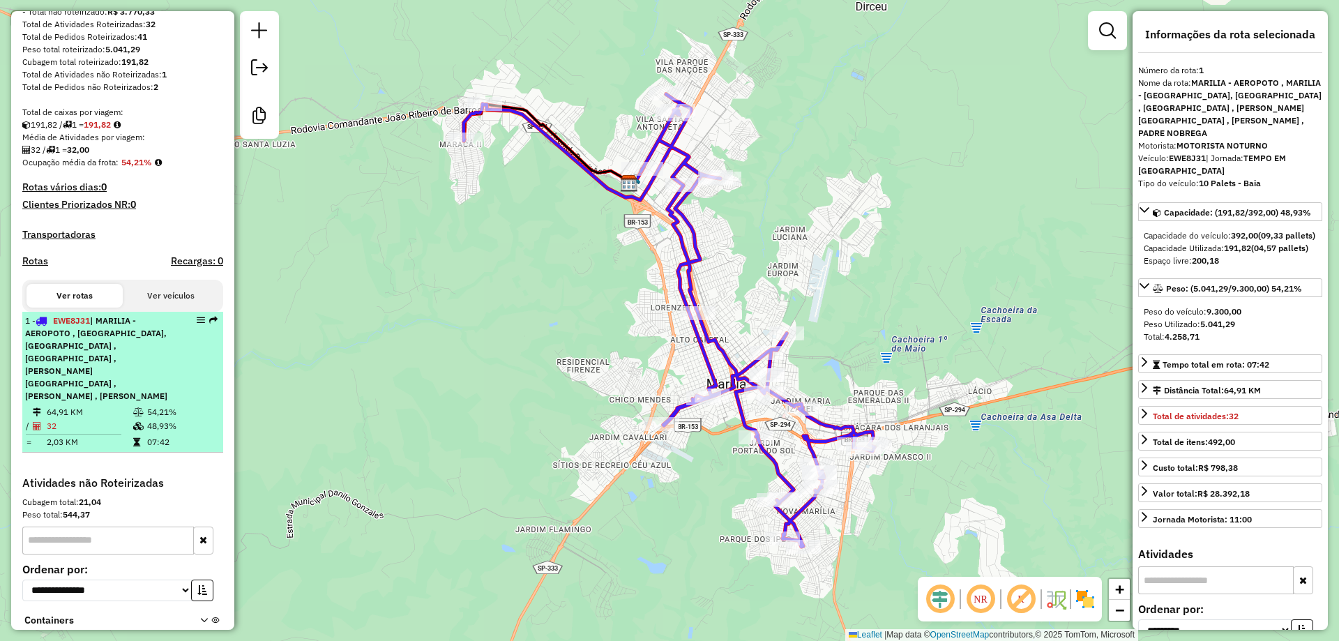
drag, startPoint x: 191, startPoint y: 333, endPoint x: 192, endPoint y: 377, distance: 43.3
drag, startPoint x: 192, startPoint y: 377, endPoint x: 191, endPoint y: 385, distance: 8.5
click at [191, 385] on div "1 - EWE8J31 | [PERSON_NAME] , MARILIA - [GEOGRAPHIC_DATA], [GEOGRAPHIC_DATA] , …" at bounding box center [122, 359] width 195 height 88
click at [79, 326] on span "EWE8J31" at bounding box center [71, 320] width 37 height 10
drag, startPoint x: 79, startPoint y: 332, endPoint x: 126, endPoint y: 351, distance: 50.4
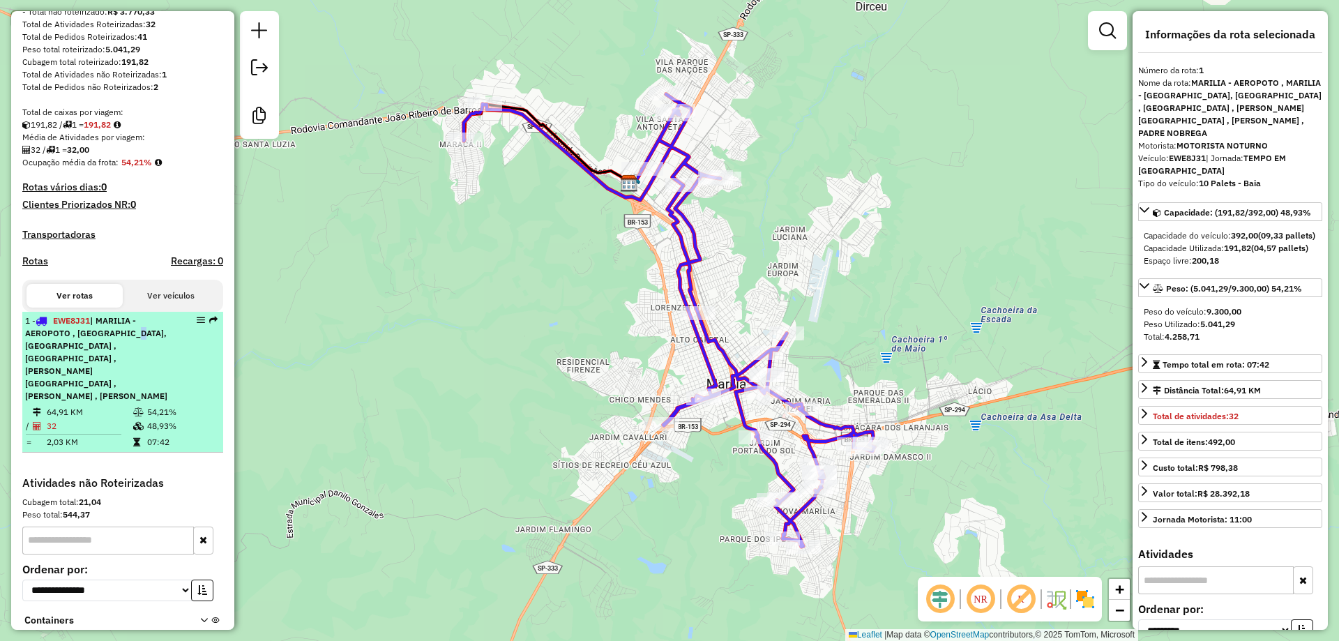
click at [126, 351] on span "| MARILIA - AEROPOTO , [GEOGRAPHIC_DATA], [GEOGRAPHIC_DATA] , [GEOGRAPHIC_DATA]…" at bounding box center [96, 358] width 142 height 86
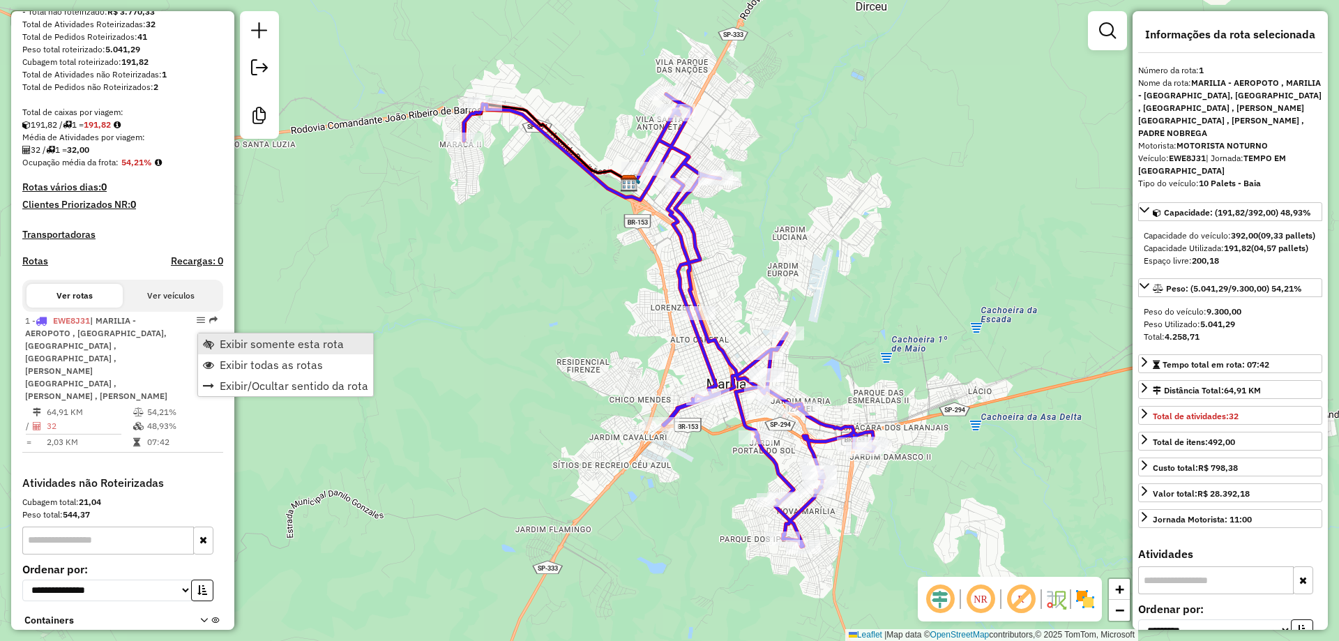
click at [282, 340] on span "Exibir somente esta rota" at bounding box center [282, 343] width 124 height 11
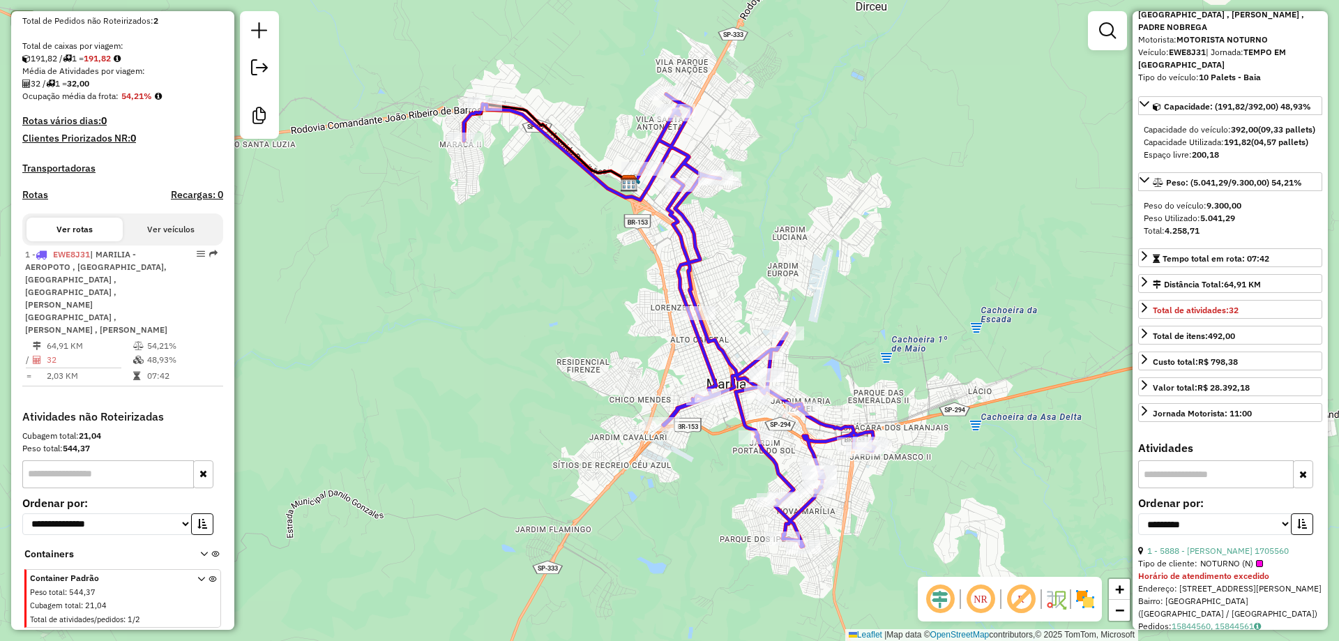
scroll to position [0, 0]
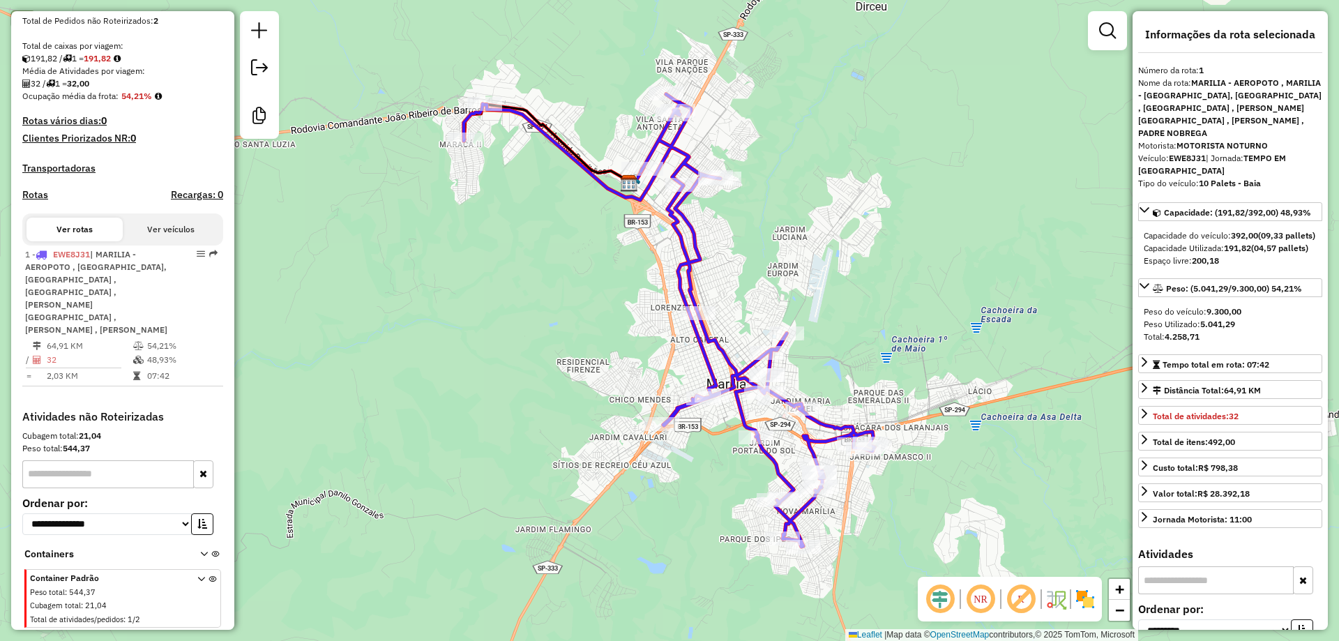
click at [1167, 86] on div "Nome da rota: MARILIA - AEROPOTO , MARILIA - [GEOGRAPHIC_DATA], [GEOGRAPHIC_DAT…" at bounding box center [1230, 108] width 184 height 63
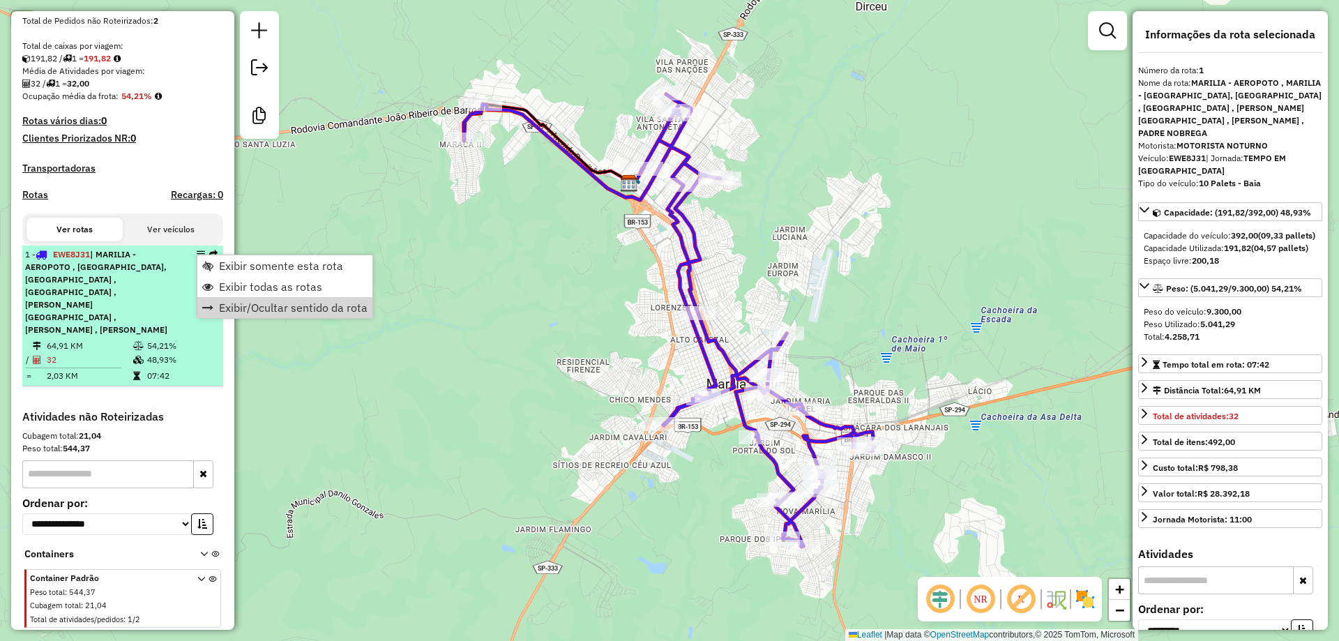
click at [165, 328] on div "1 - EWE8J31 | [PERSON_NAME] , MARILIA - [GEOGRAPHIC_DATA], [GEOGRAPHIC_DATA] , …" at bounding box center [99, 292] width 148 height 88
click at [188, 252] on div at bounding box center [197, 254] width 42 height 8
click at [197, 251] on em at bounding box center [201, 254] width 8 height 8
